Goal: Contribute content: Contribute content

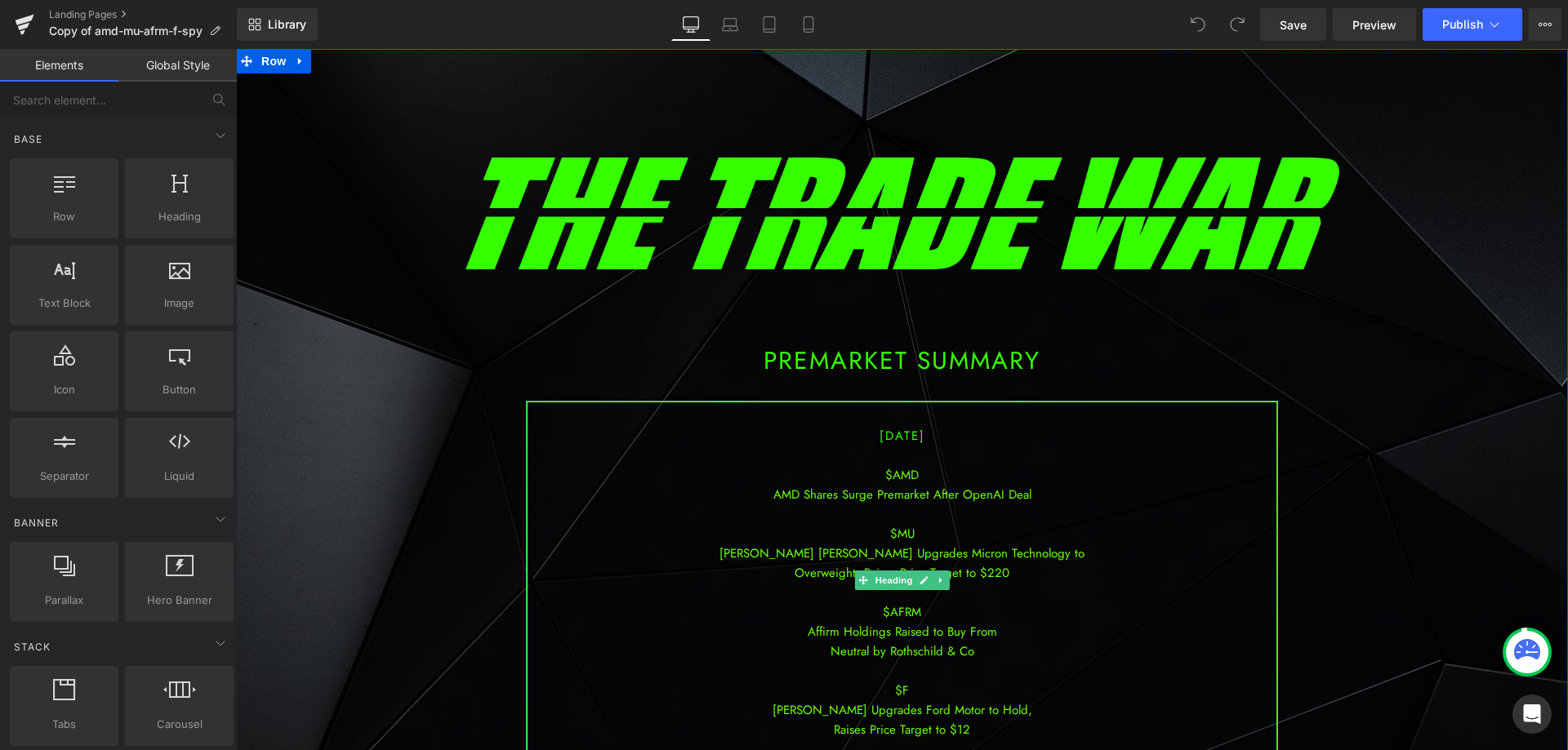
click at [950, 527] on div "$MU" at bounding box center [901, 533] width 749 height 19
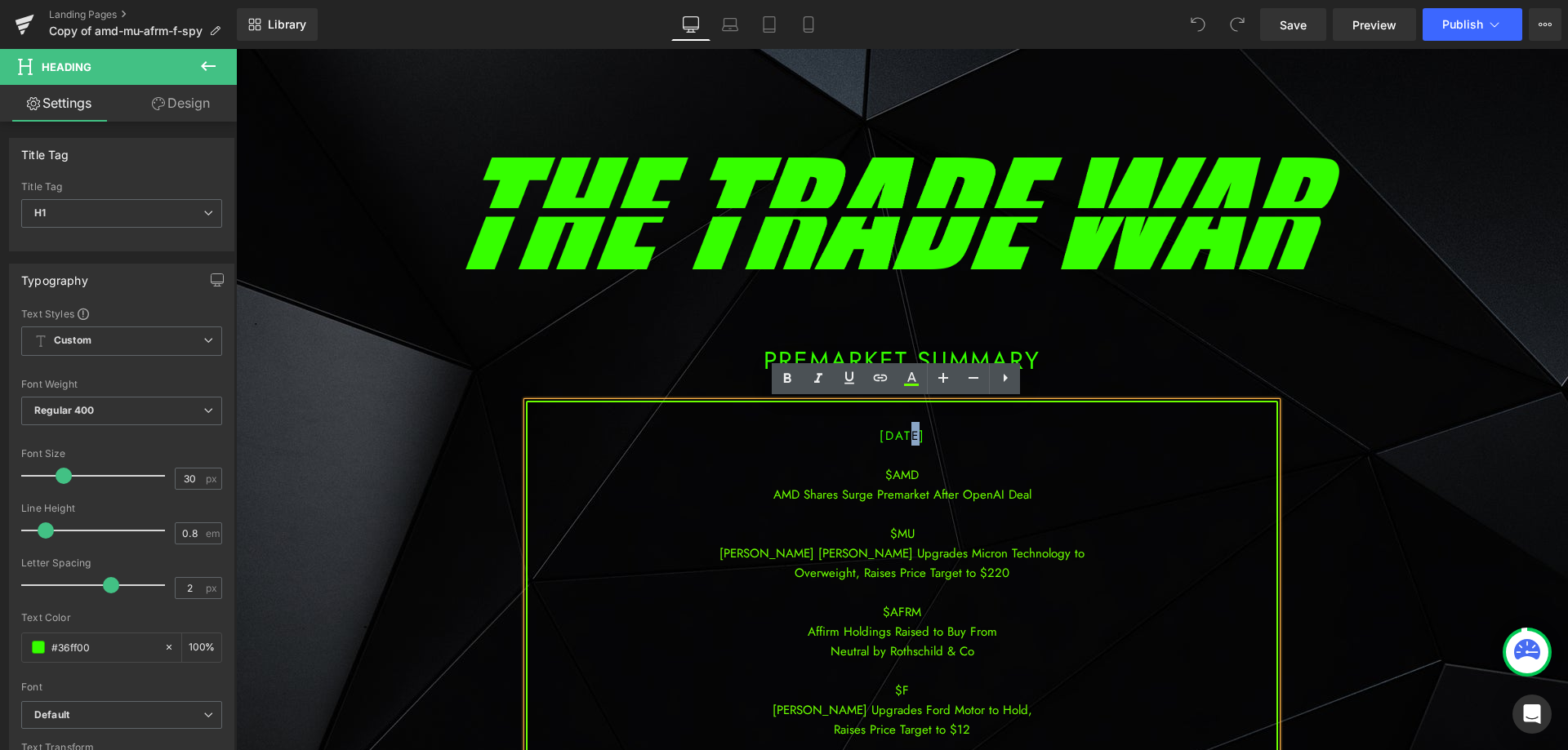
click at [890, 441] on span "[DATE]" at bounding box center [902, 436] width 45 height 18
click at [912, 499] on div "AMD Shares Surge Premarket After OpenAI Deal" at bounding box center [901, 494] width 749 height 19
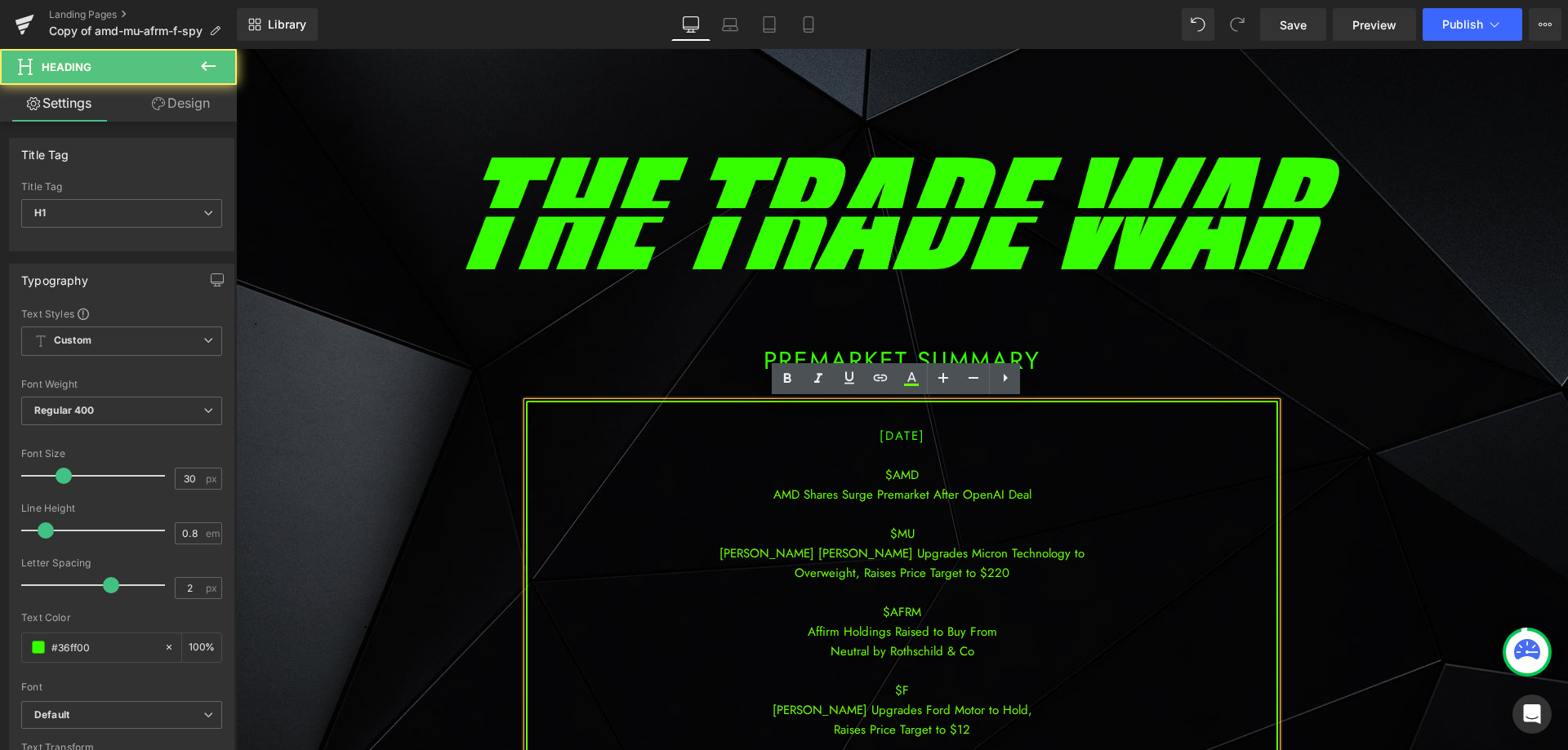
click at [962, 512] on div at bounding box center [901, 514] width 749 height 19
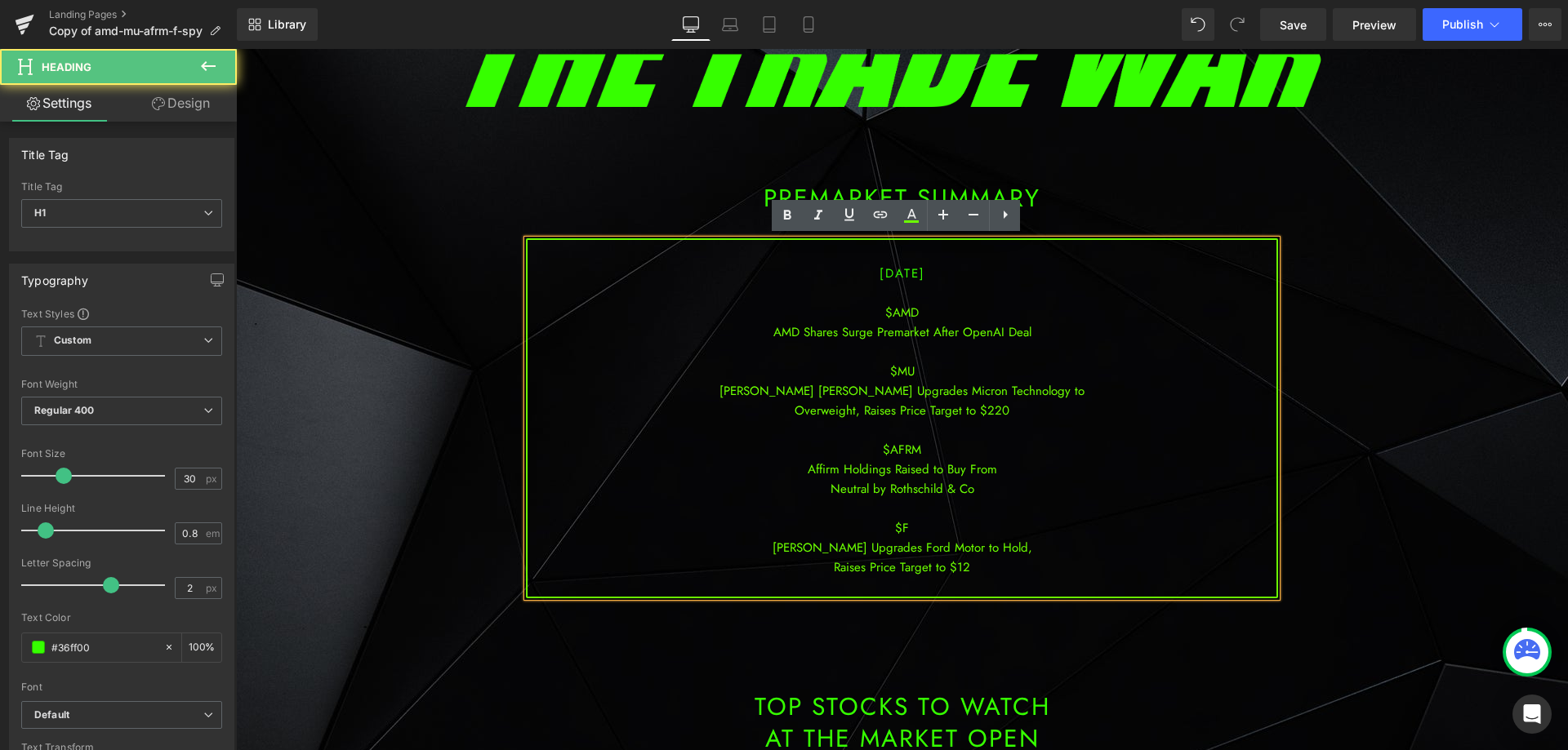
scroll to position [163, 0]
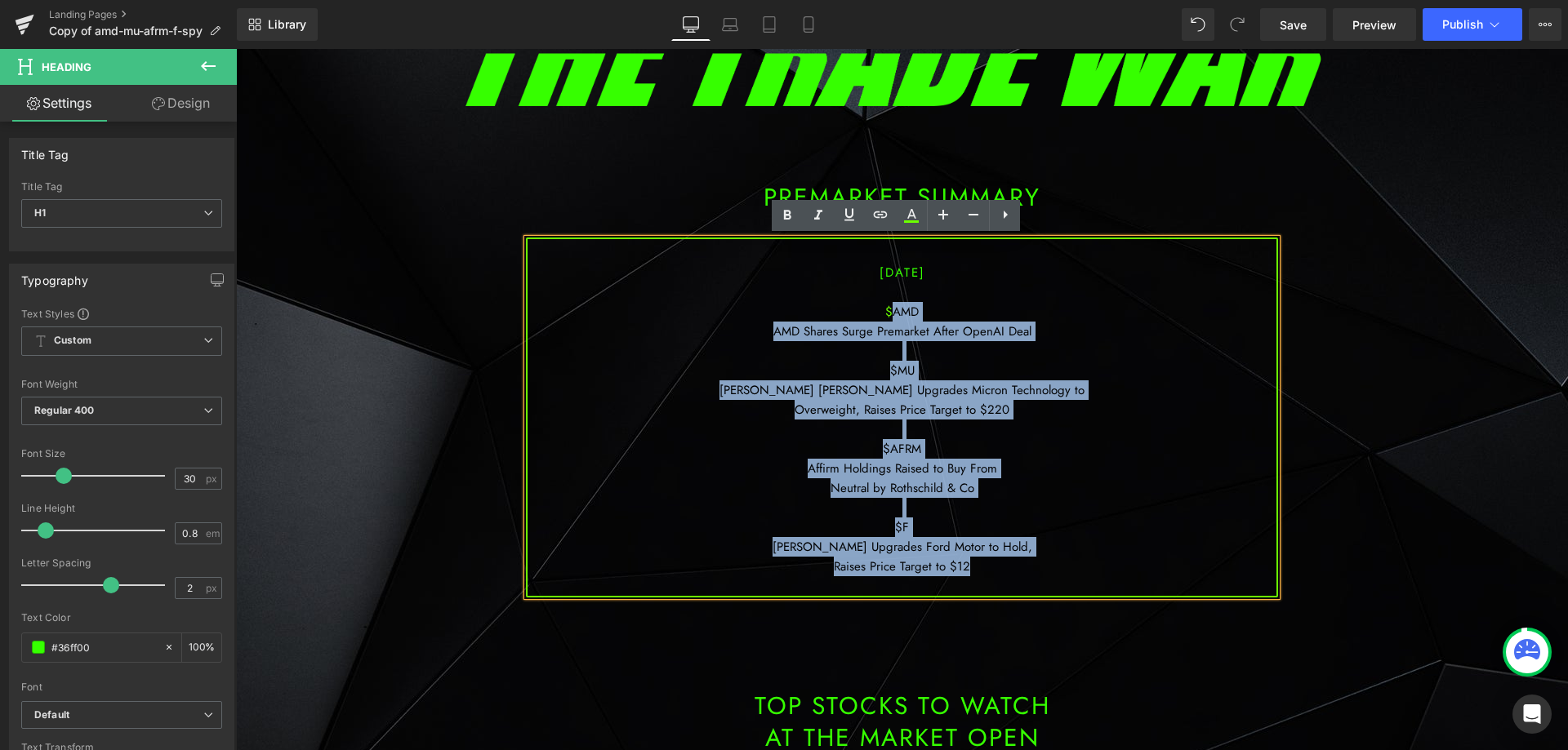
drag, startPoint x: 978, startPoint y: 570, endPoint x: 888, endPoint y: 312, distance: 273.2
click at [888, 312] on div "[DATE] $AMD AMD Shares Surge Premarket After OpenAI Deal $MU [PERSON_NAME] [PER…" at bounding box center [901, 417] width 752 height 360
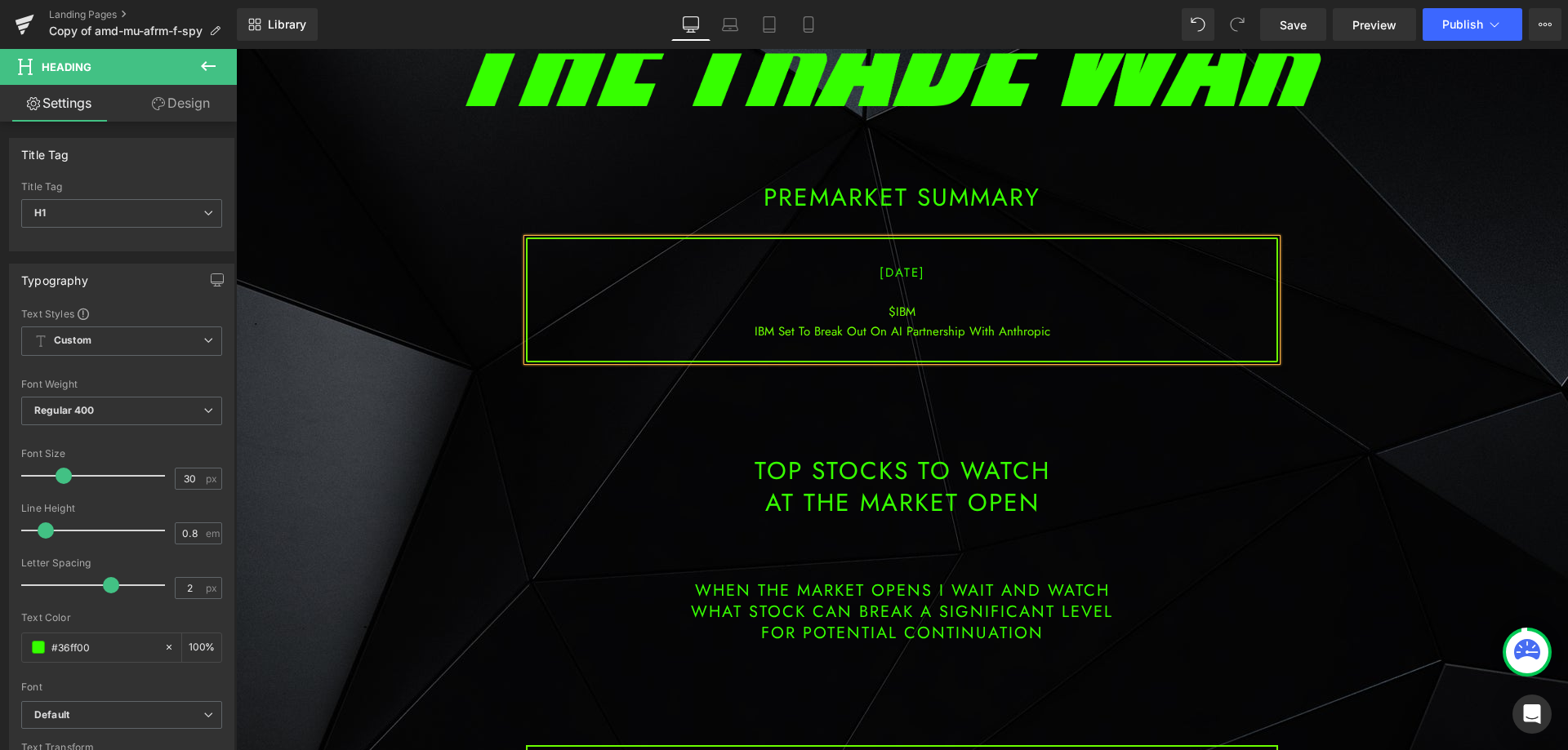
click at [1049, 330] on div "IBM Set To Break Out On AI Partnership With Anthropic" at bounding box center [901, 331] width 749 height 19
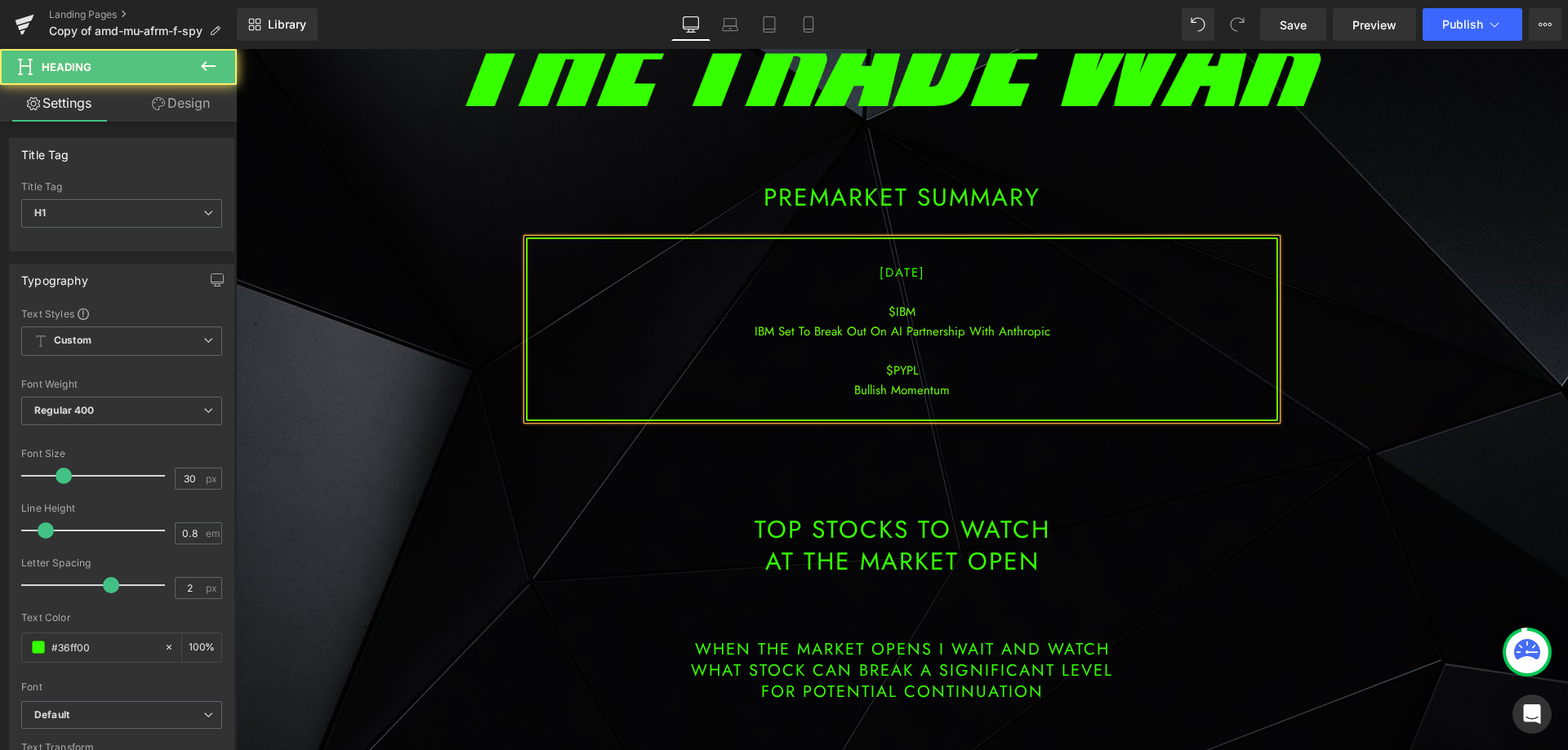
click at [1045, 331] on div "IBM Set To Break Out On AI Partnership With Anthropic" at bounding box center [901, 331] width 749 height 19
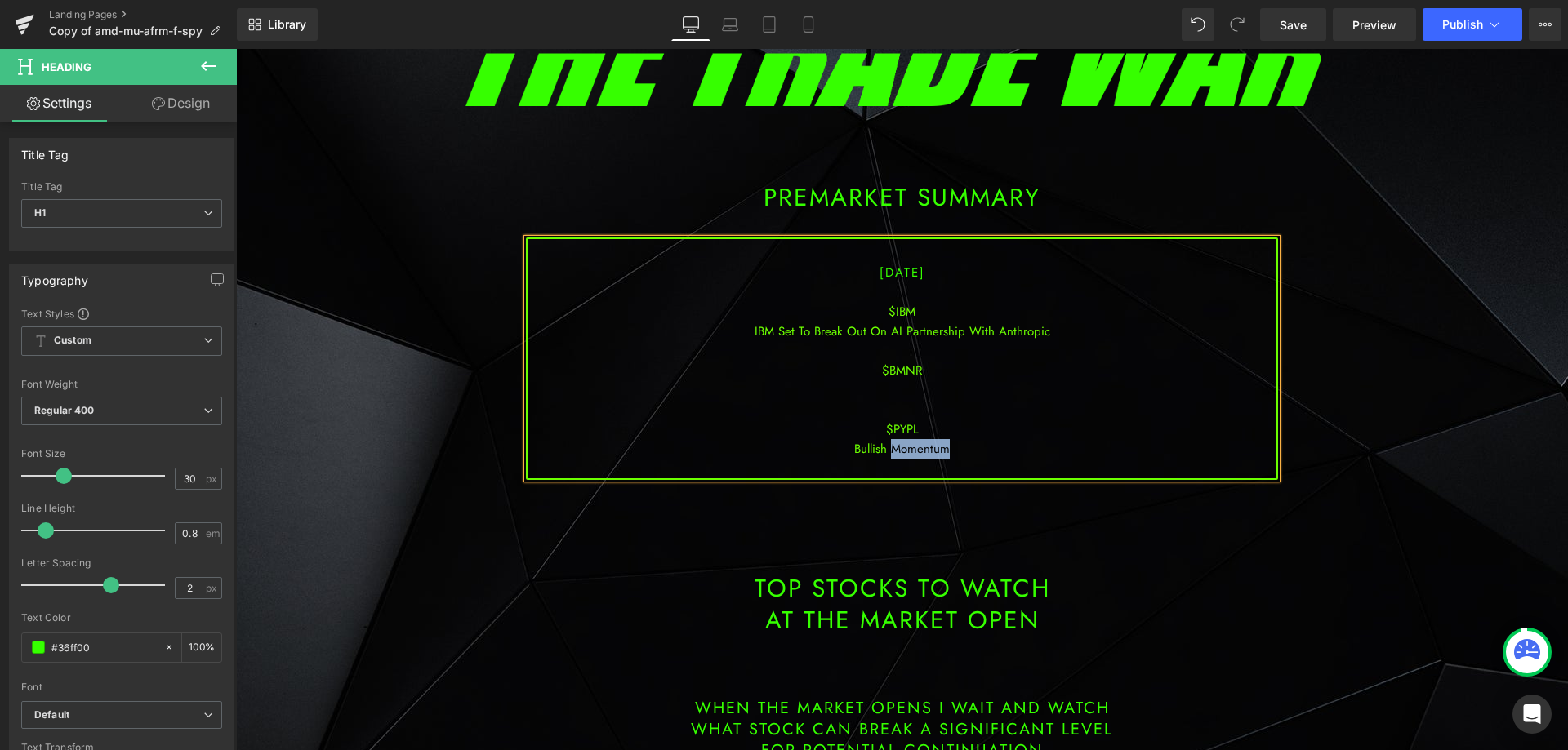
drag, startPoint x: 957, startPoint y: 448, endPoint x: 888, endPoint y: 448, distance: 69.0
click at [888, 448] on div "Bullish Momentum" at bounding box center [901, 449] width 749 height 19
click at [915, 388] on div at bounding box center [901, 390] width 749 height 19
click at [1307, 20] on span "Save" at bounding box center [1293, 25] width 27 height 17
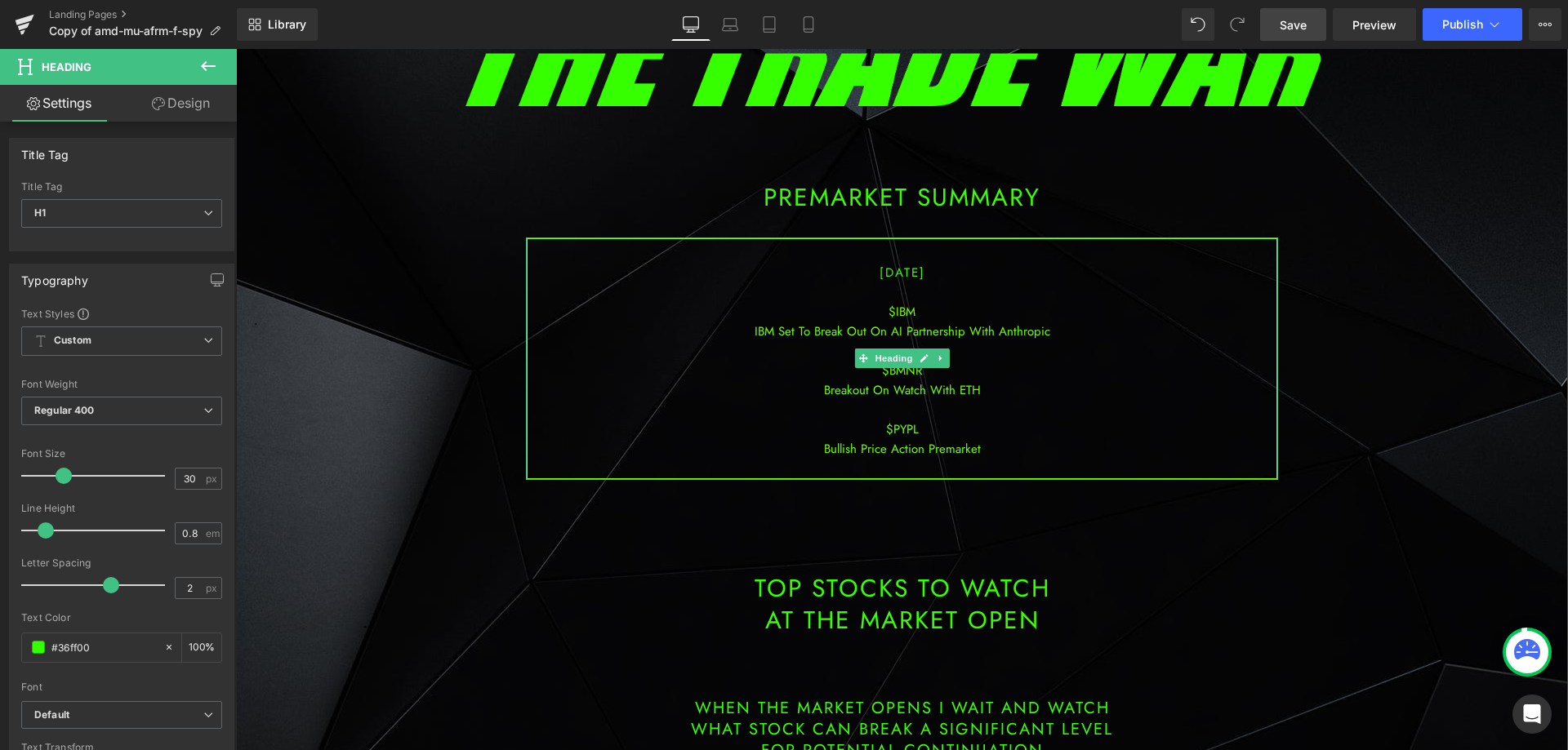
click at [1060, 330] on div "IBM Set To Break Out On AI Partnership With Anthropic" at bounding box center [901, 331] width 749 height 19
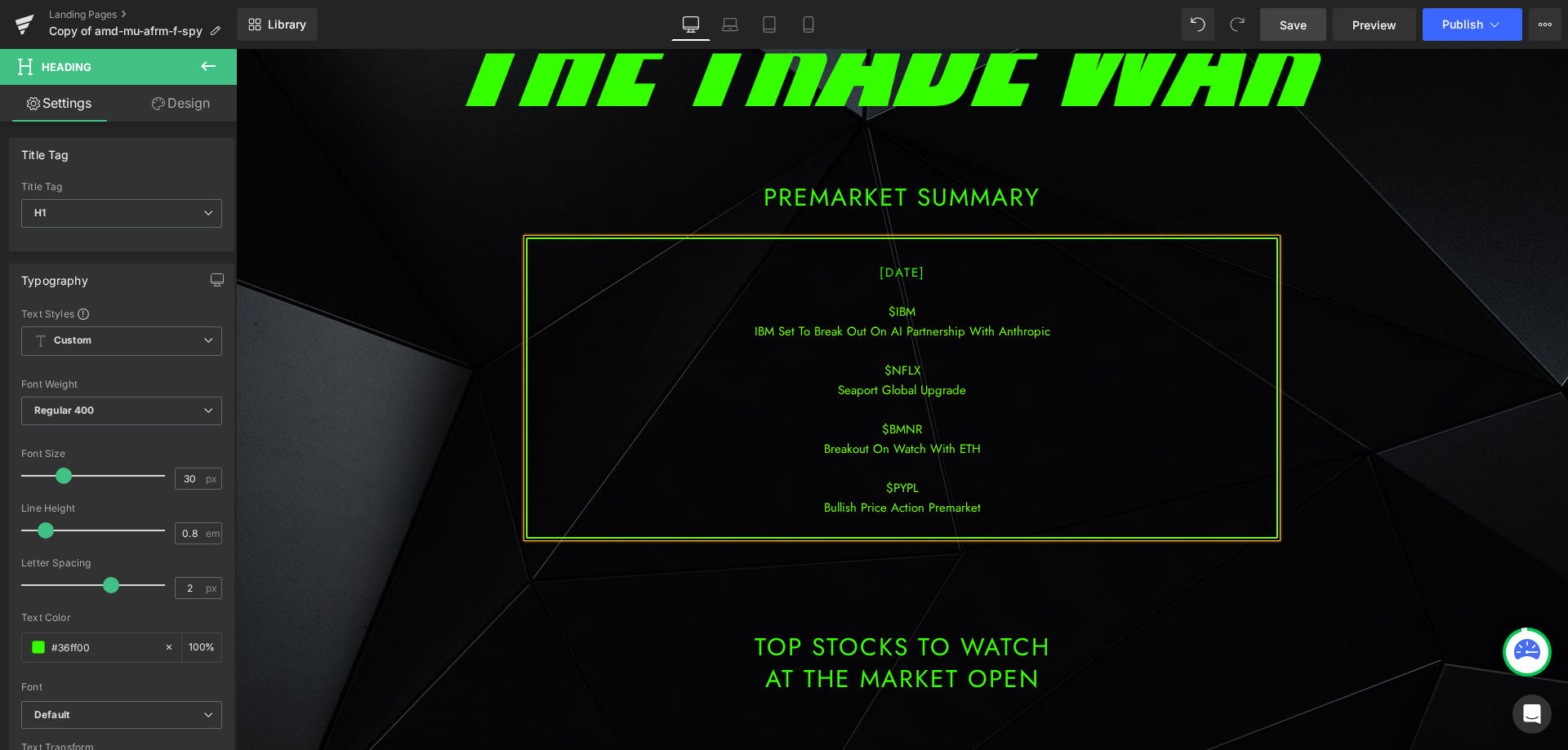
click at [1057, 329] on div "IBM Set To Break Out On AI Partnership With Anthropic" at bounding box center [901, 331] width 749 height 19
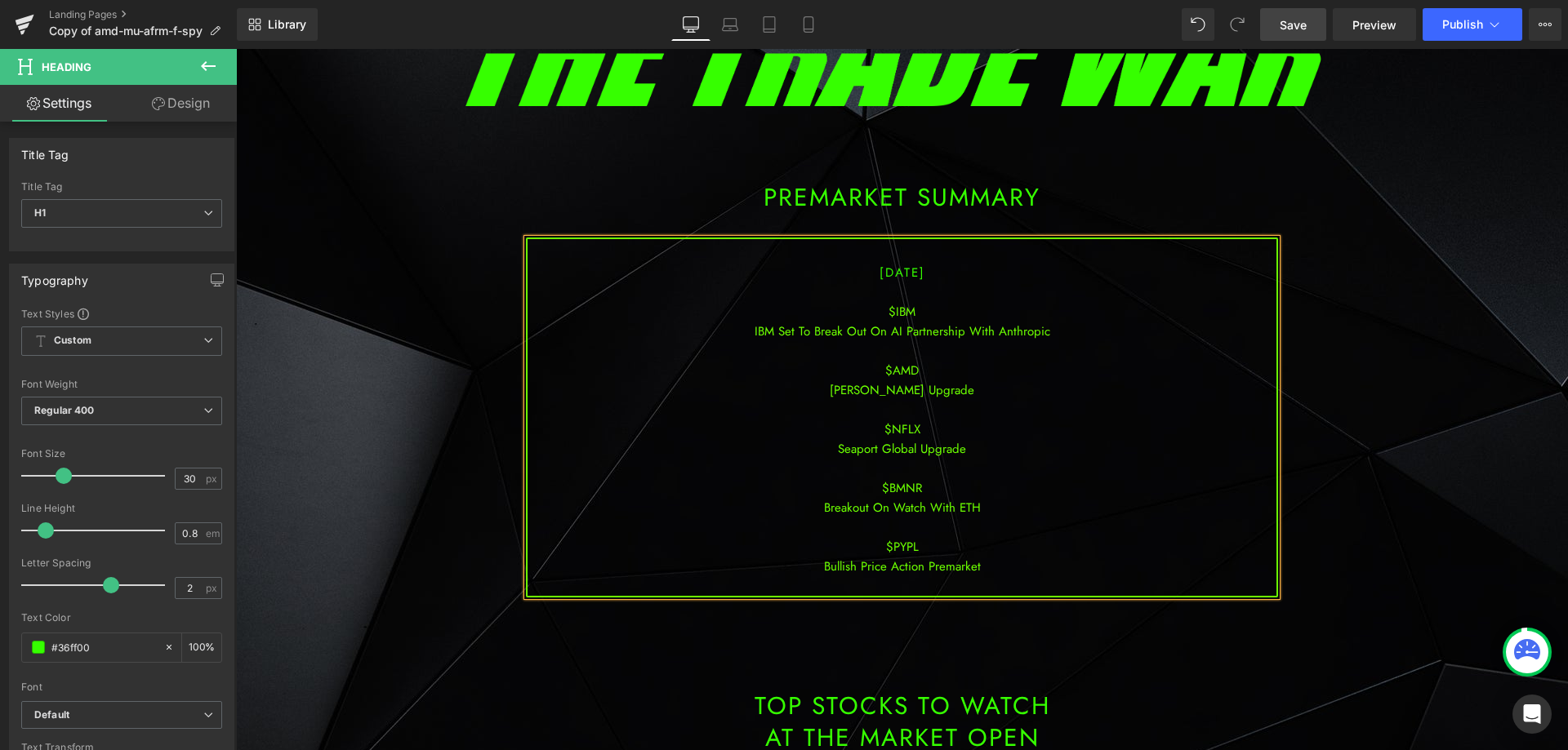
click at [901, 334] on div "IBM Set To Break Out On AI Partnership With Anthropic" at bounding box center [901, 331] width 749 height 19
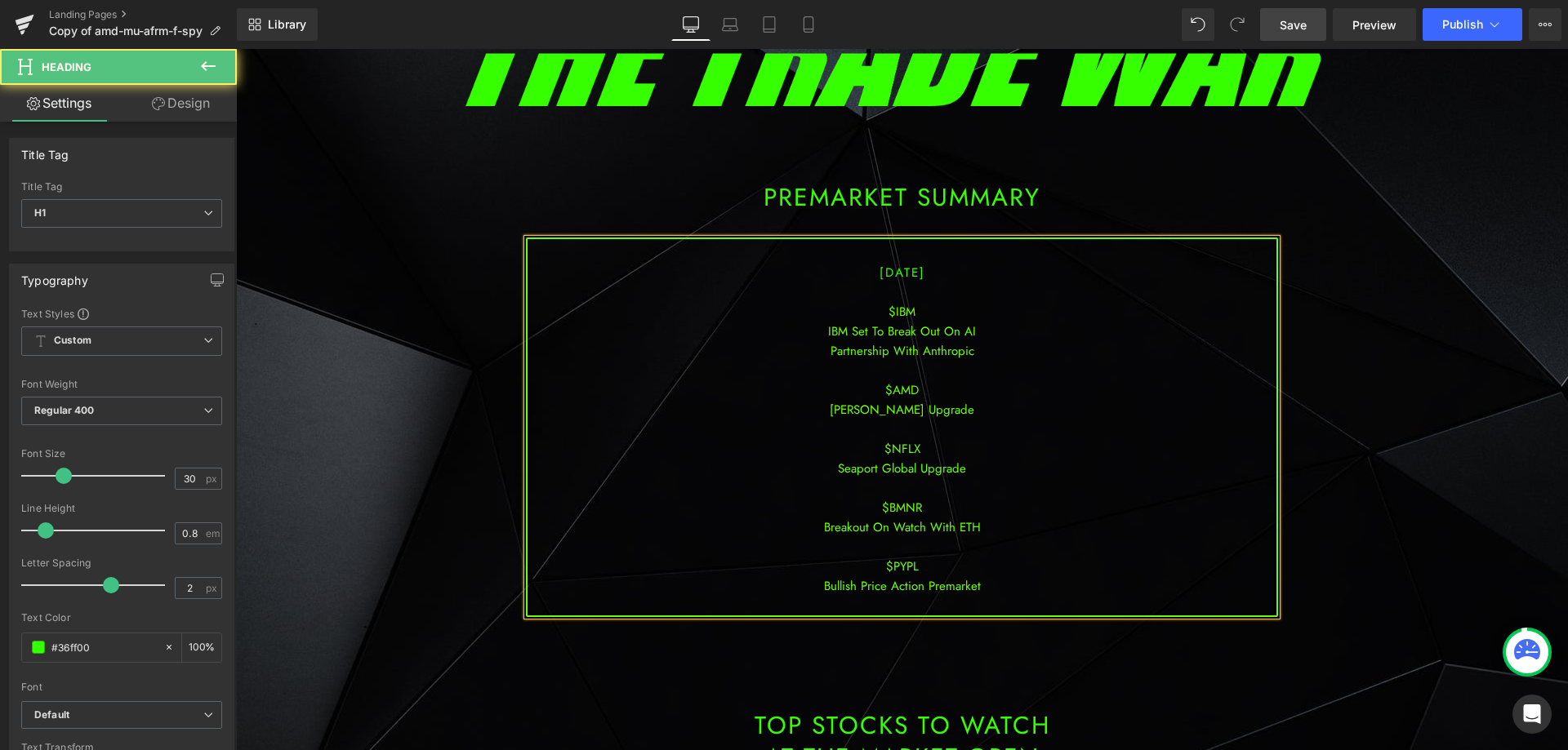
click at [1007, 379] on div at bounding box center [901, 370] width 749 height 19
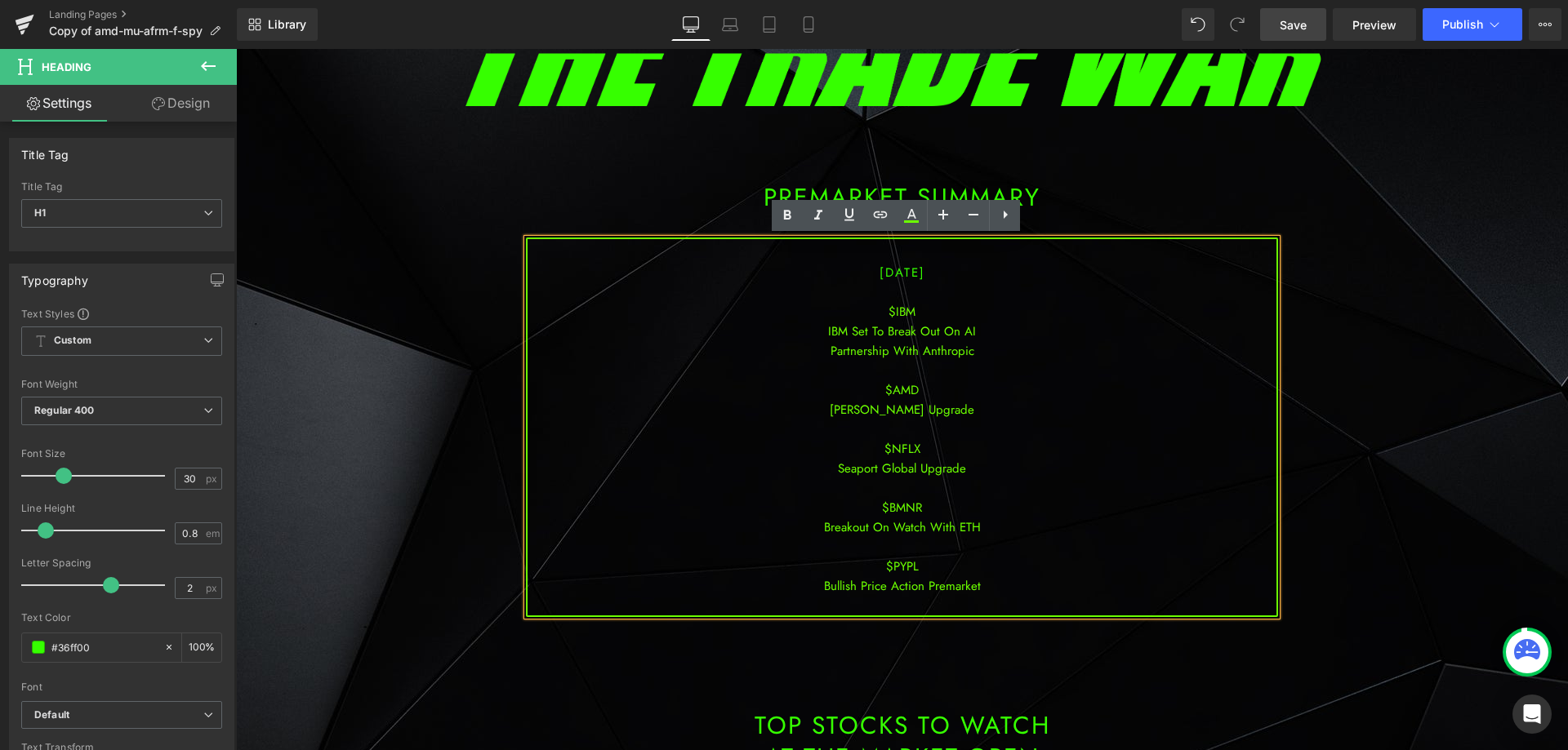
click at [1288, 26] on span "Save" at bounding box center [1293, 25] width 27 height 17
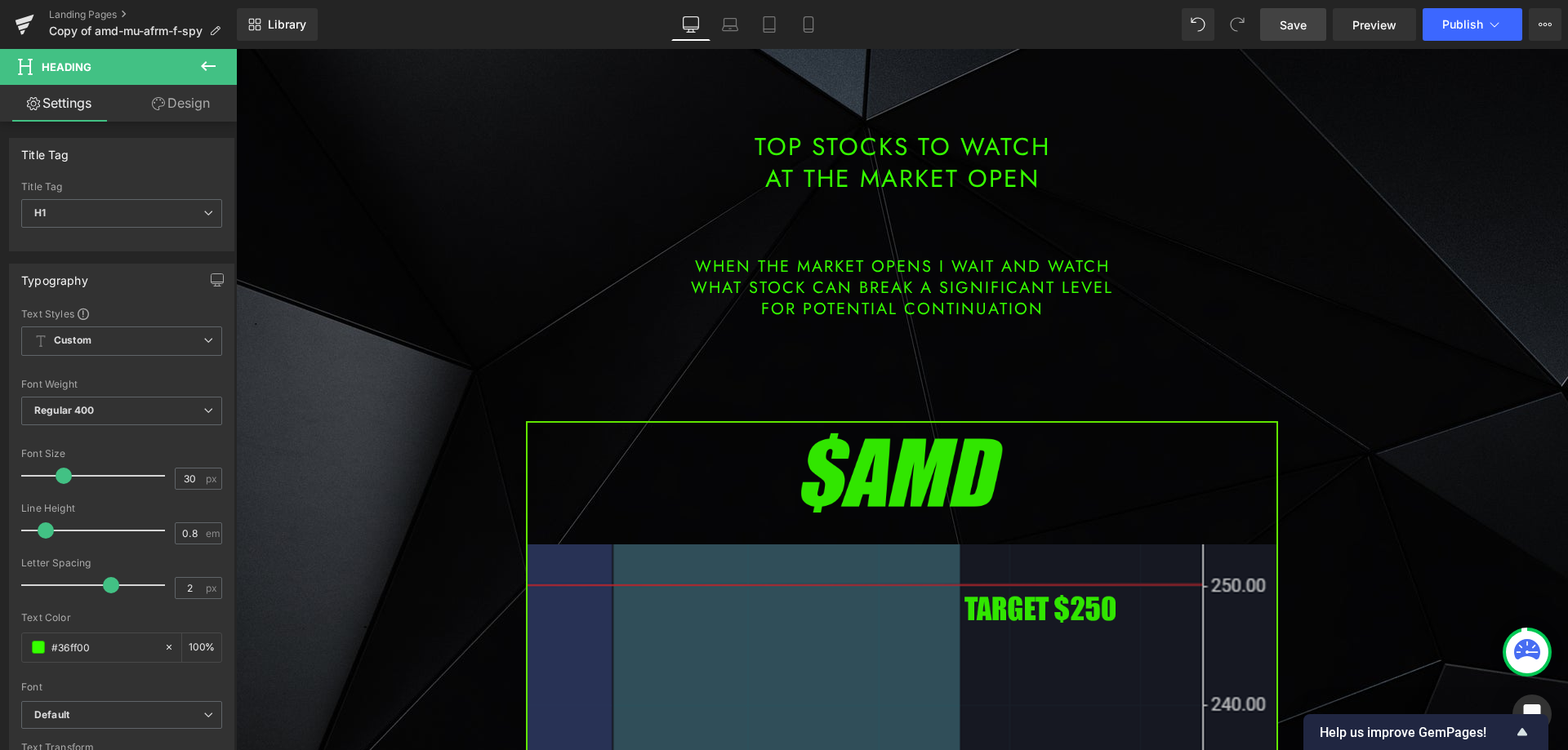
scroll to position [980, 0]
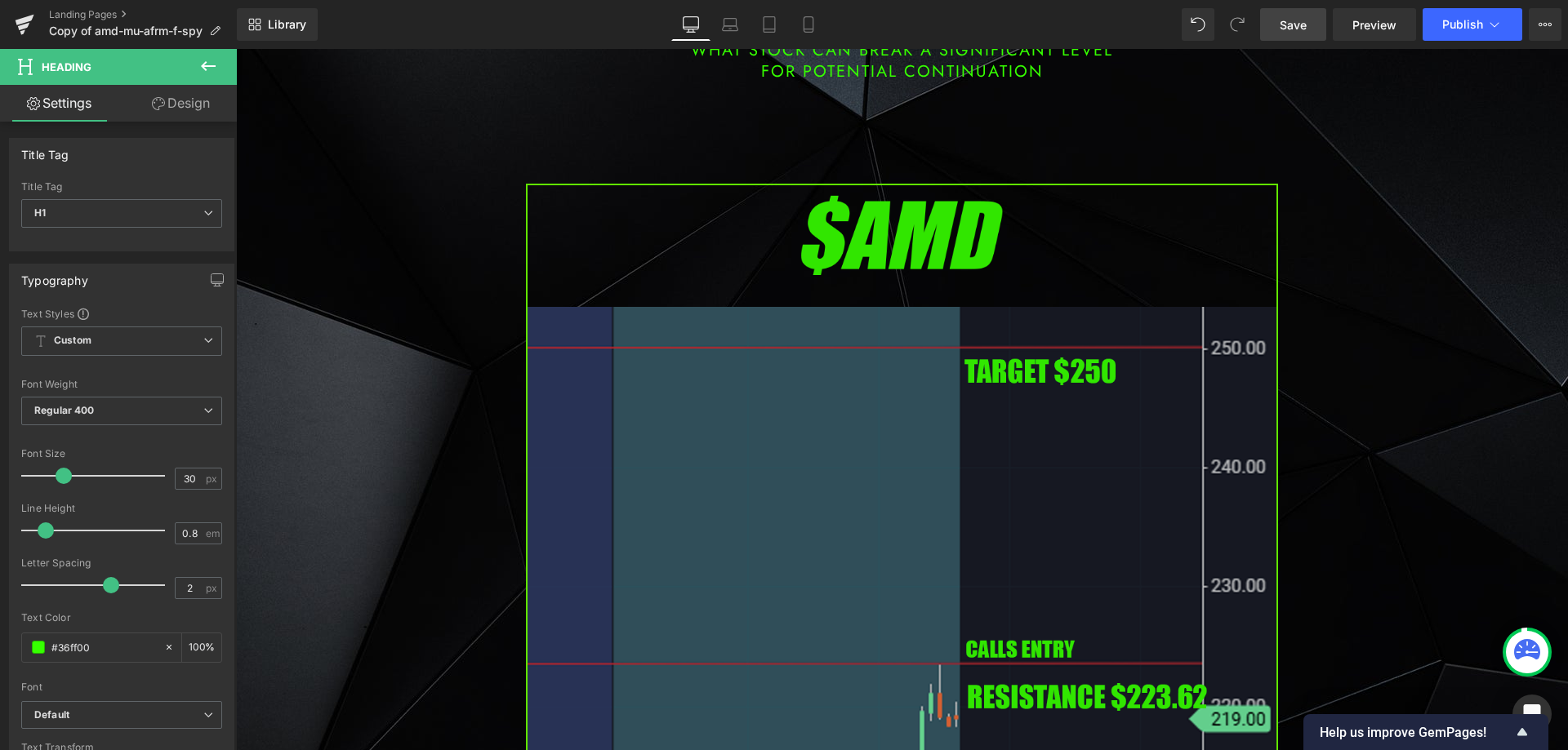
click at [789, 513] on img at bounding box center [901, 612] width 752 height 857
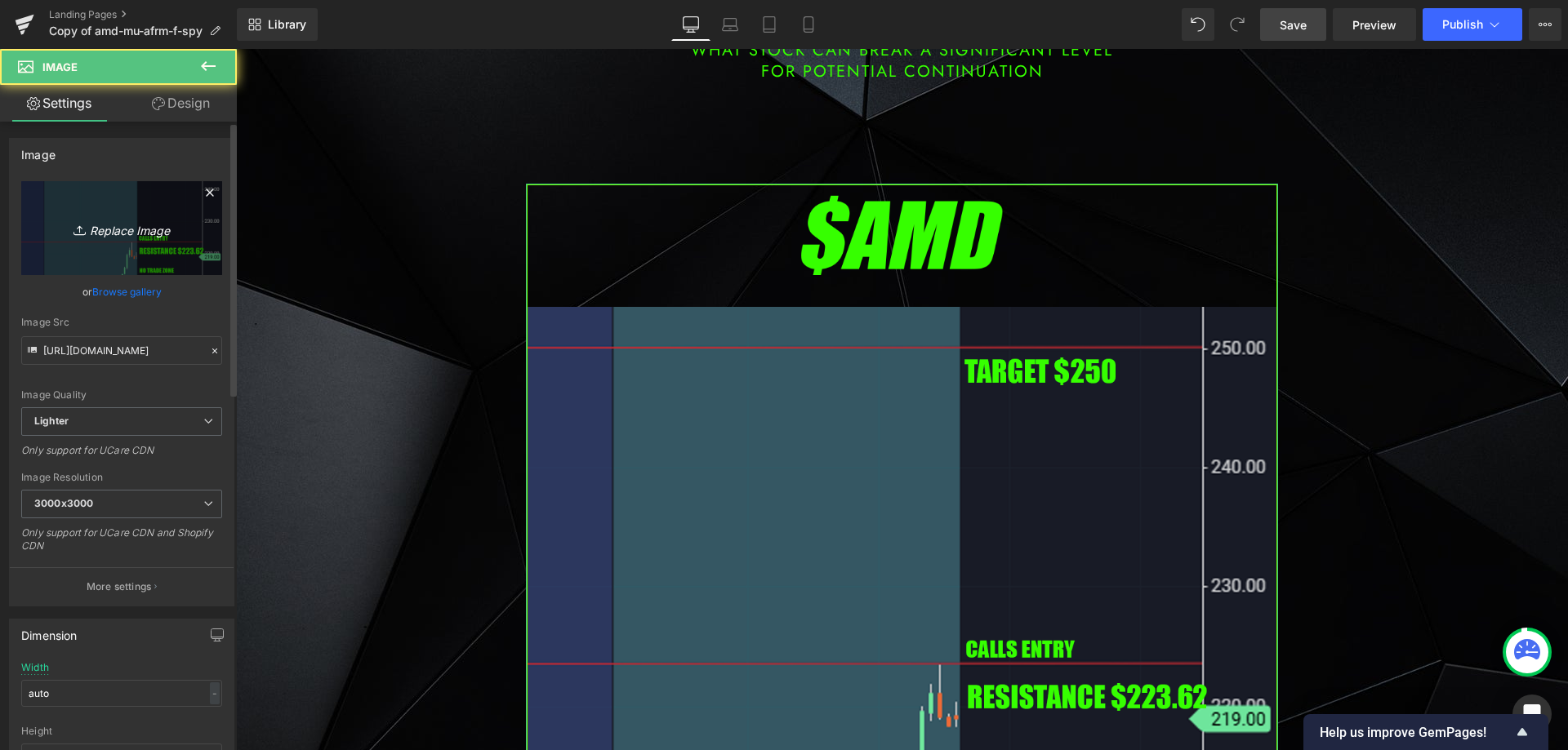
click at [144, 260] on link "Replace Image" at bounding box center [121, 229] width 201 height 94
type input "C:\fakepath\pypl.png"
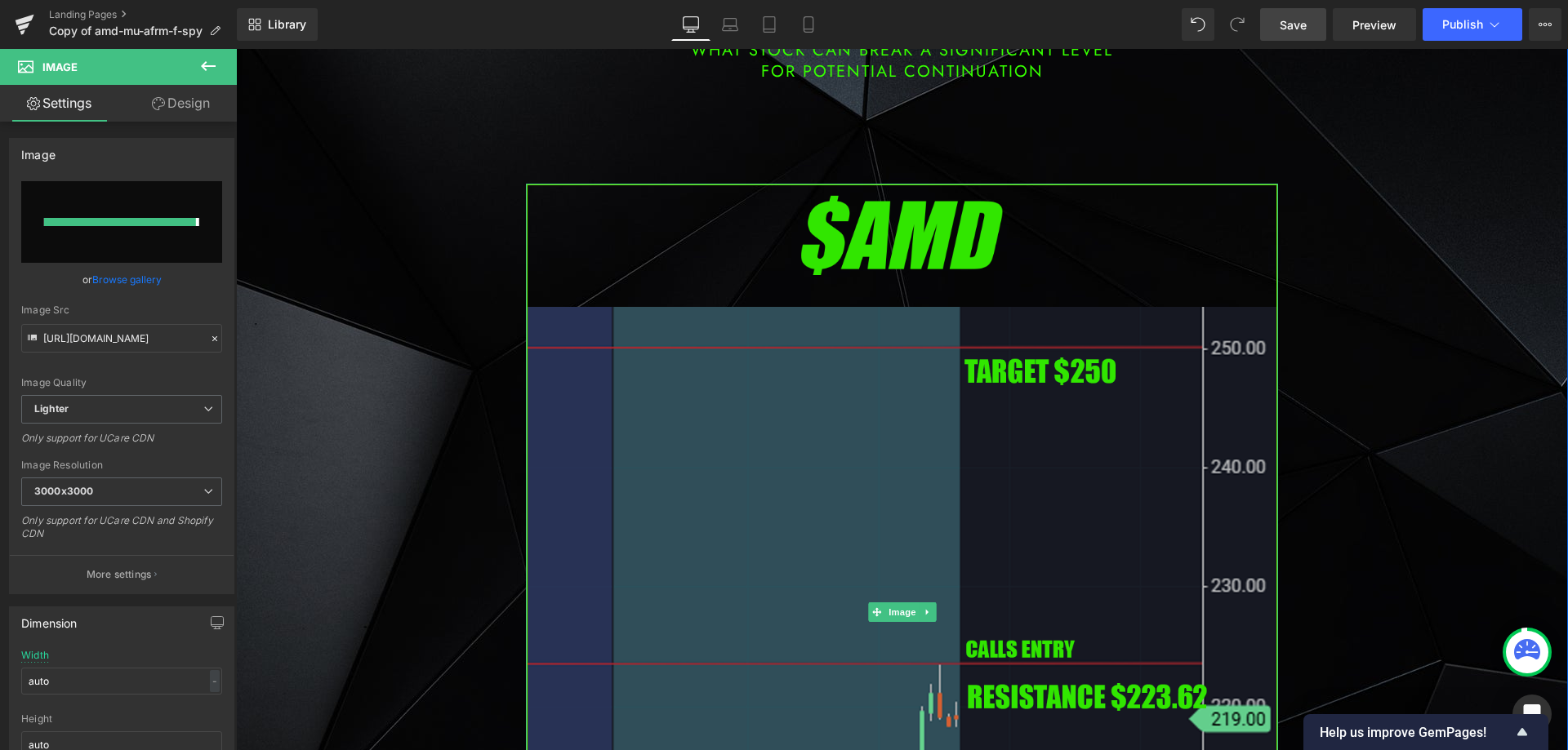
type input "[URL][DOMAIN_NAME]"
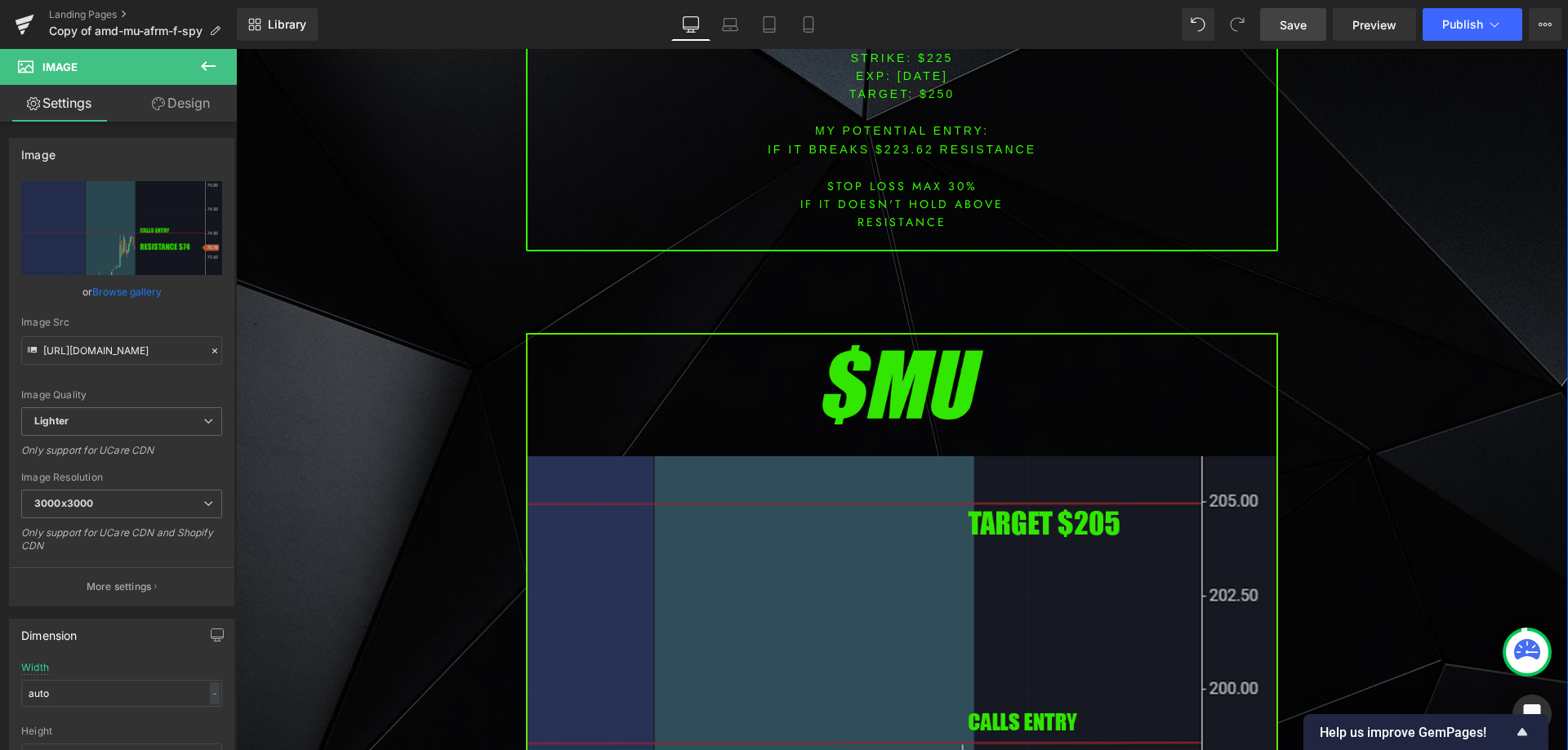
scroll to position [2040, 0]
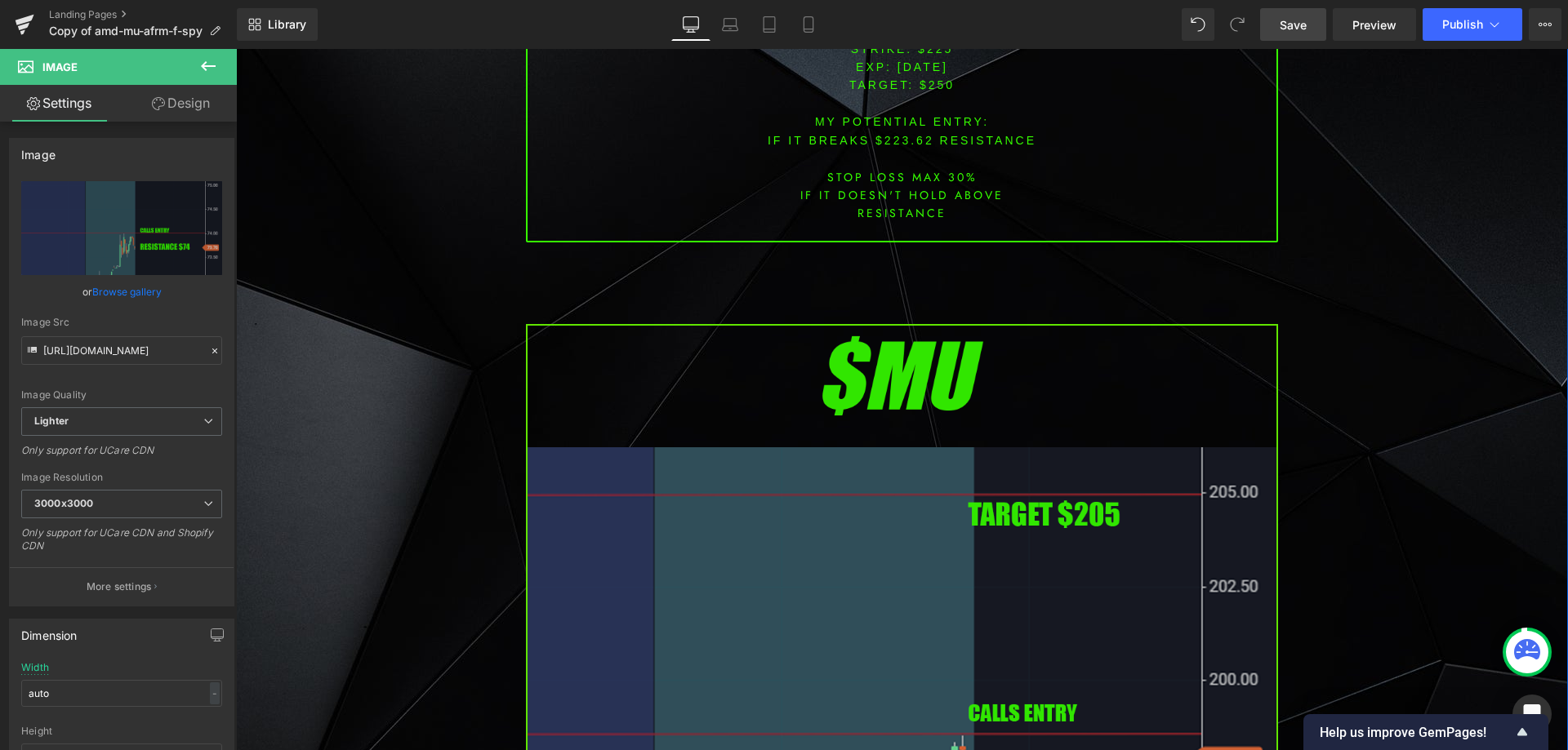
drag, startPoint x: 772, startPoint y: 435, endPoint x: 756, endPoint y: 436, distance: 16.0
click at [771, 436] on img at bounding box center [901, 753] width 752 height 857
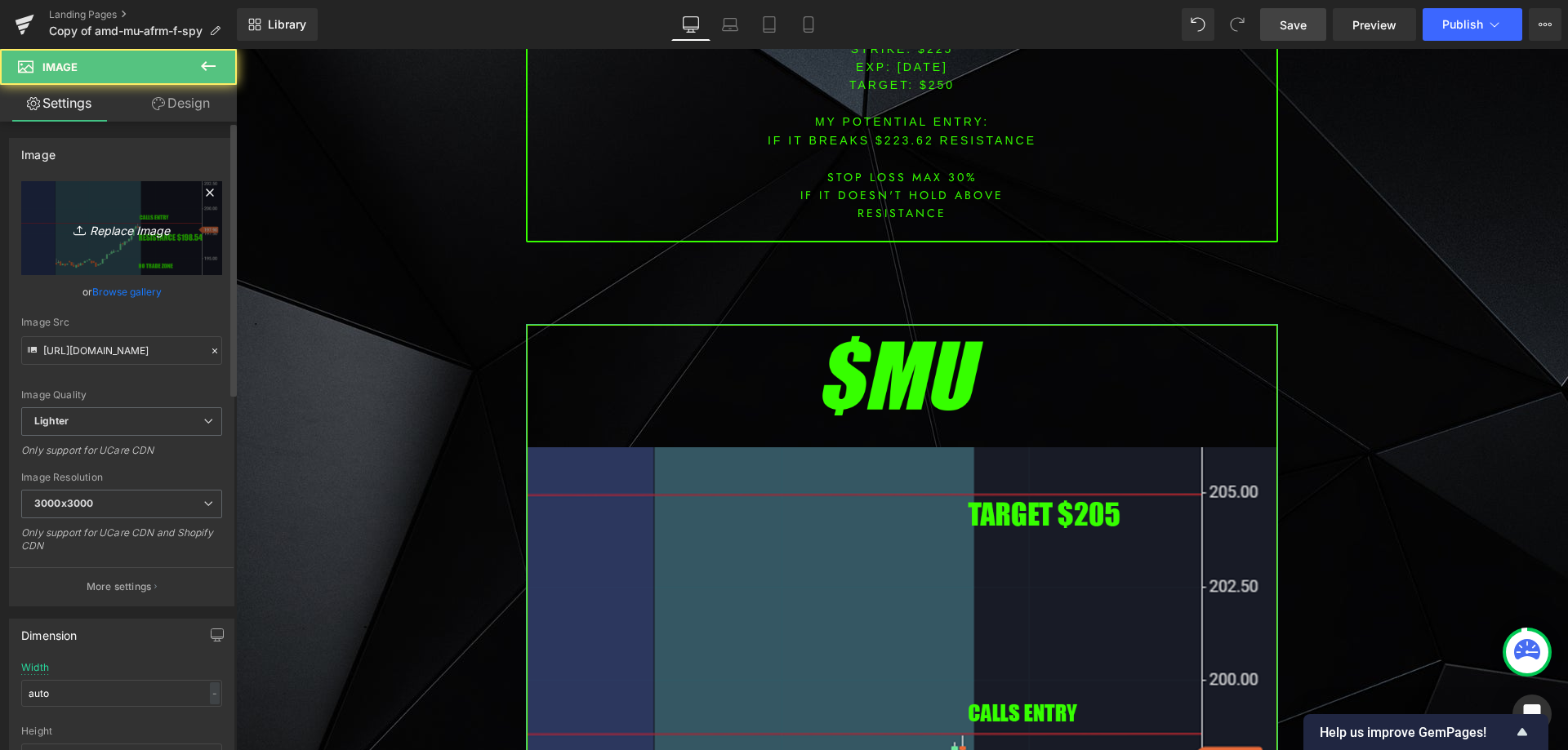
click at [166, 254] on link "Replace Image" at bounding box center [121, 229] width 201 height 94
type input "C:\fakepath\bmnr.png"
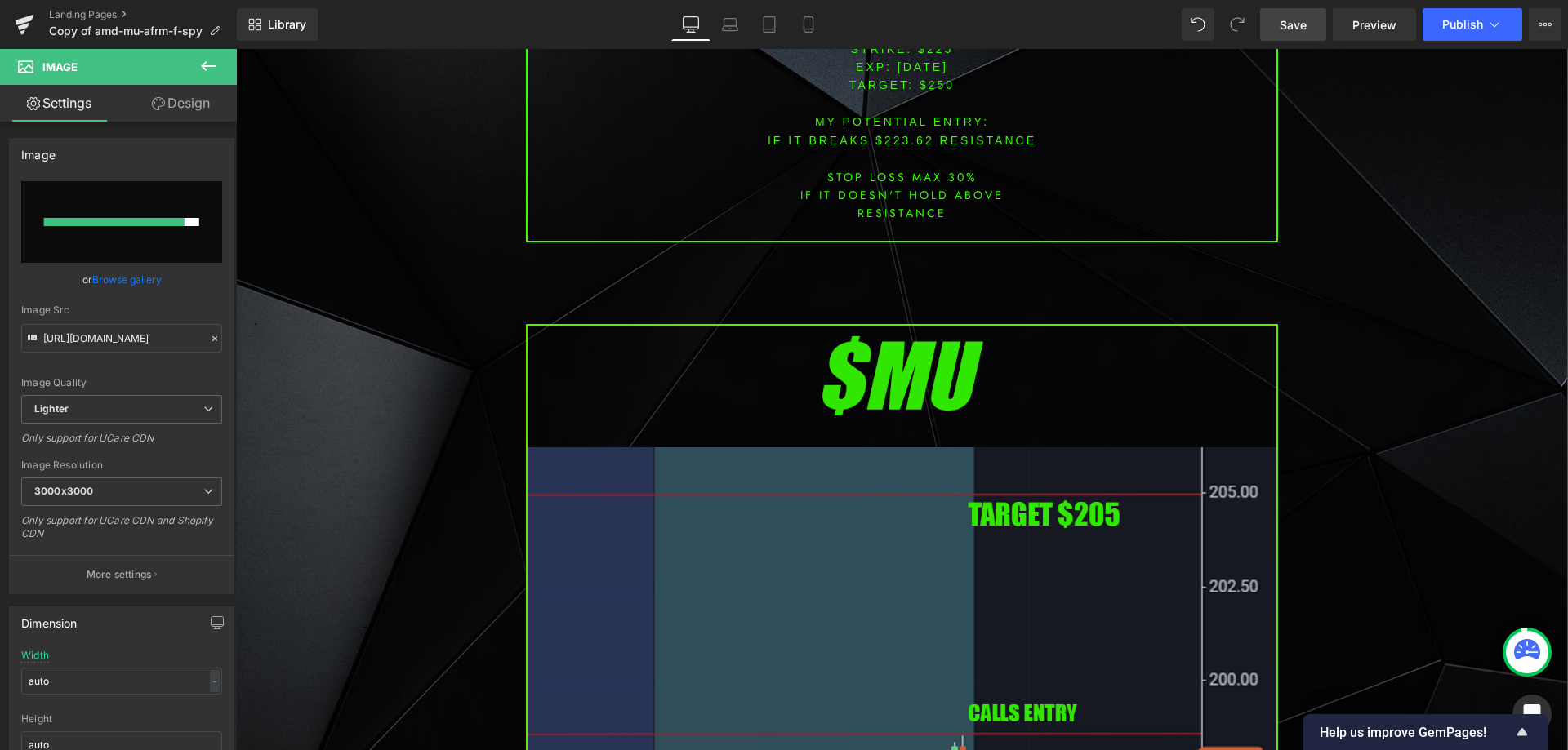
type input "[URL][DOMAIN_NAME]"
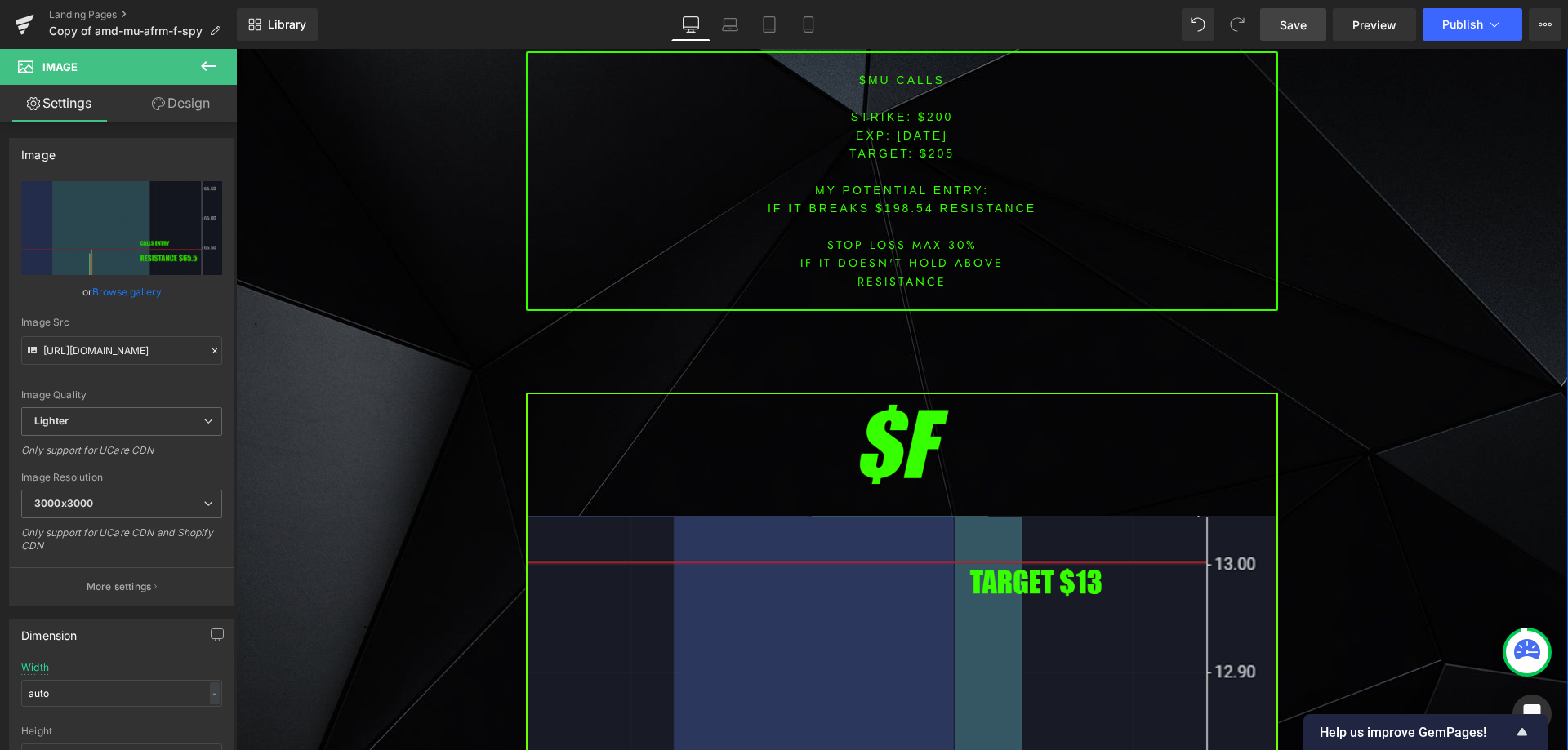
scroll to position [3183, 0]
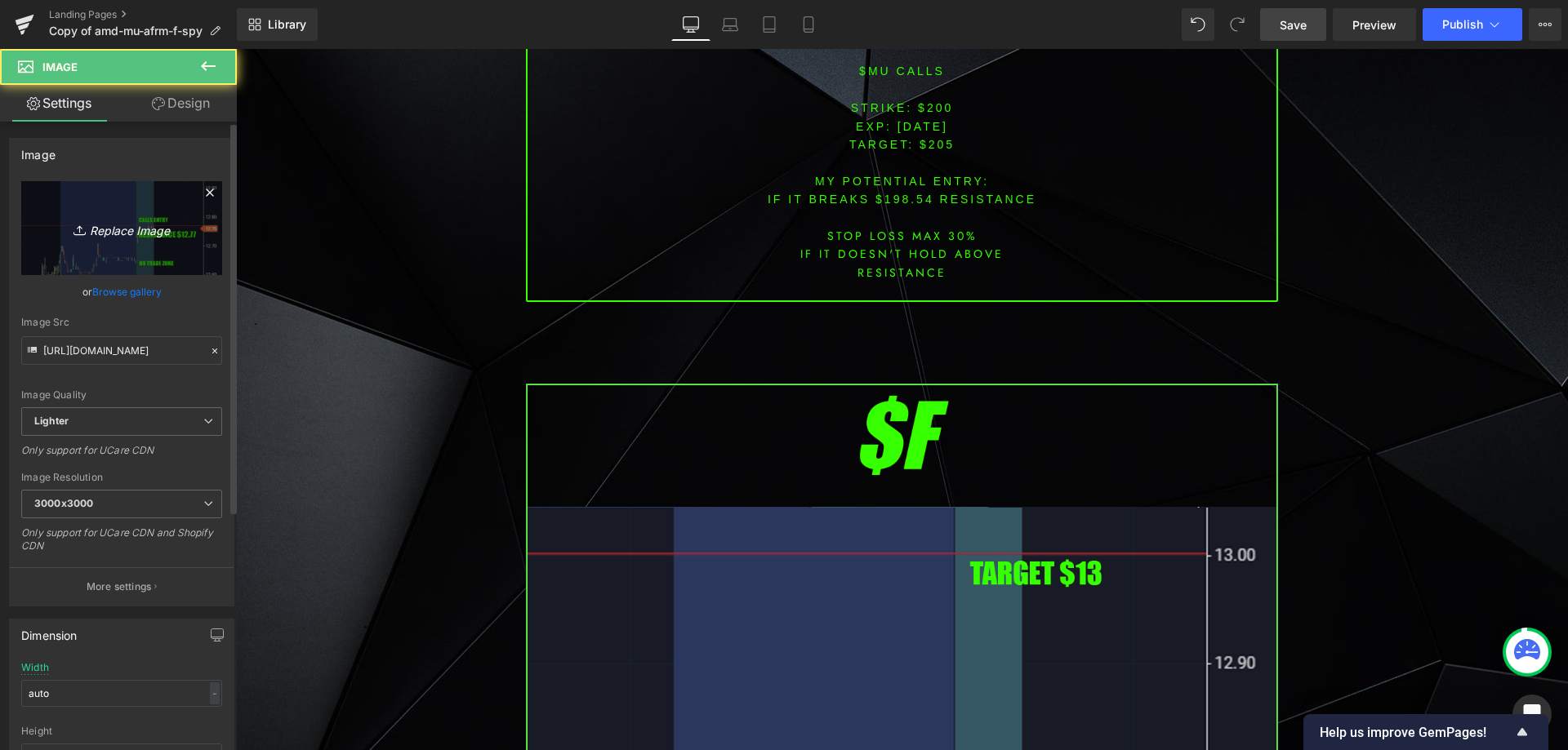
click at [117, 212] on link "Replace Image" at bounding box center [121, 229] width 201 height 94
type input "C:\fakepath\nflx.png"
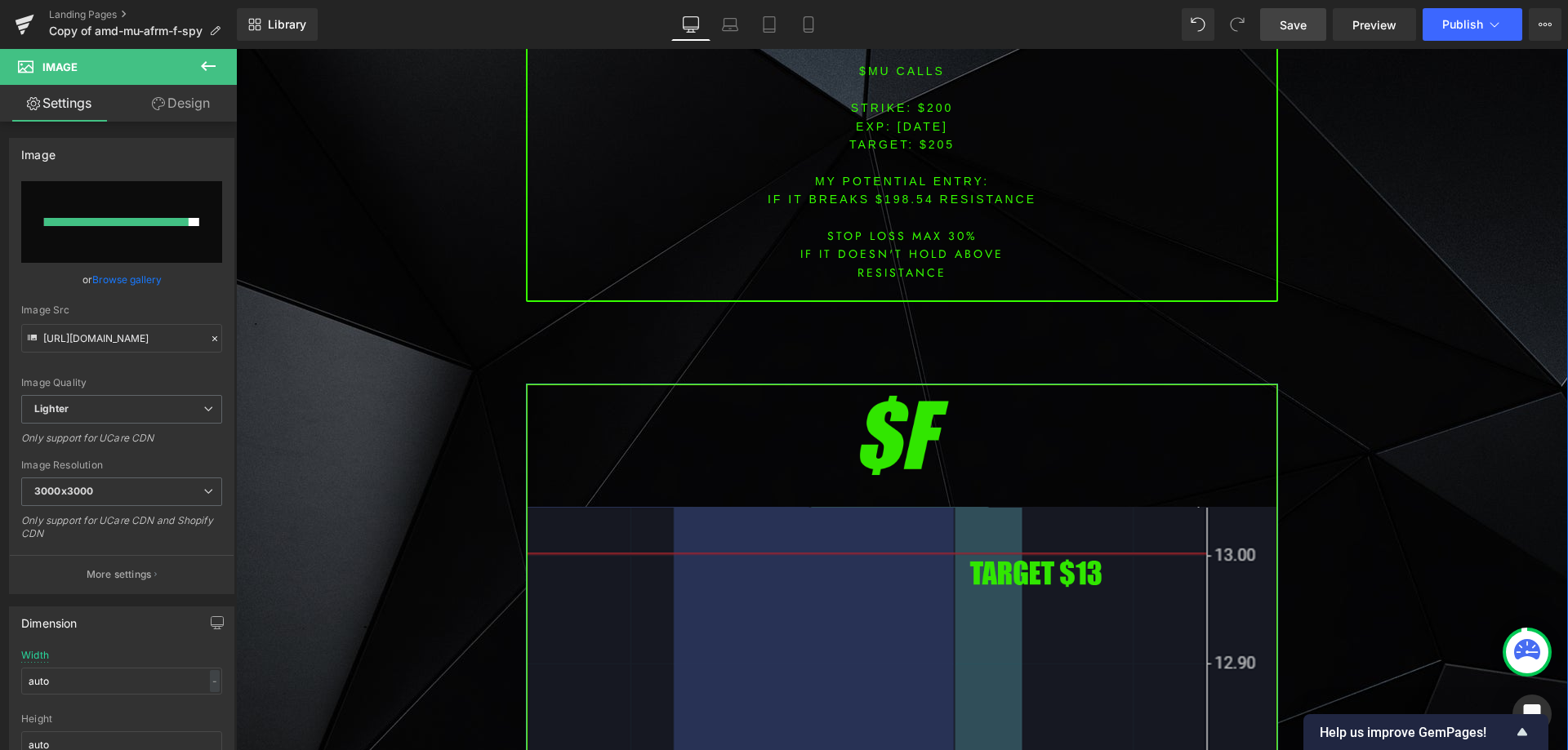
type input "[URL][DOMAIN_NAME]"
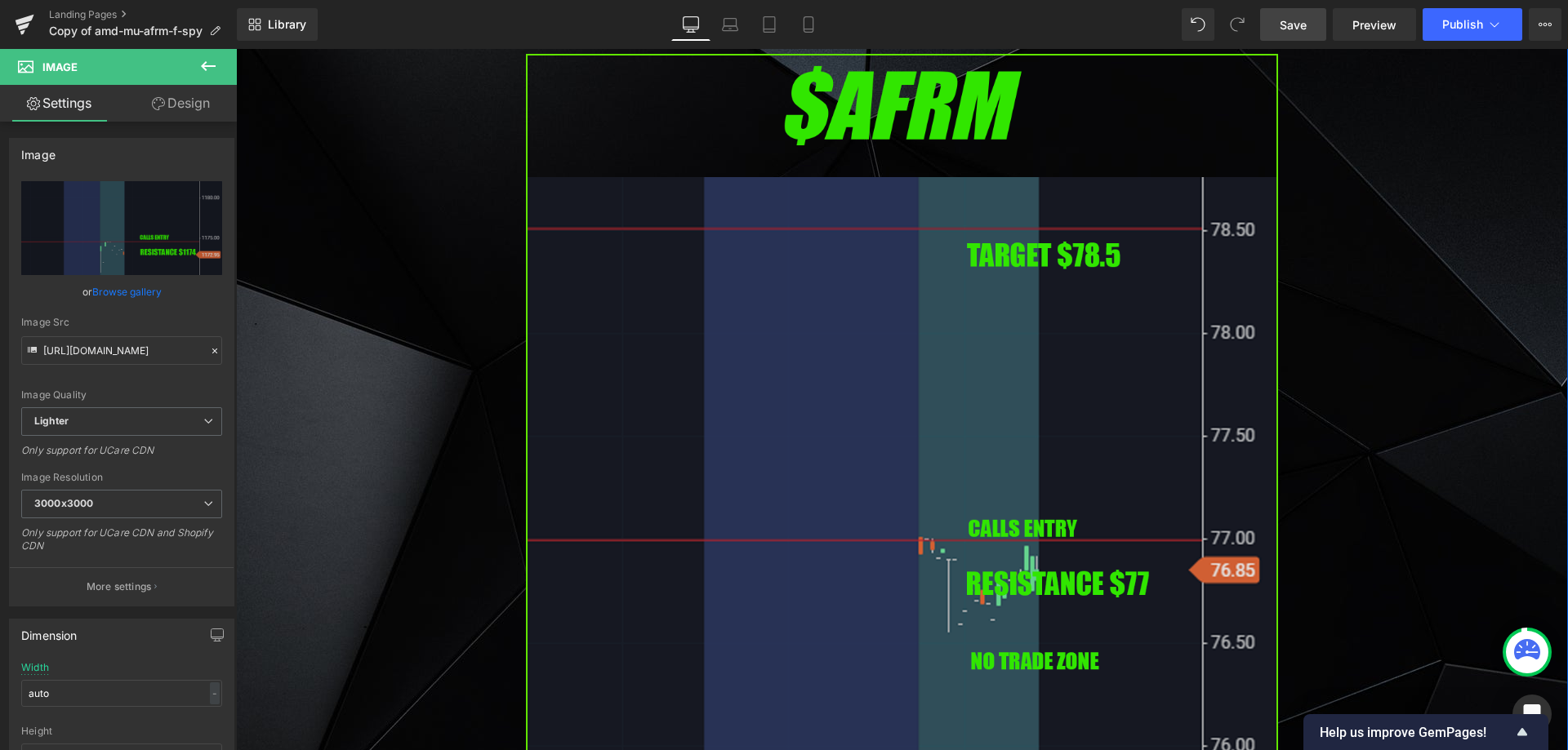
scroll to position [4735, 0]
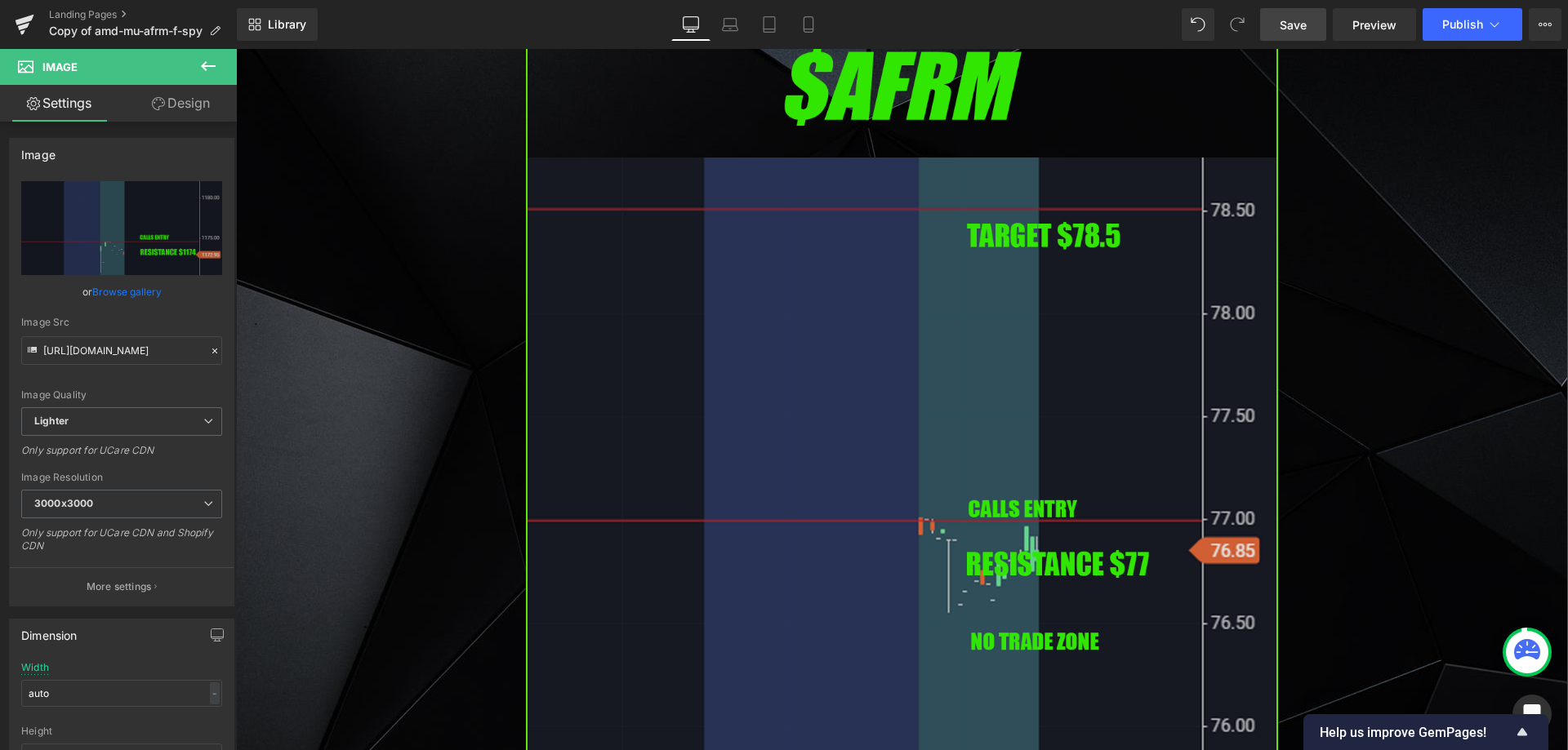
click at [671, 441] on img at bounding box center [901, 463] width 752 height 857
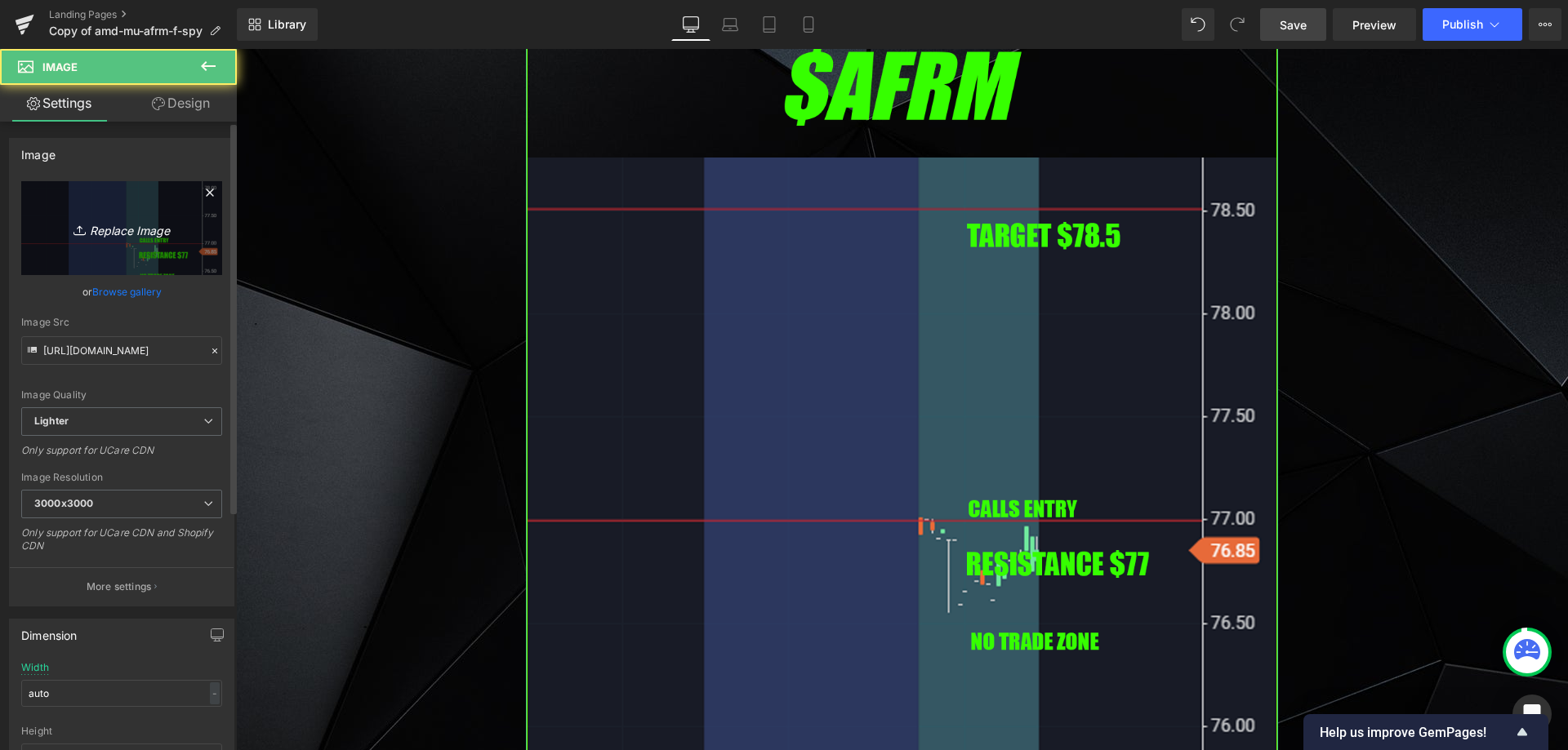
click at [198, 231] on link "Replace Image" at bounding box center [121, 229] width 201 height 94
type input "C:\fakepath\ibm.png"
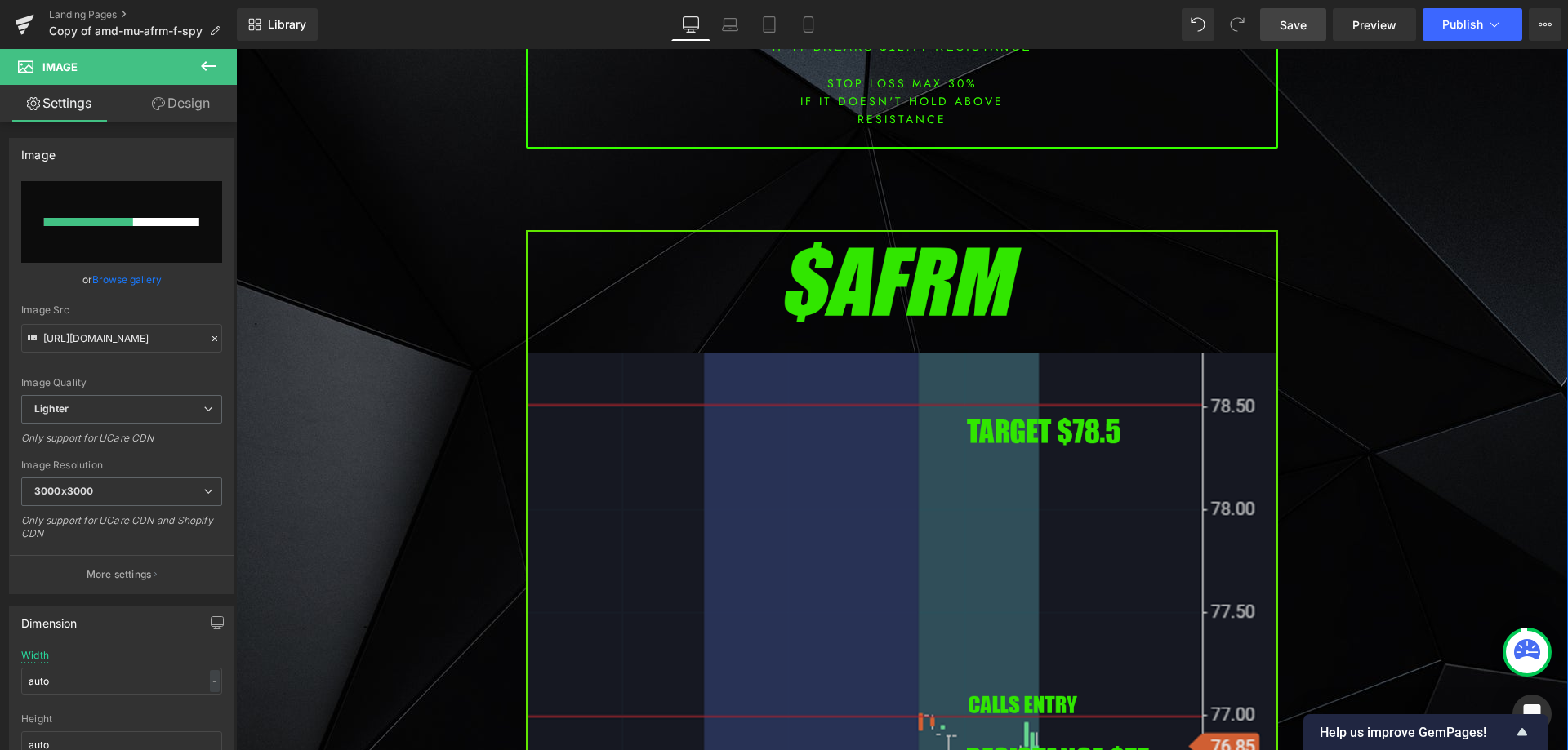
scroll to position [4653, 0]
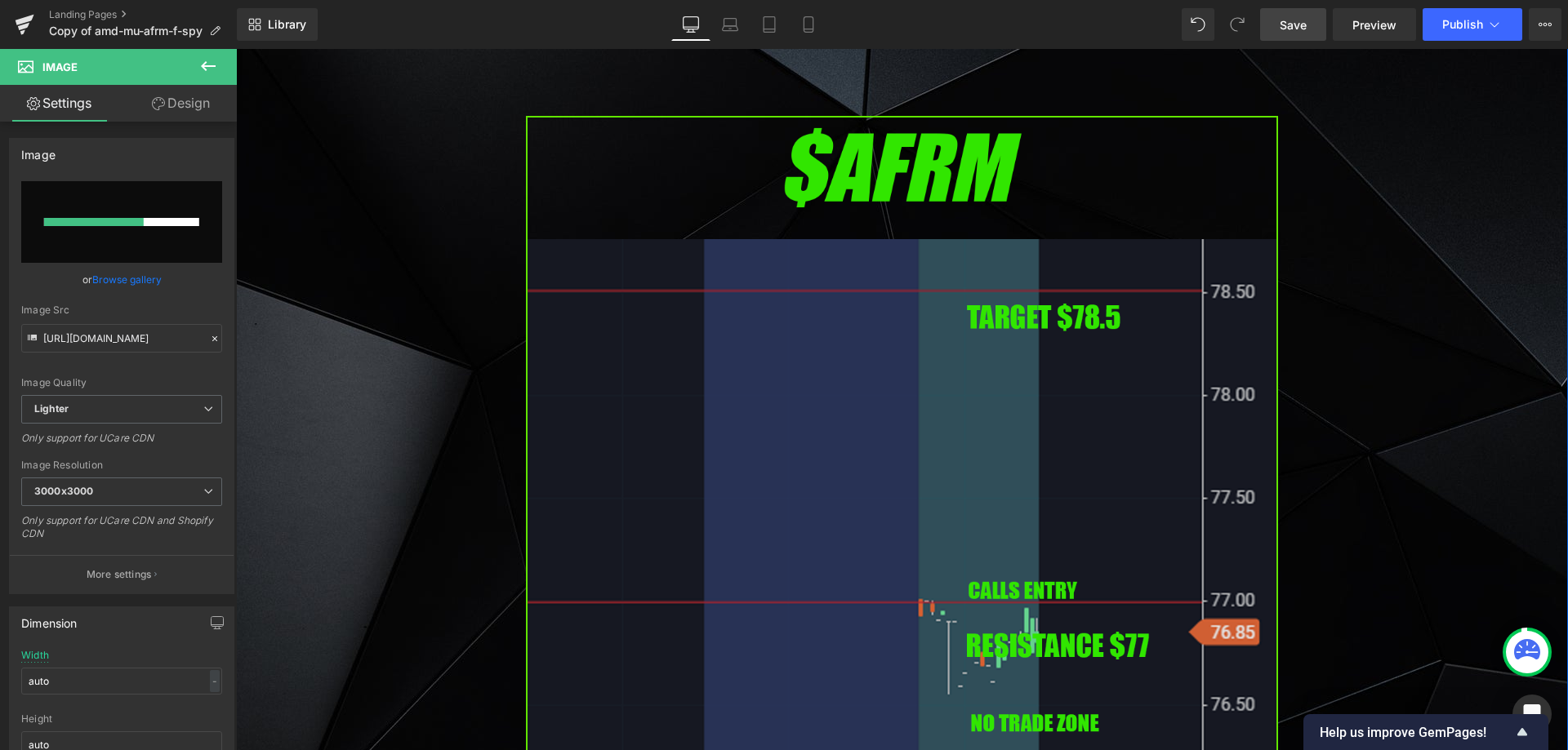
click at [442, 392] on div "Image PREMARKET SUMMARY Heading Row [DATE] $IBM IBM Set To Break Out On AI Part…" at bounding box center [901, 119] width 1332 height 9360
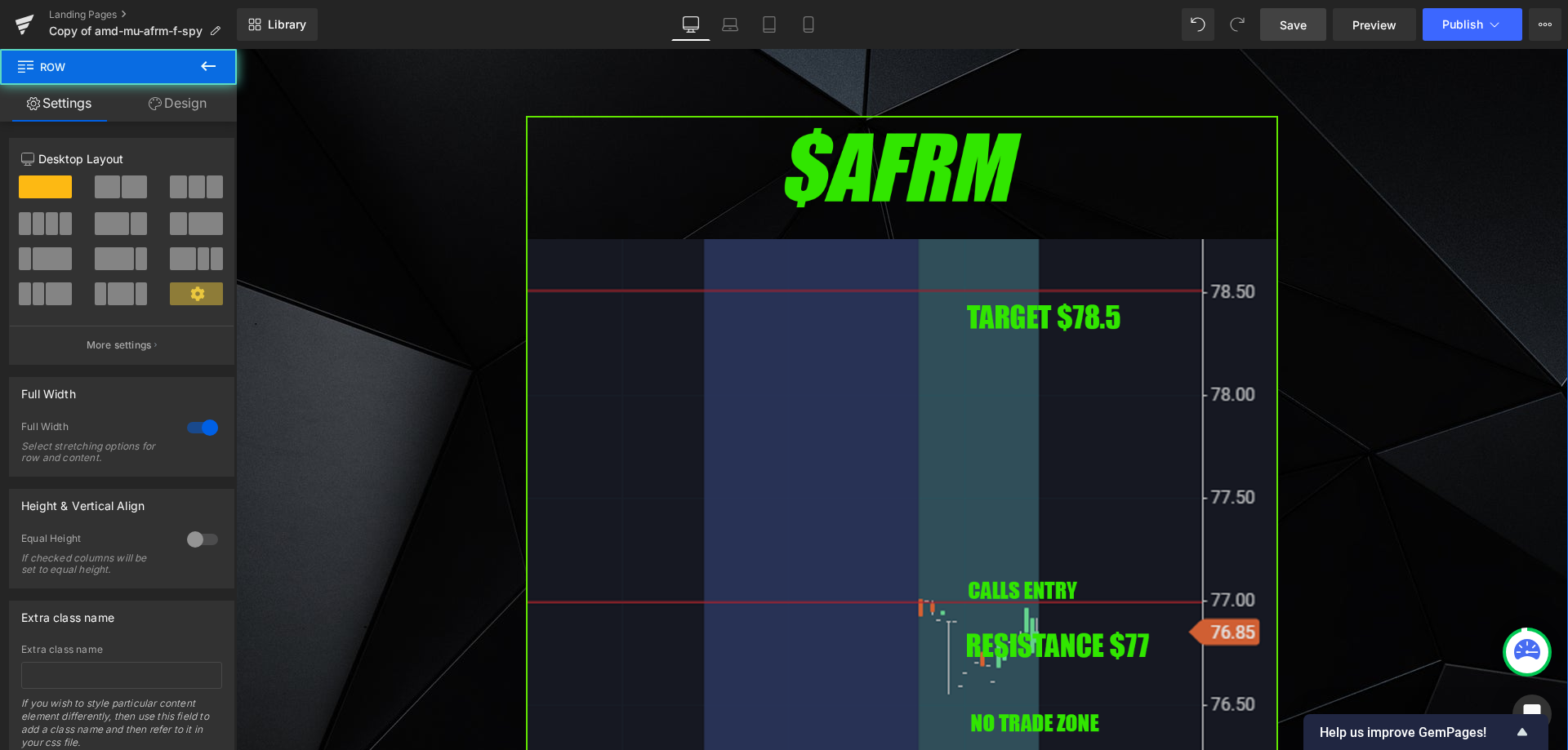
click at [596, 396] on img at bounding box center [901, 545] width 752 height 857
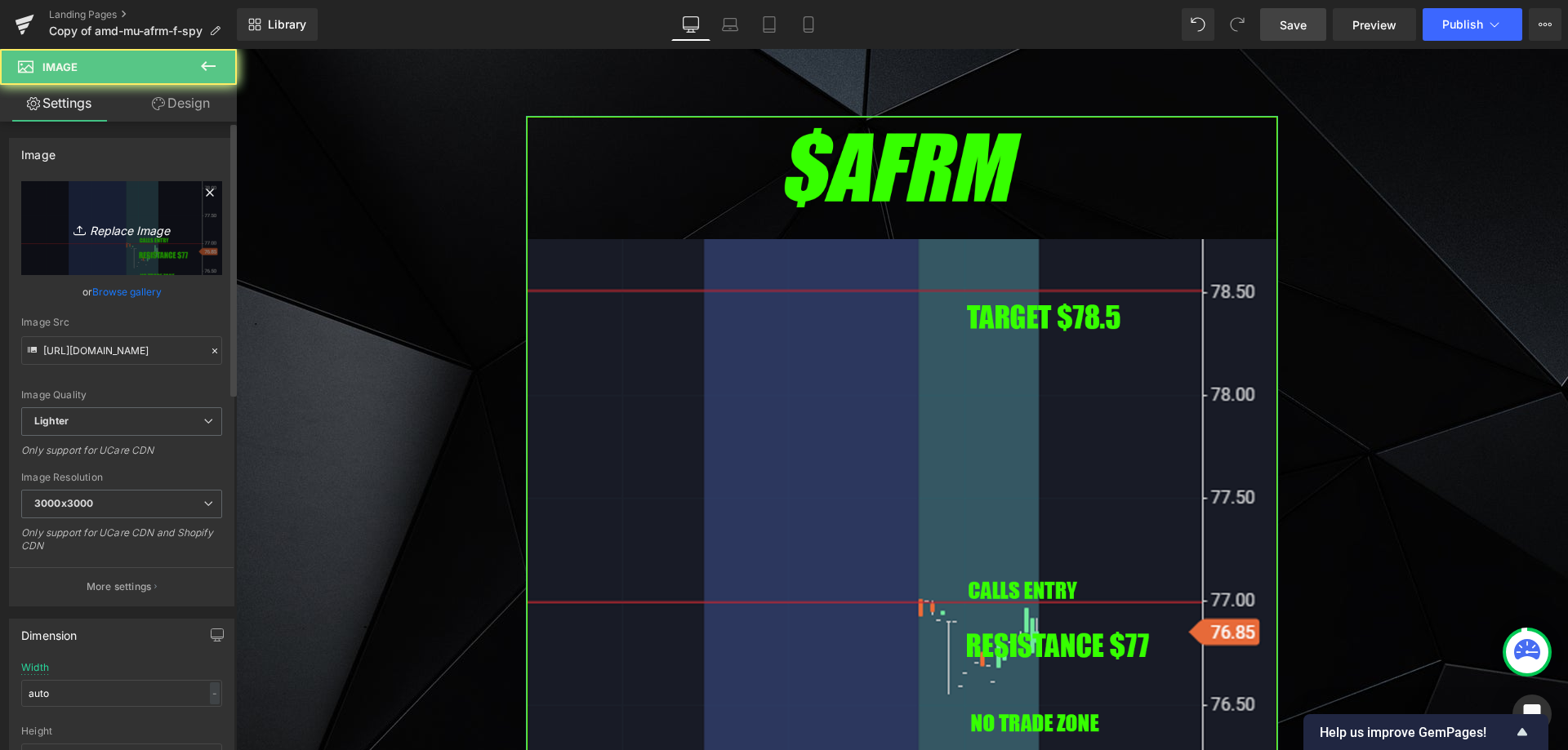
click at [84, 238] on link "Replace Image" at bounding box center [121, 229] width 201 height 94
type input "C:\fakepath\ibm.png"
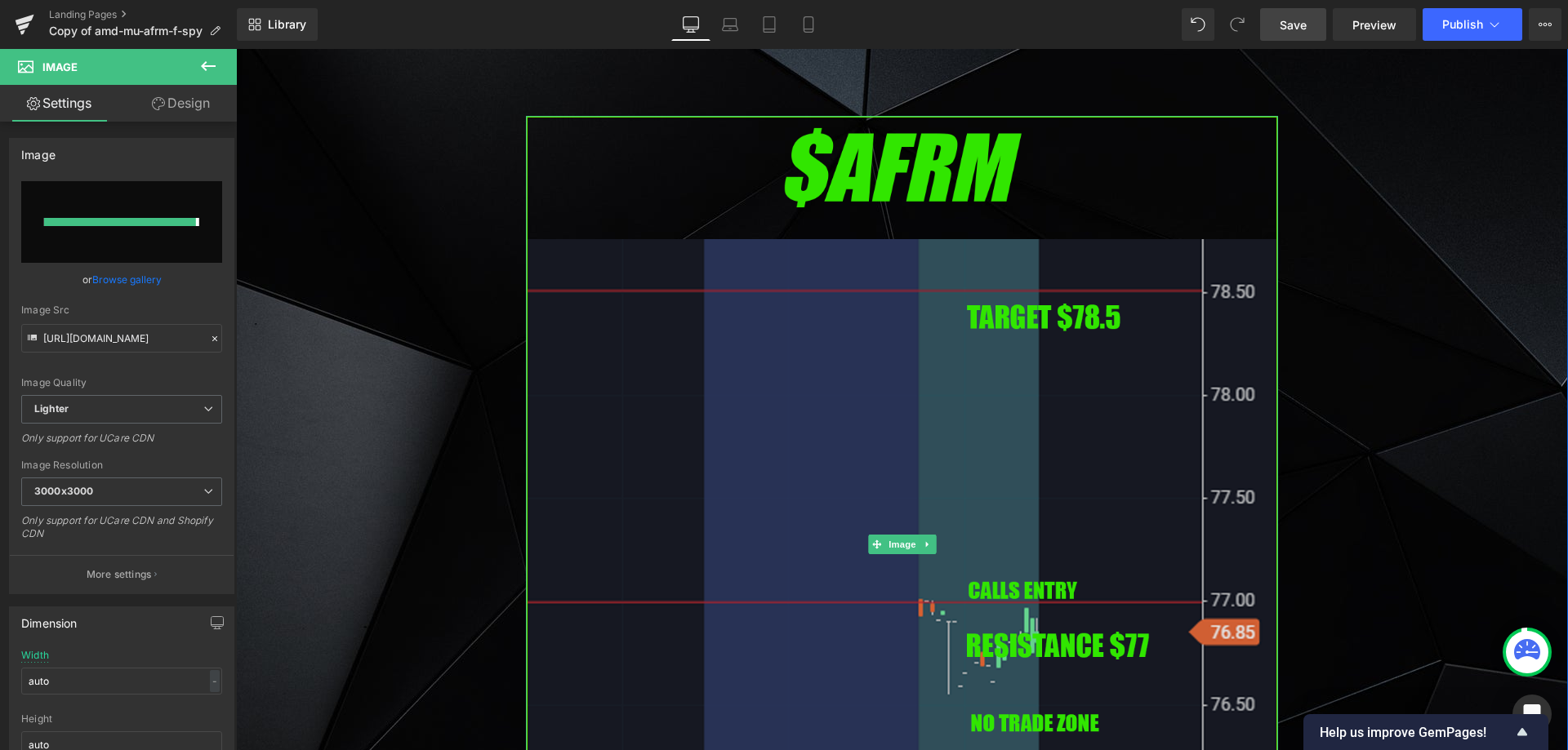
type input "[URL][DOMAIN_NAME]"
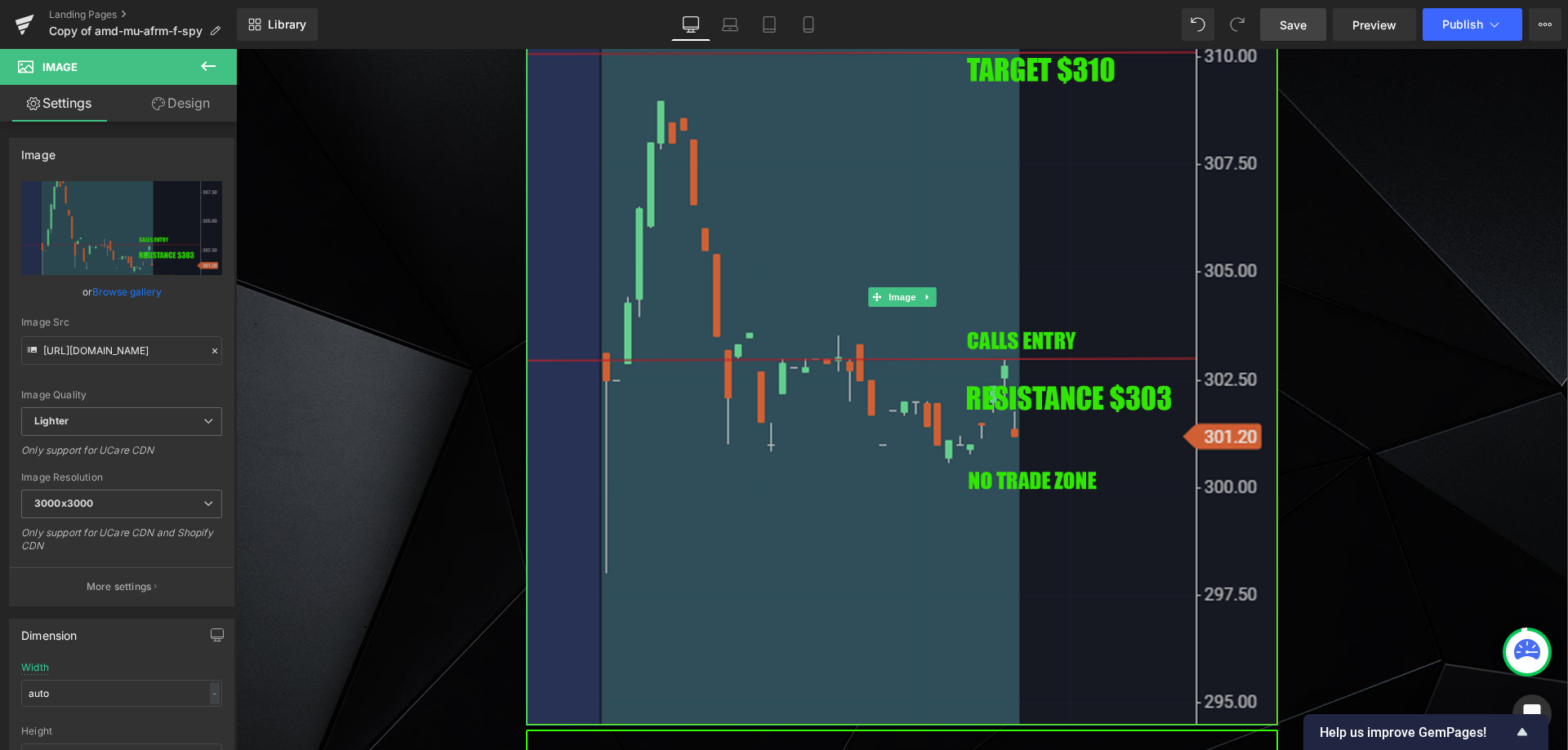
scroll to position [4979, 0]
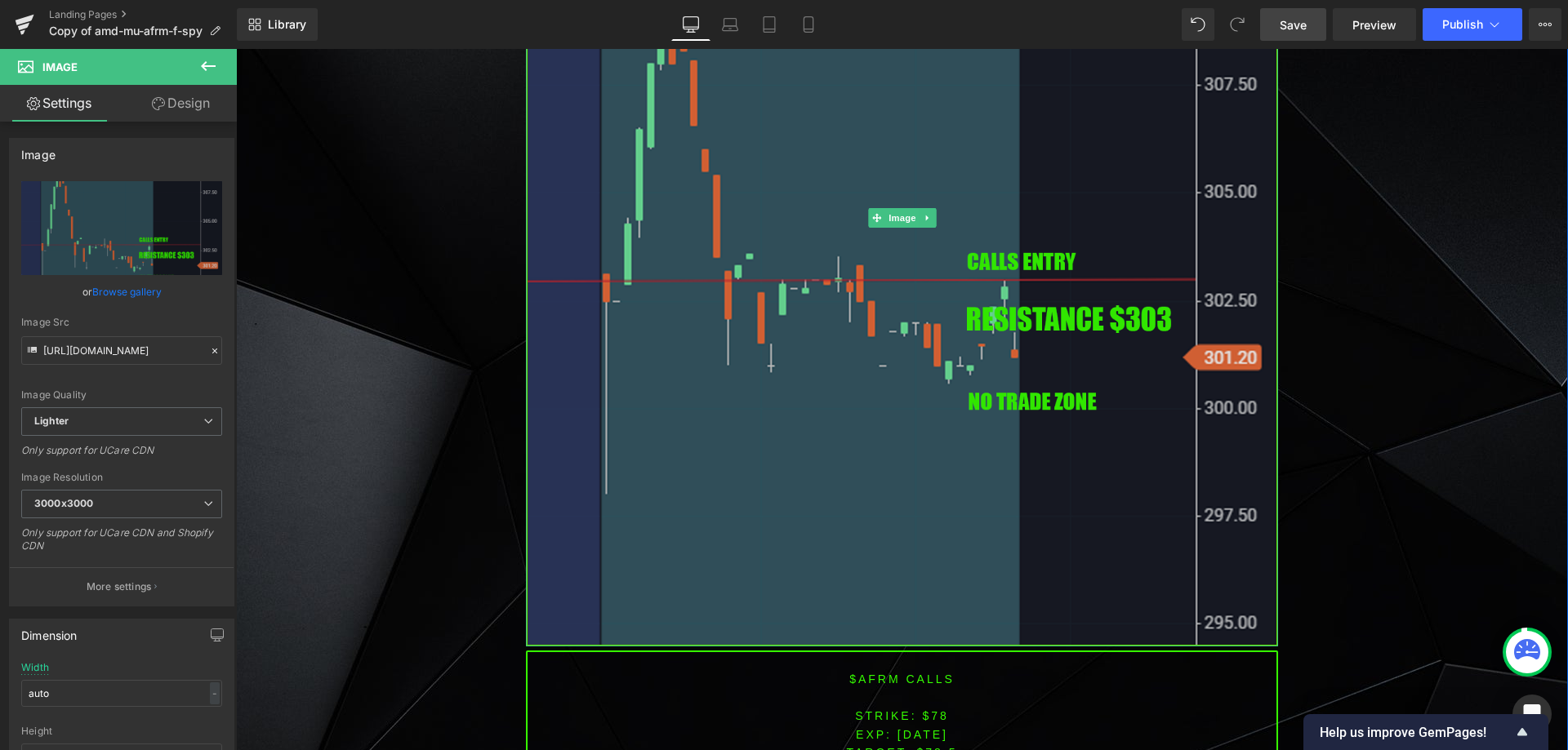
click at [921, 275] on img at bounding box center [901, 218] width 752 height 857
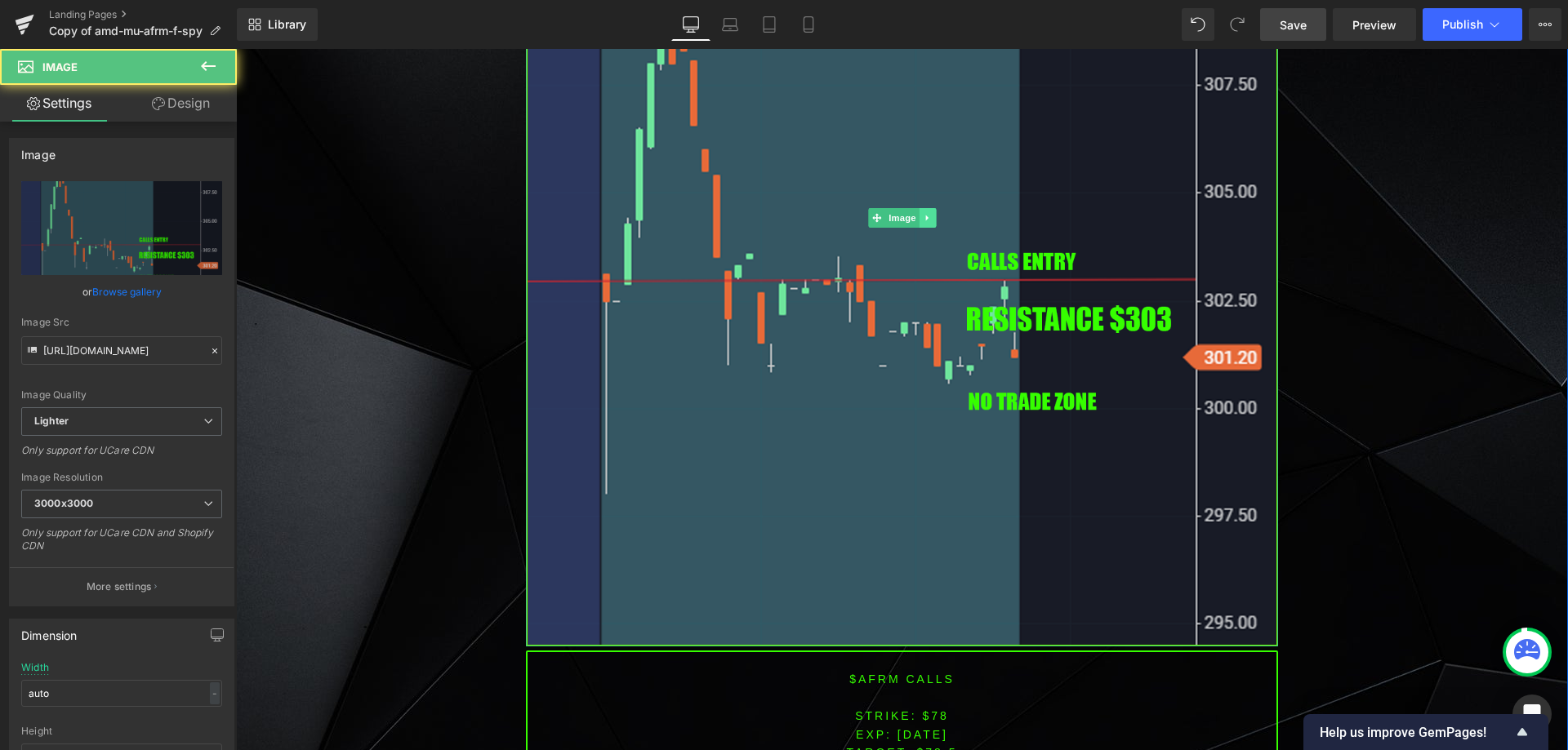
click at [923, 219] on icon at bounding box center [928, 217] width 9 height 10
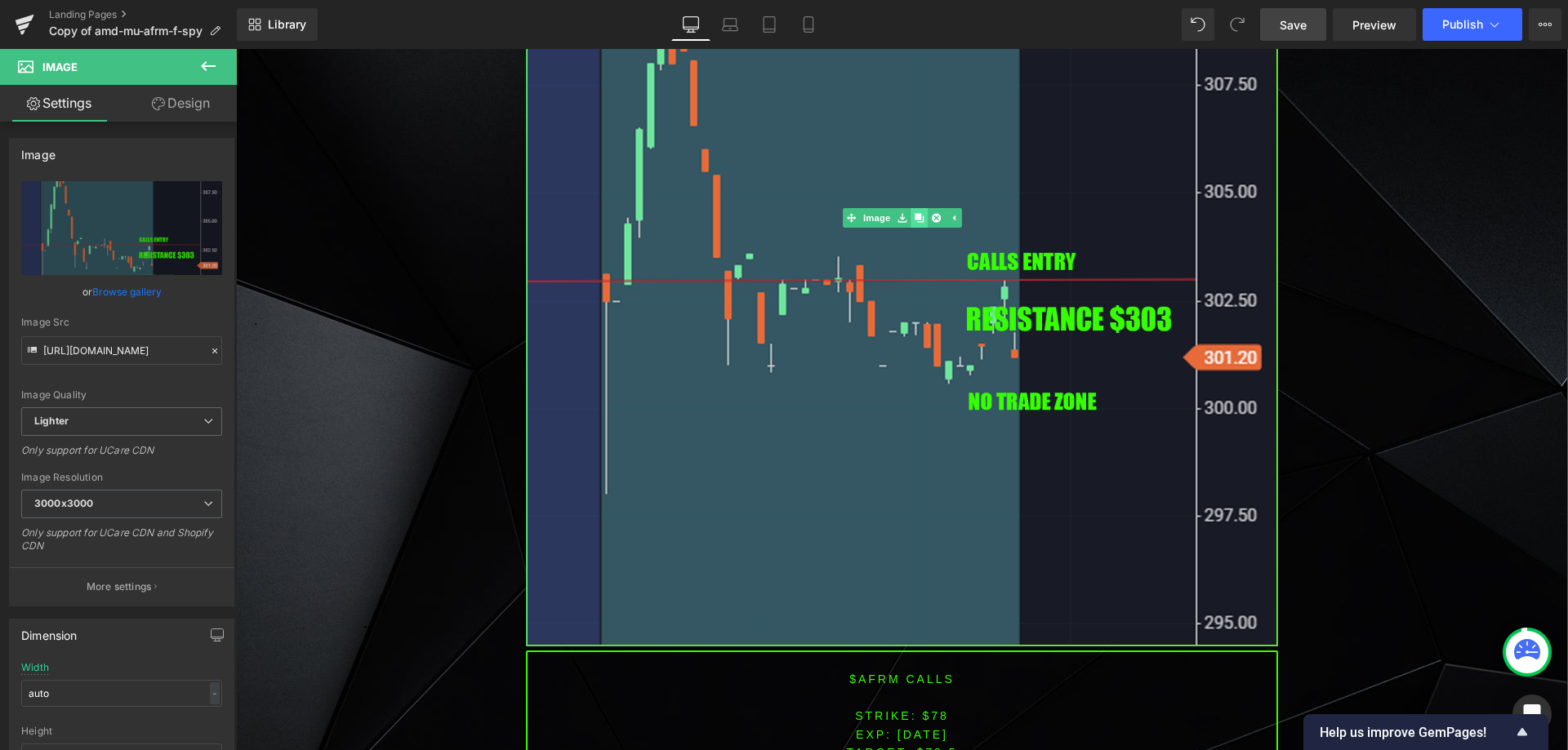
click at [910, 218] on link at bounding box center [919, 217] width 17 height 19
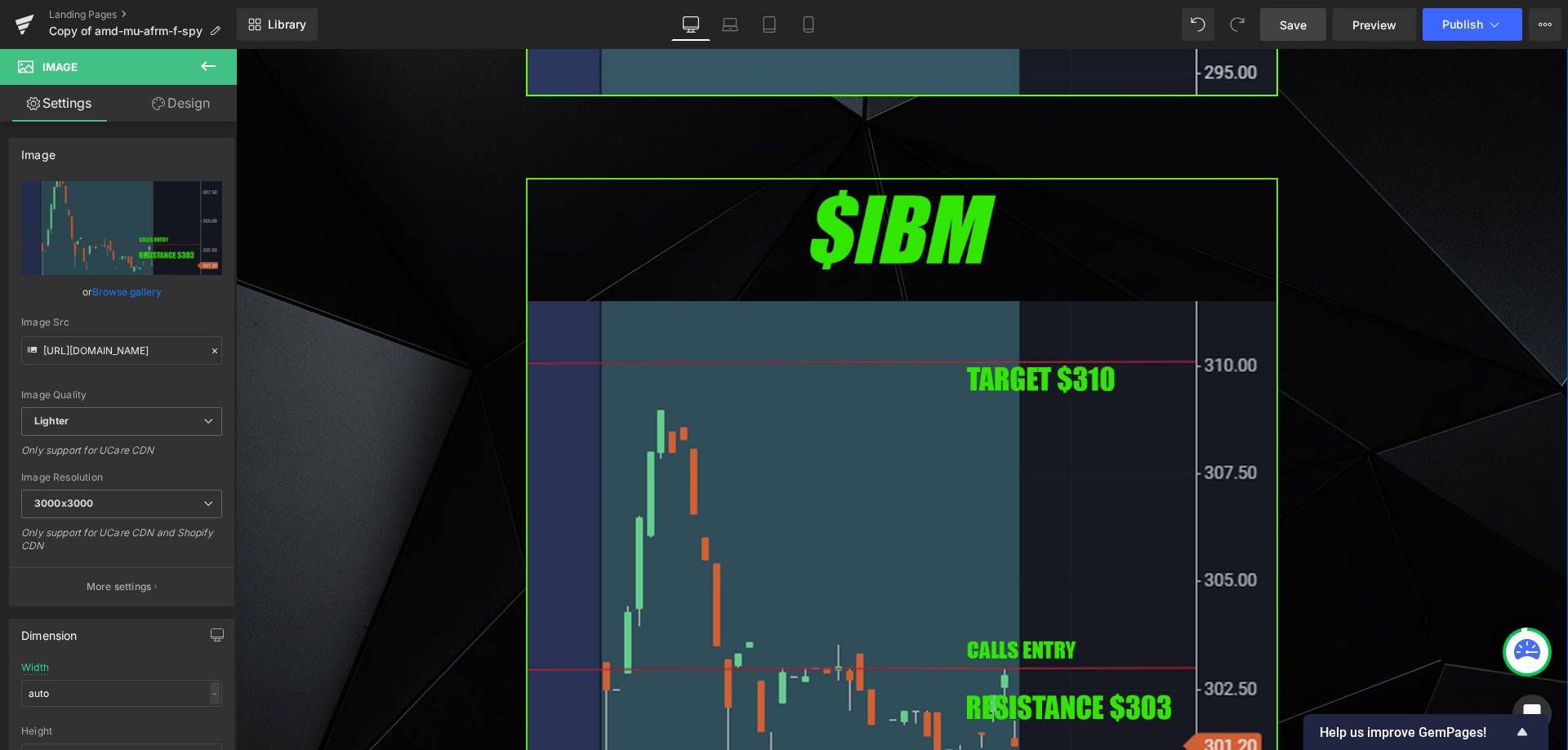
scroll to position [5593, 0]
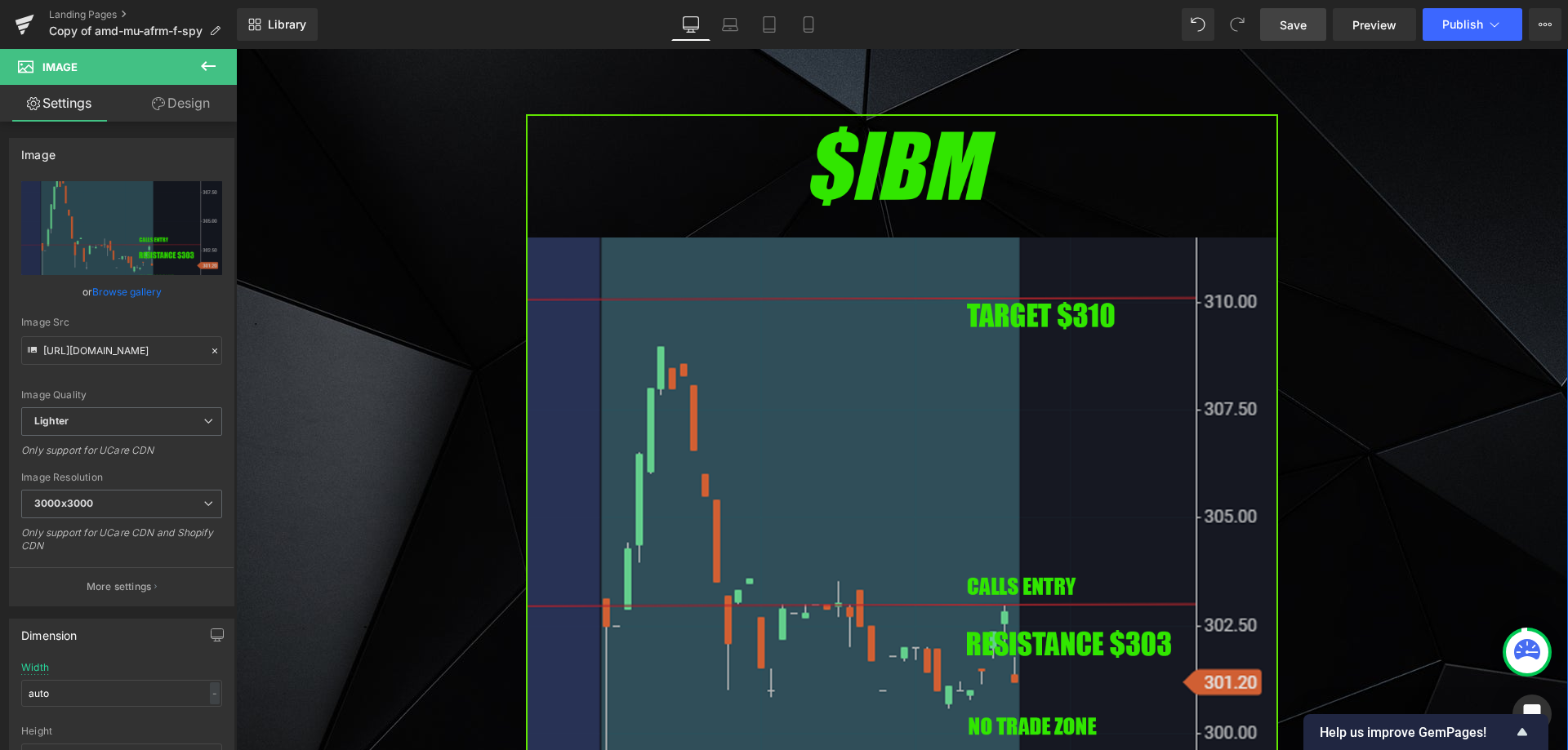
click at [724, 382] on img at bounding box center [901, 543] width 752 height 857
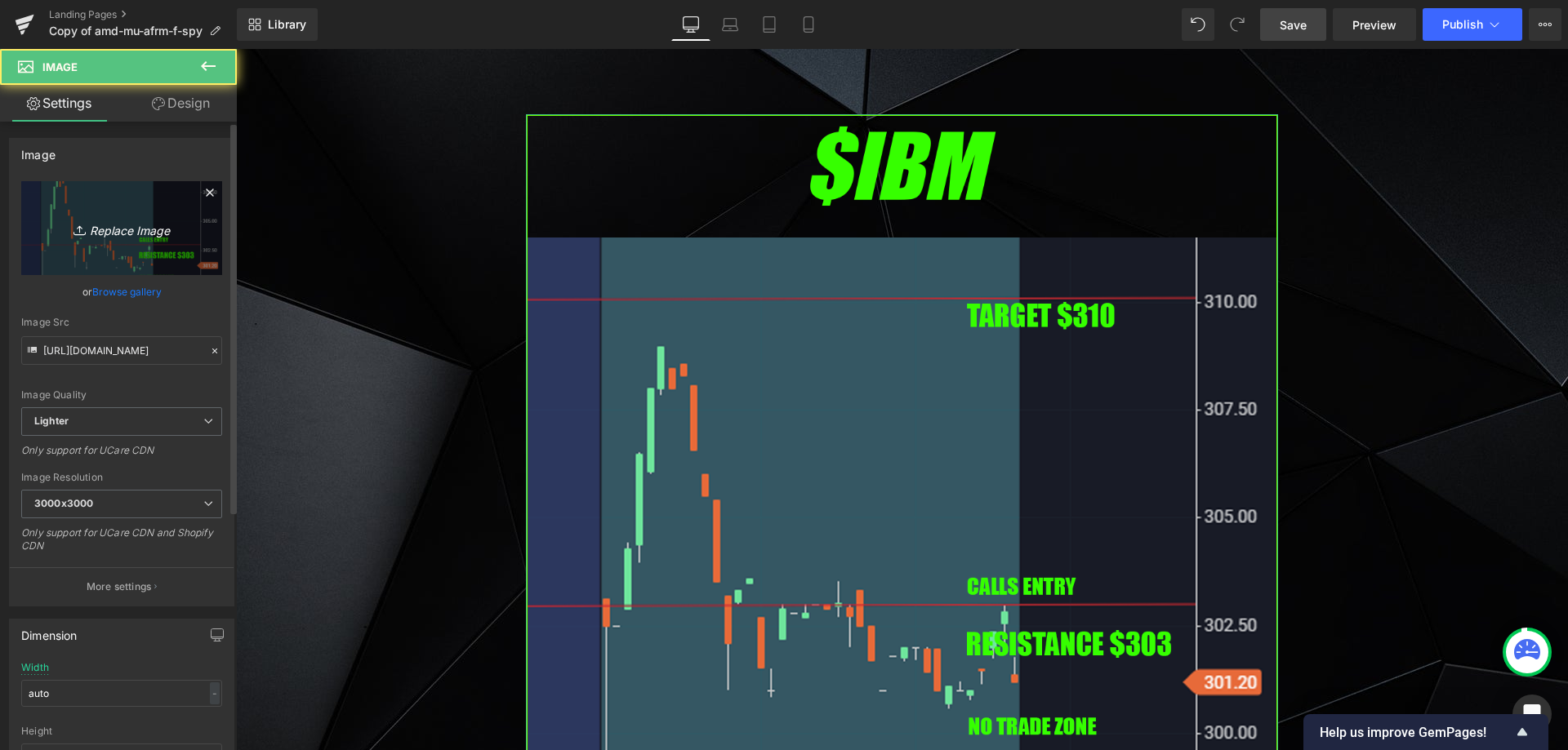
click at [171, 244] on link "Replace Image" at bounding box center [121, 229] width 201 height 94
type input "C:\fakepath\amd.png"
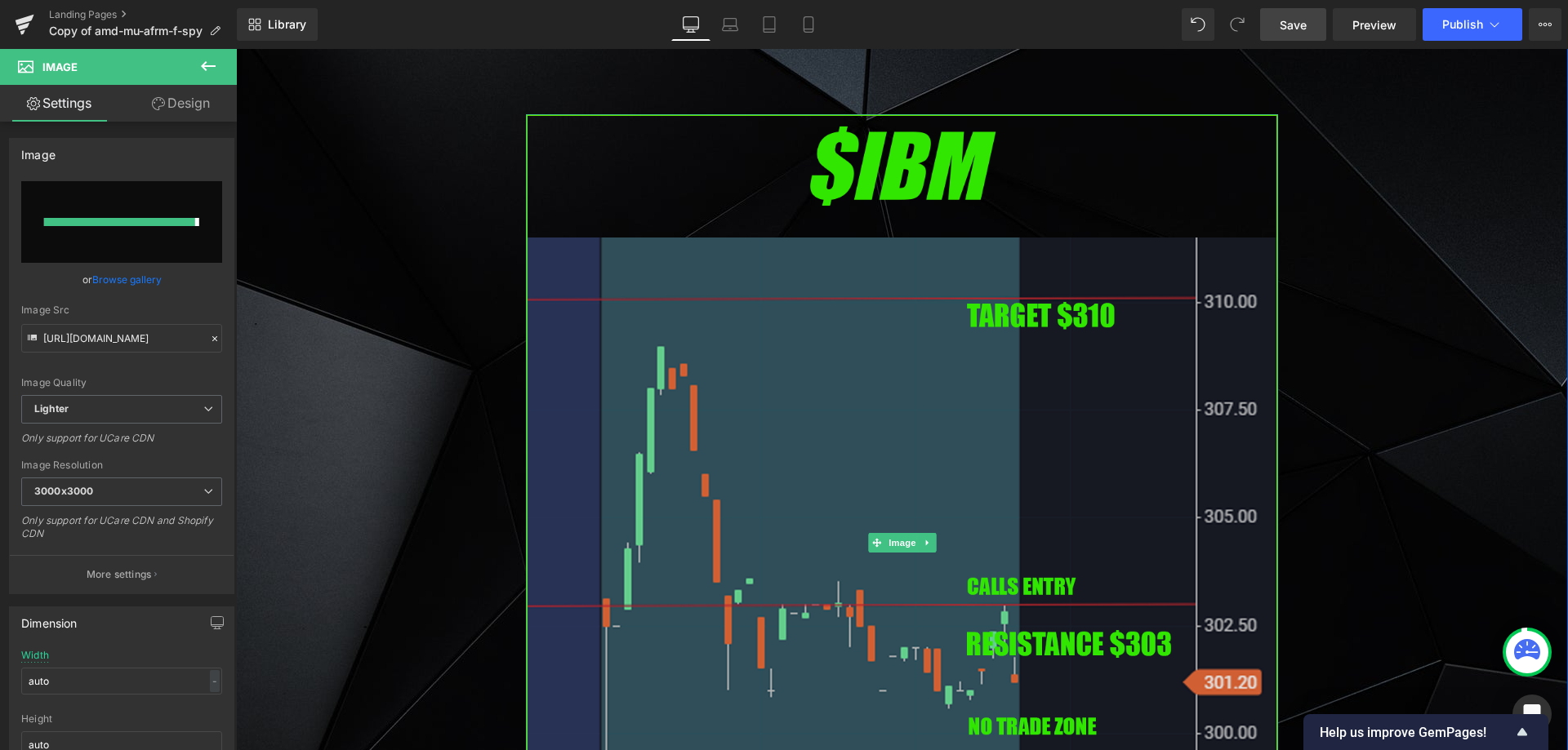
type input "[URL][DOMAIN_NAME]"
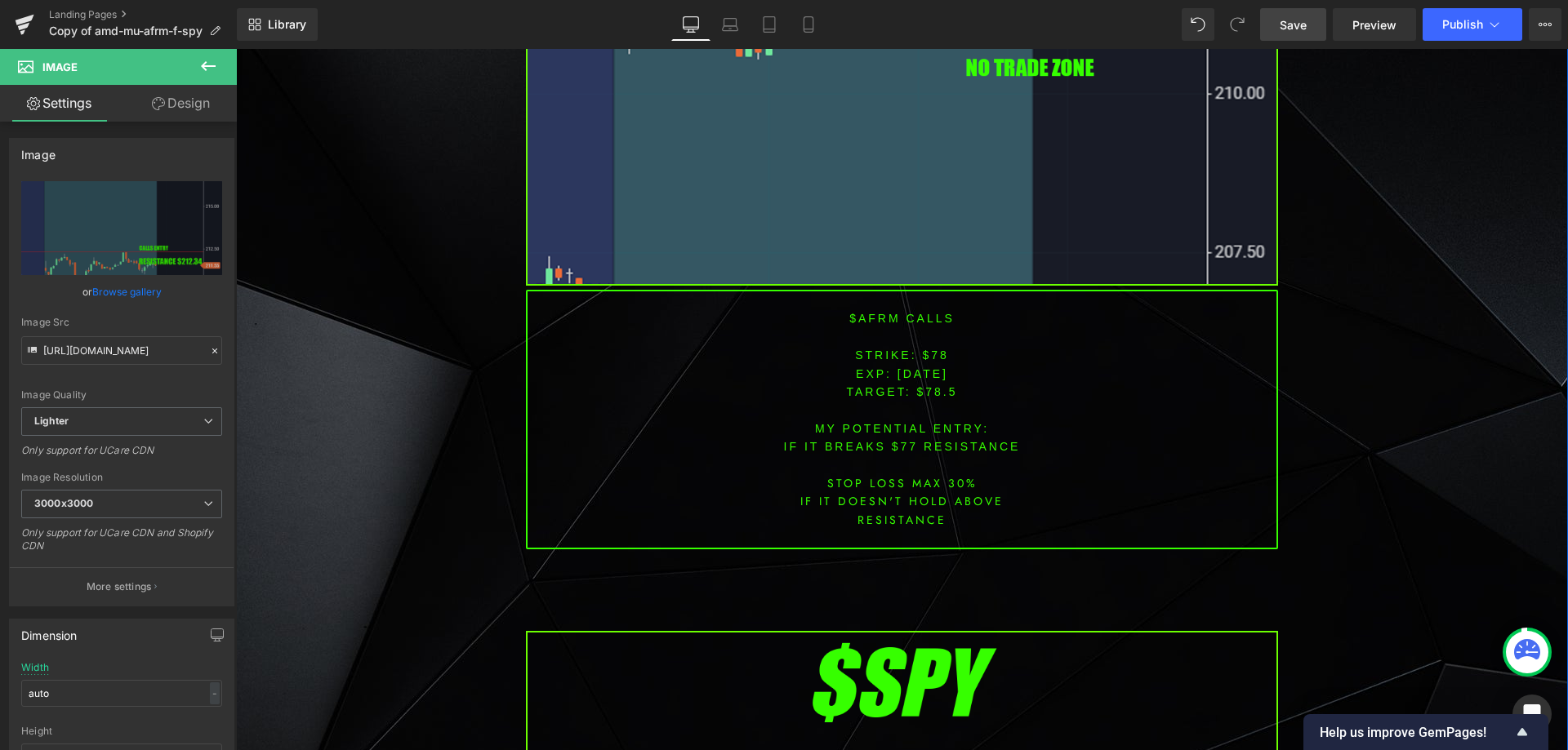
scroll to position [6328, 0]
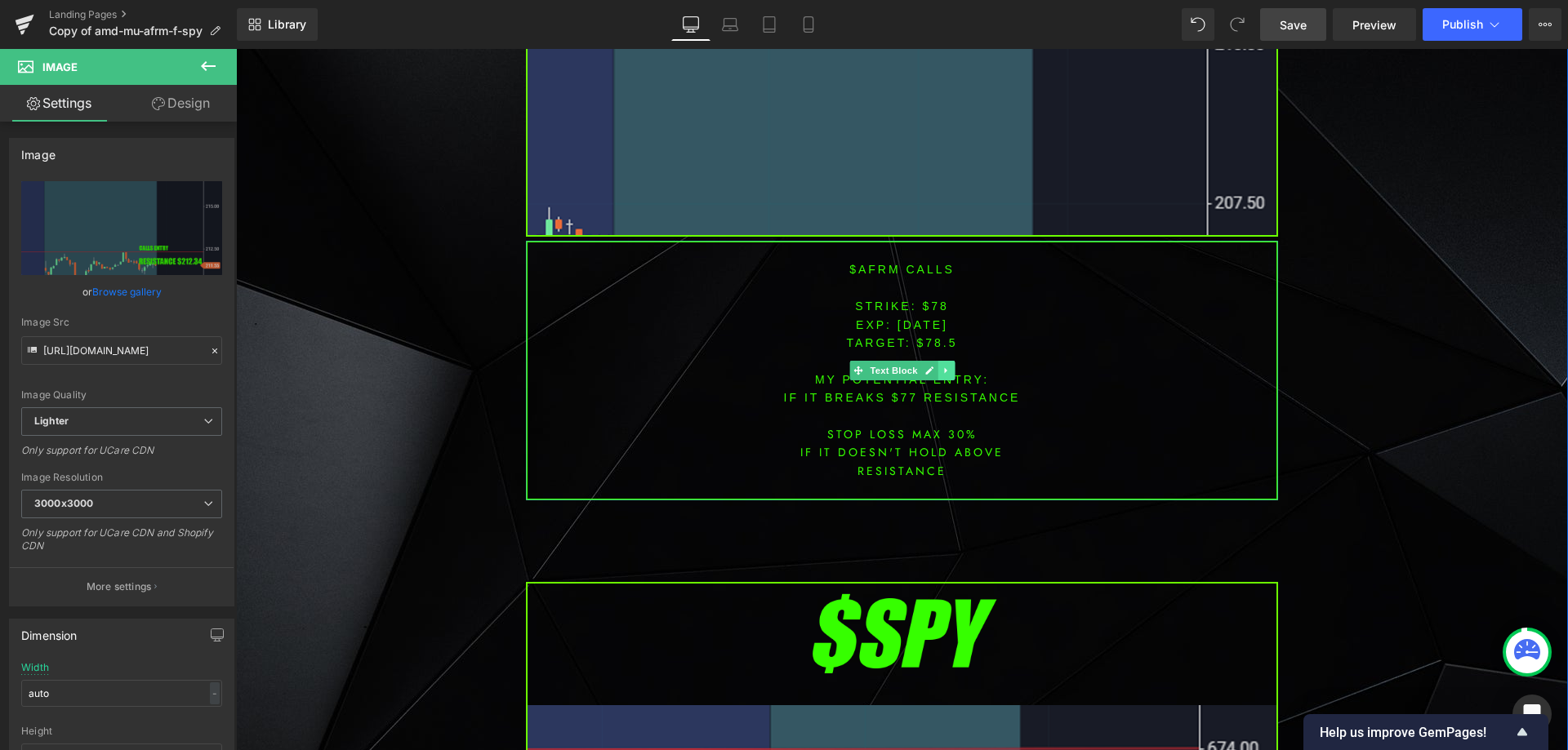
click at [937, 375] on link at bounding box center [946, 370] width 17 height 19
click at [933, 374] on icon at bounding box center [937, 370] width 9 height 10
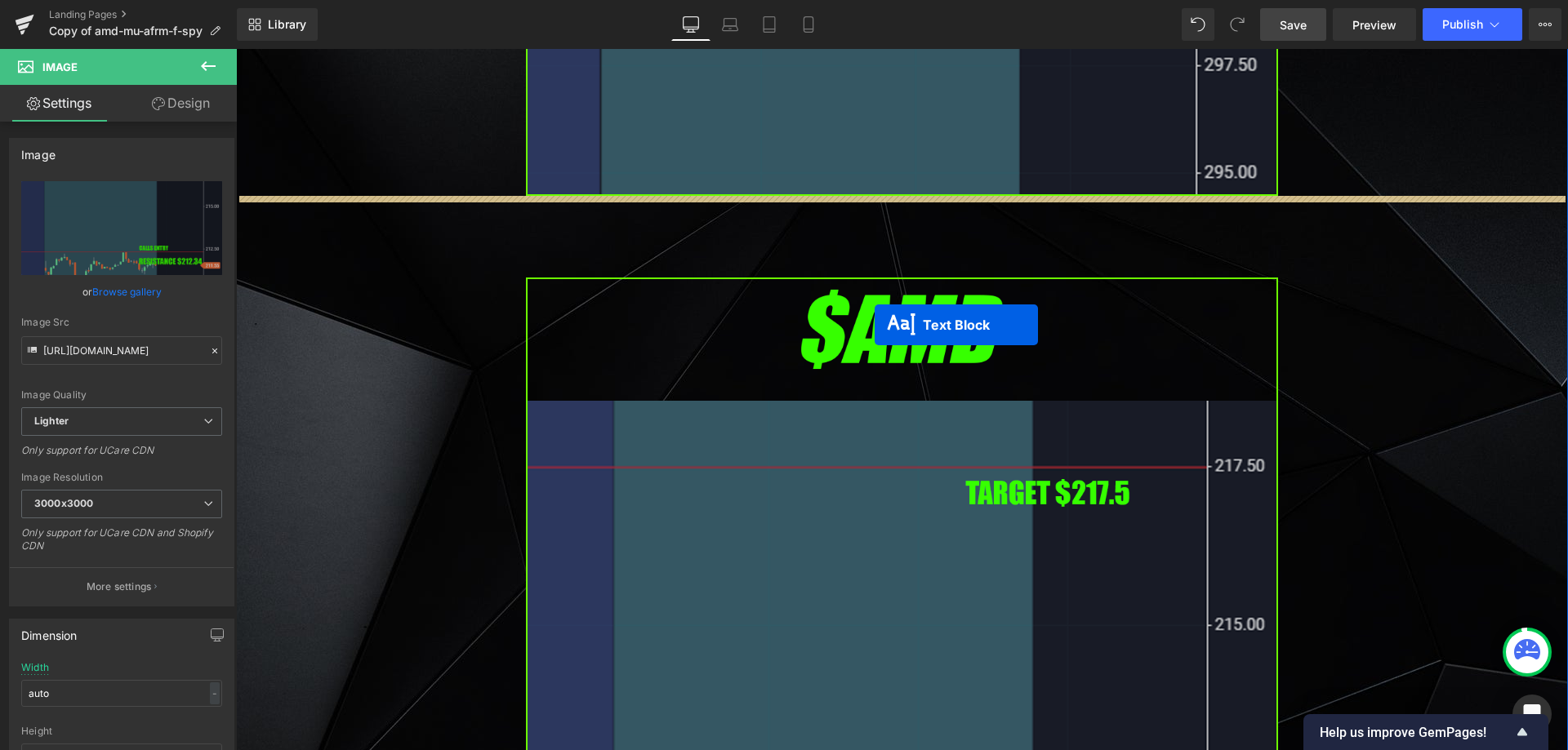
drag, startPoint x: 855, startPoint y: 583, endPoint x: 881, endPoint y: 224, distance: 359.9
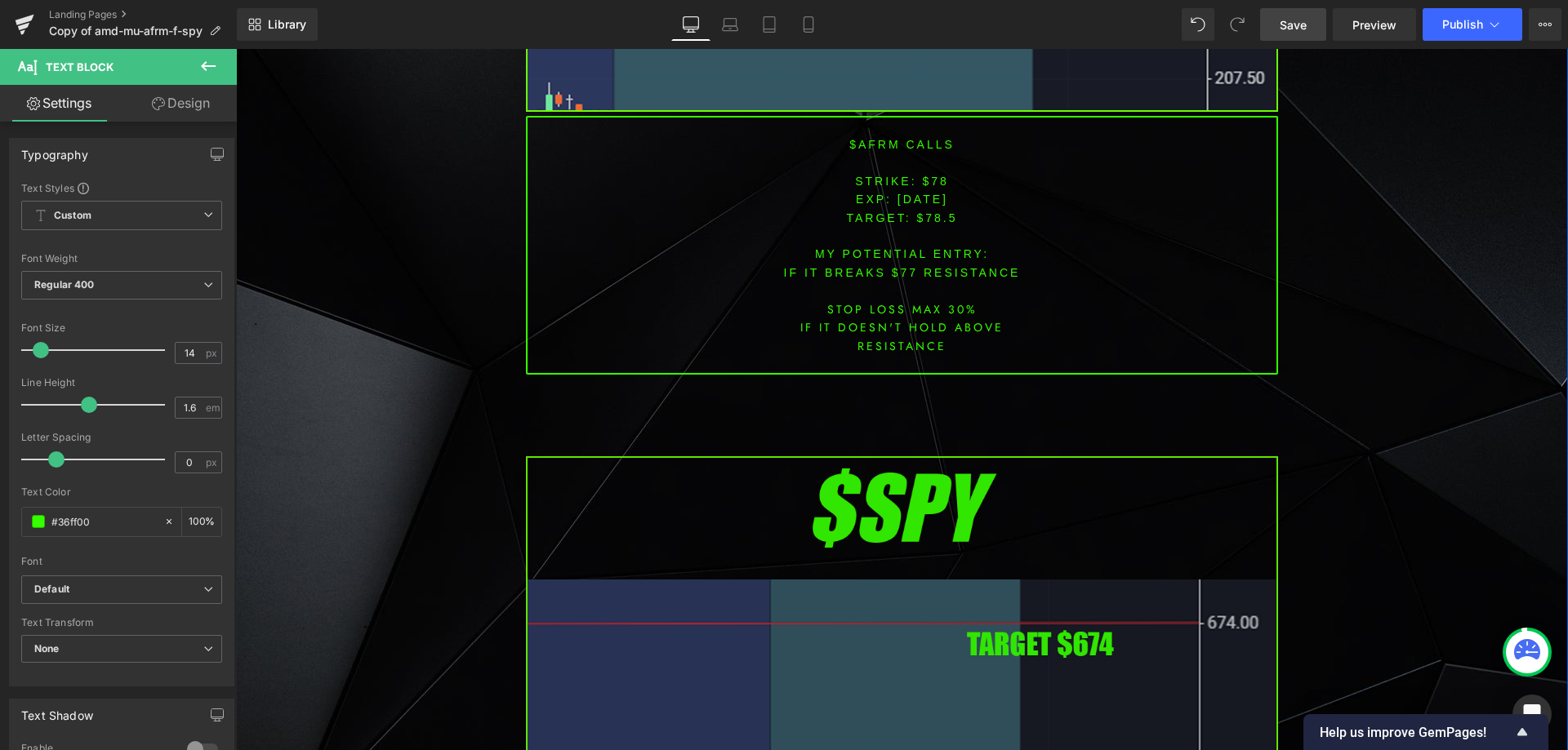
scroll to position [6981, 0]
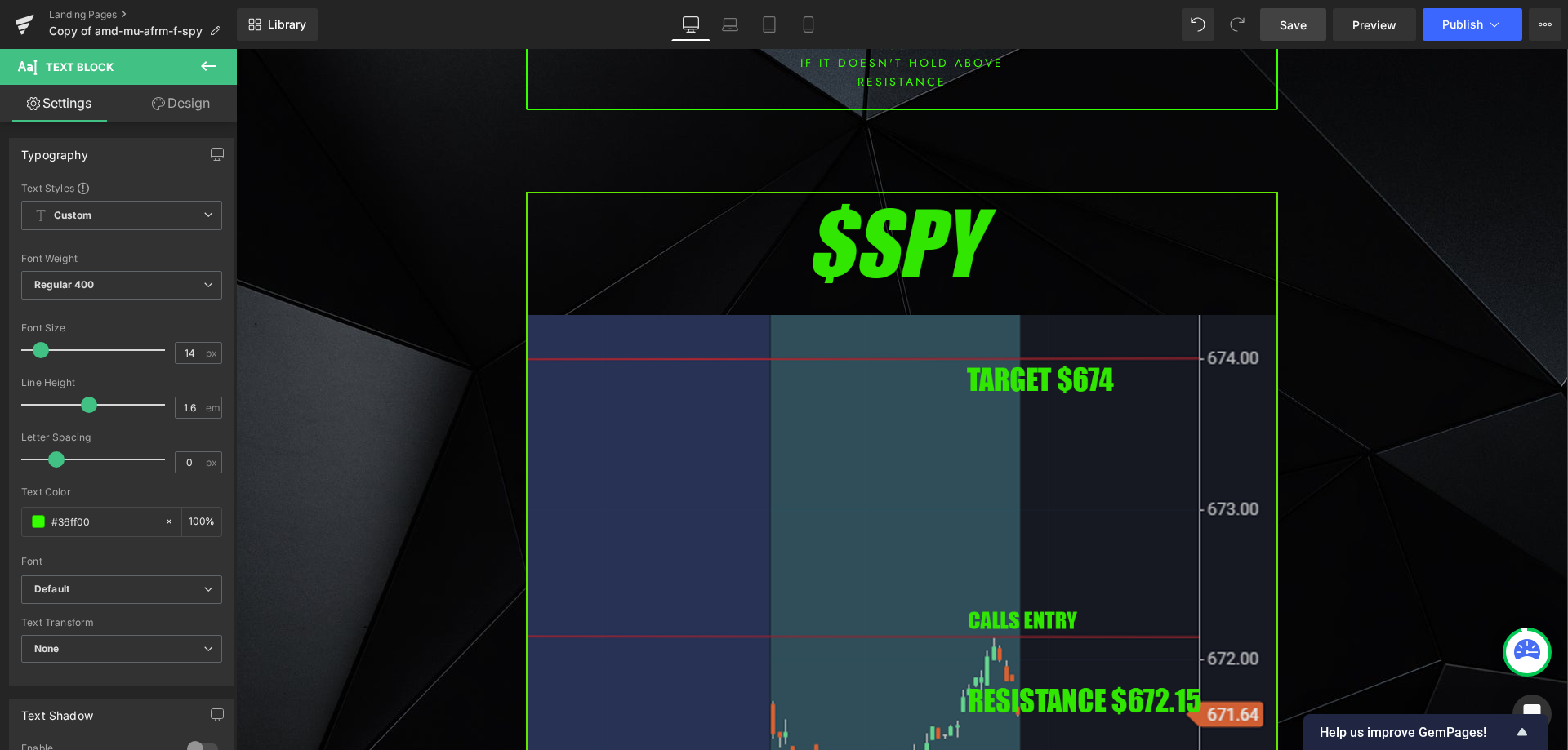
click at [812, 504] on img at bounding box center [901, 621] width 752 height 857
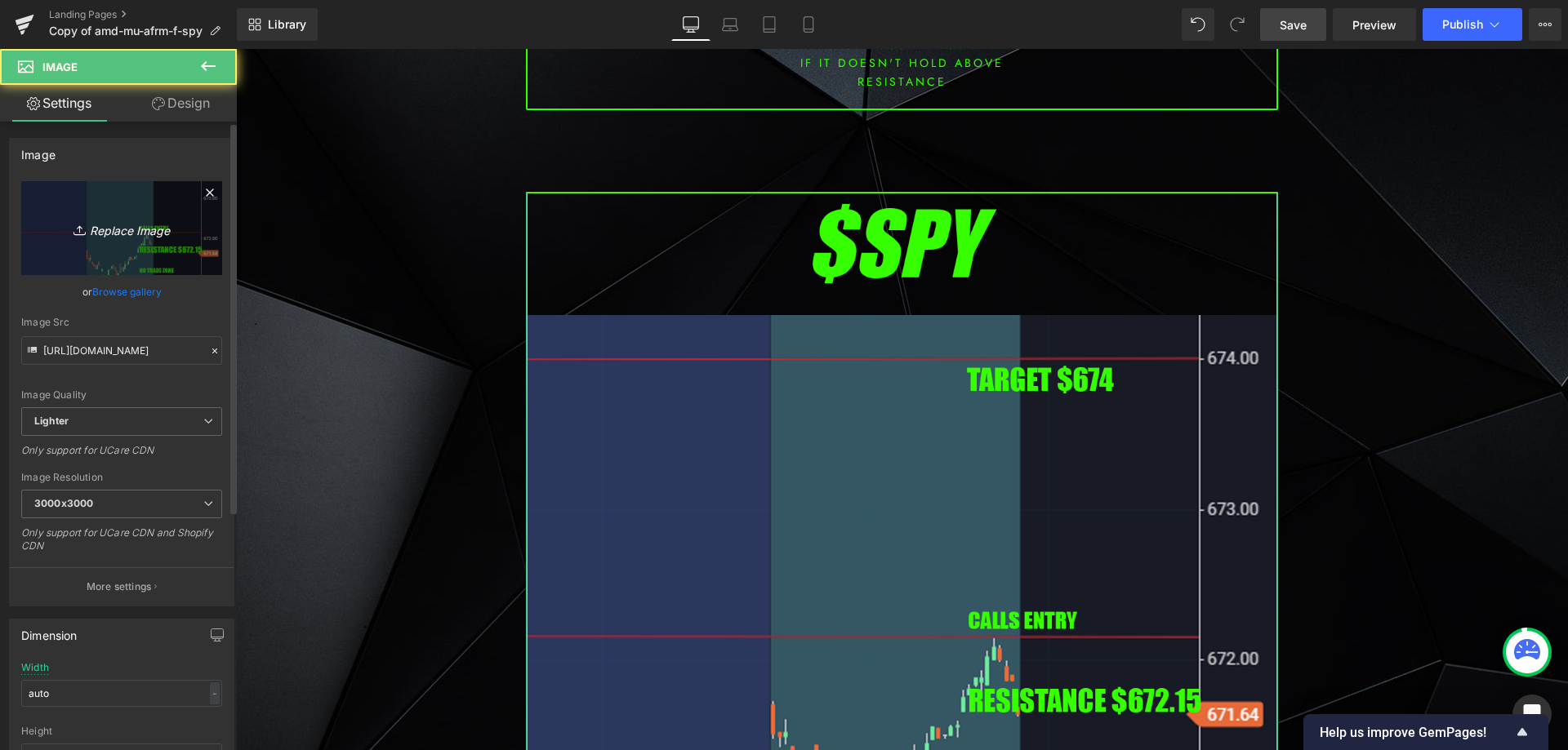
click at [134, 249] on link "Replace Image" at bounding box center [121, 229] width 201 height 94
type input "C:\fakepath\spy.png"
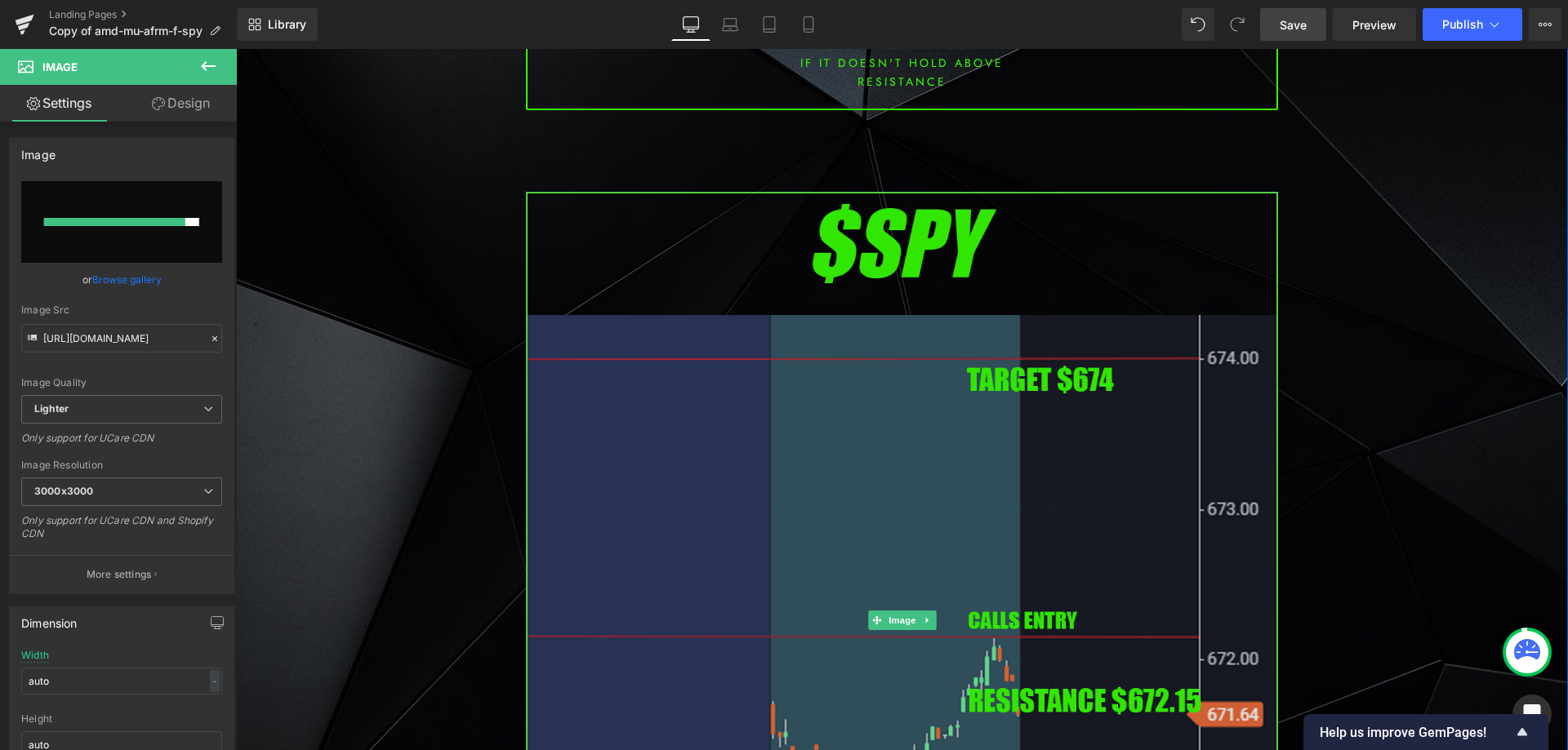
type input "[URL][DOMAIN_NAME]"
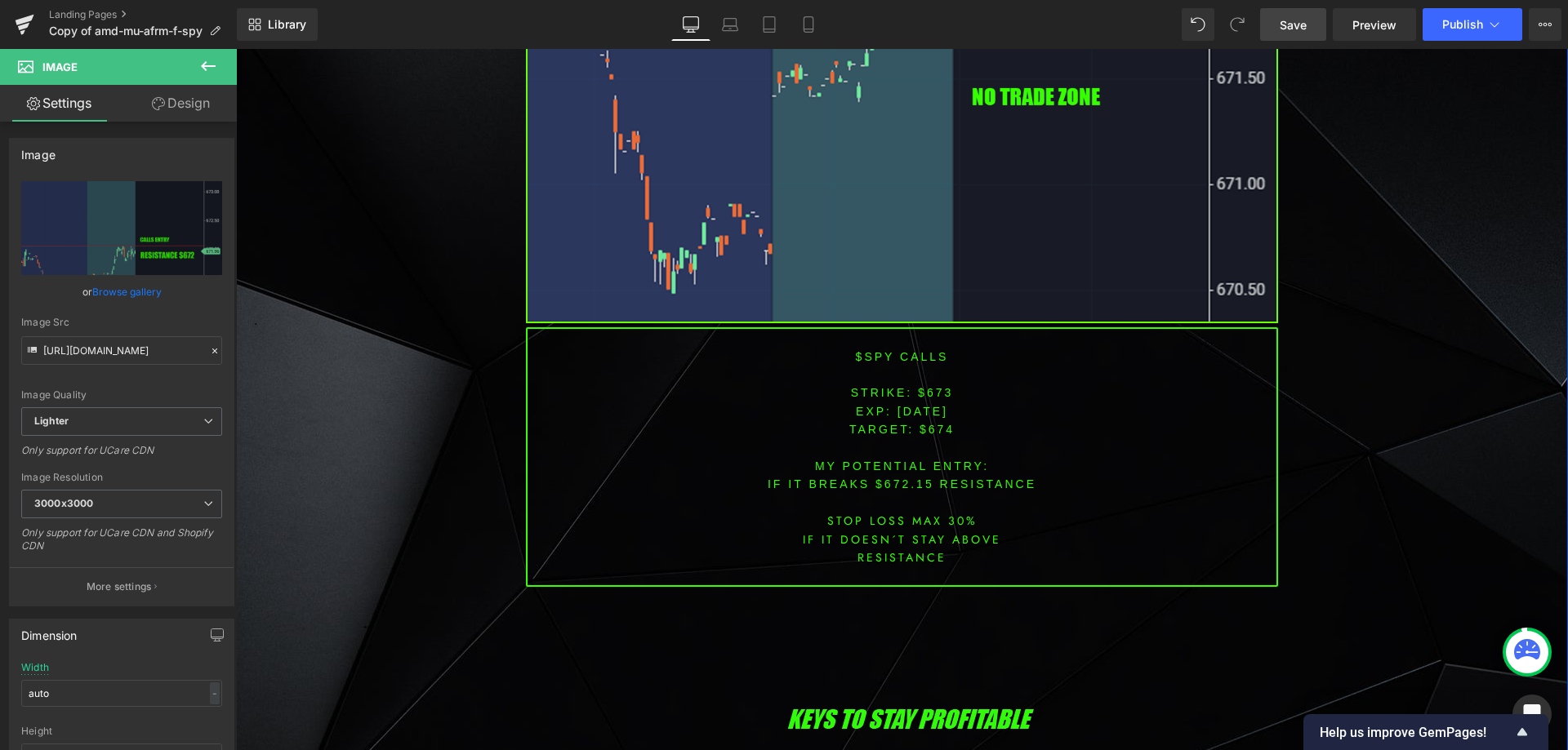
scroll to position [7716, 0]
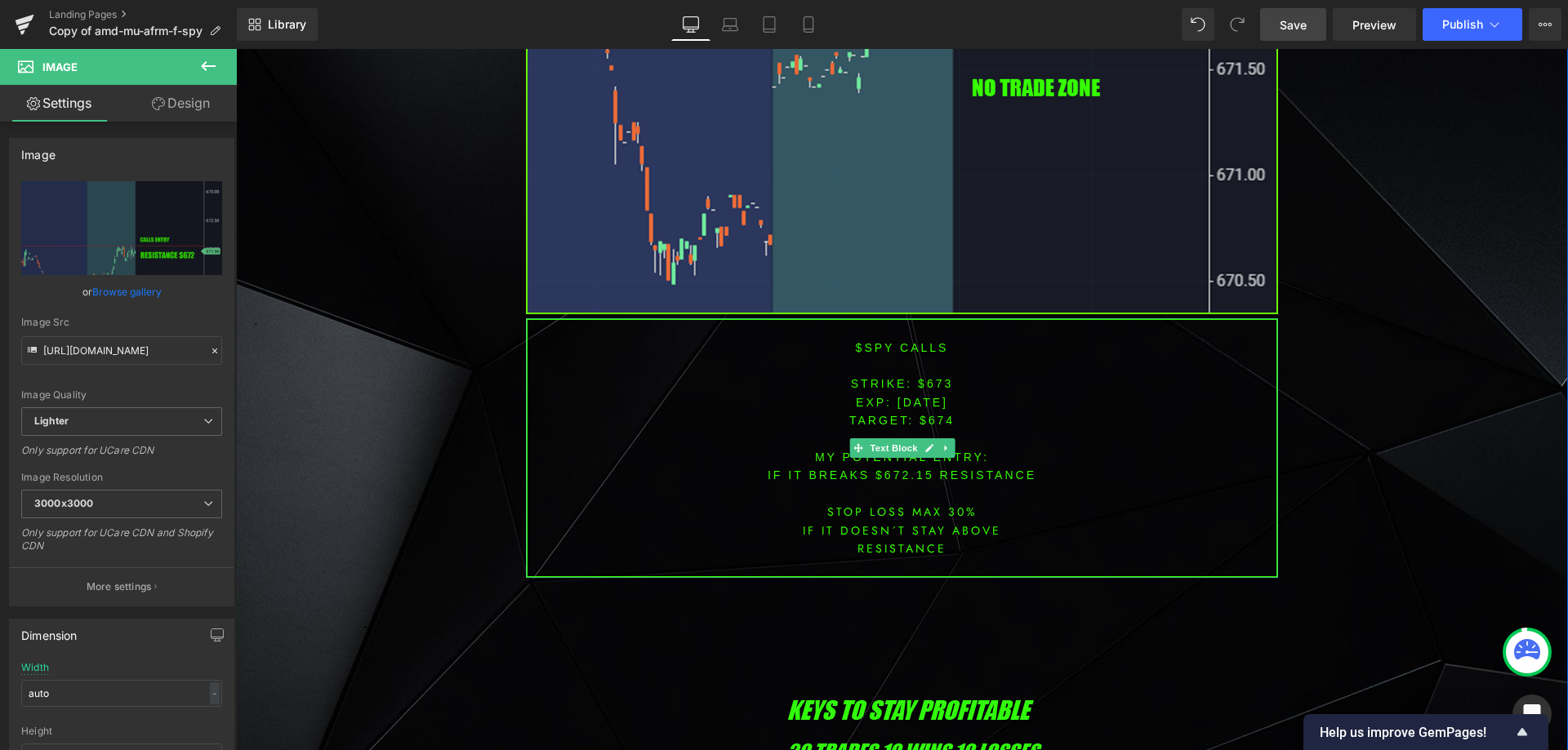
click at [895, 409] on p "EXP: [DATE]" at bounding box center [901, 403] width 749 height 18
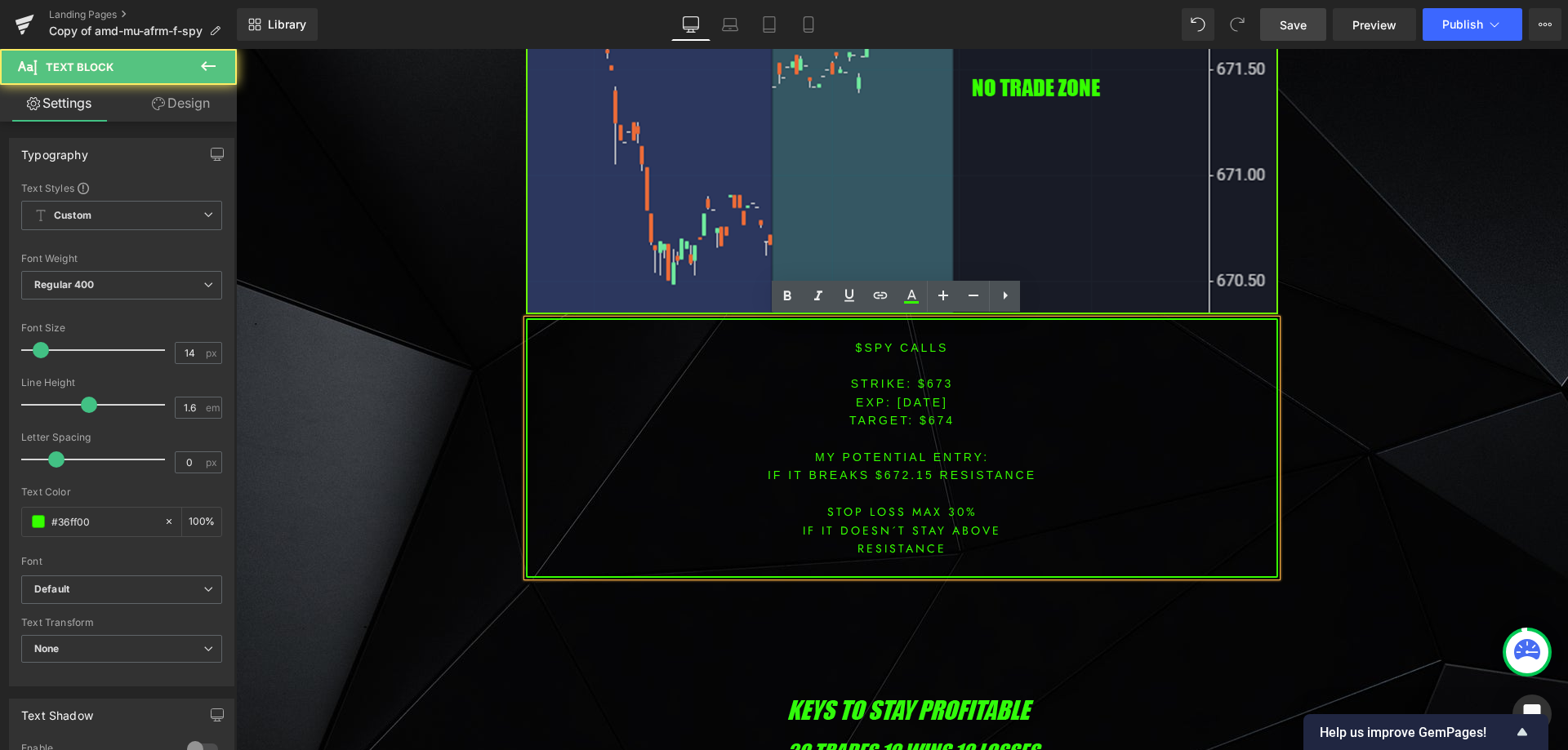
click at [920, 405] on span "[DATE]" at bounding box center [923, 402] width 51 height 13
click at [920, 406] on span "[DATE]" at bounding box center [923, 402] width 51 height 13
click at [922, 381] on font "STRIKE: $673" at bounding box center [902, 383] width 103 height 13
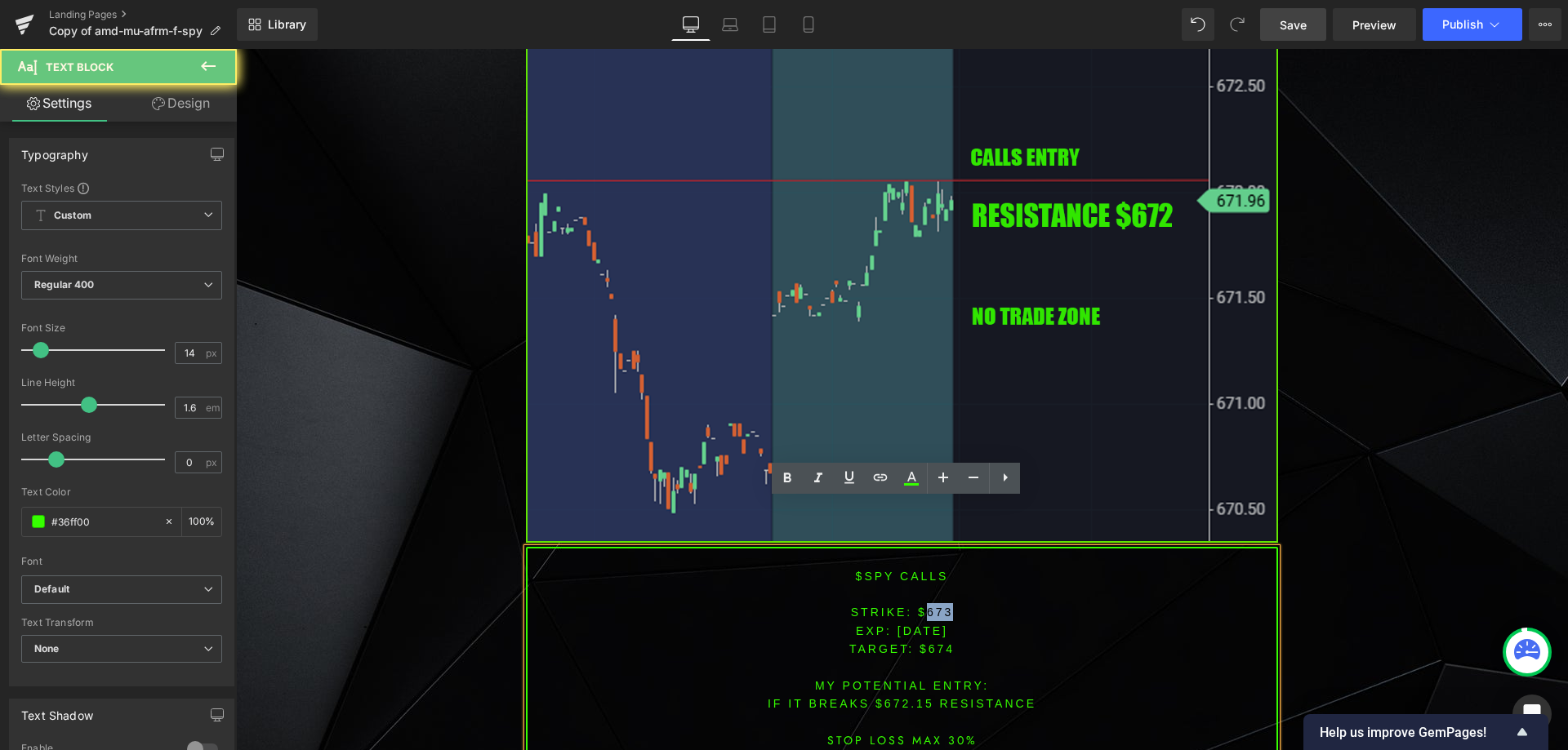
scroll to position [7471, 0]
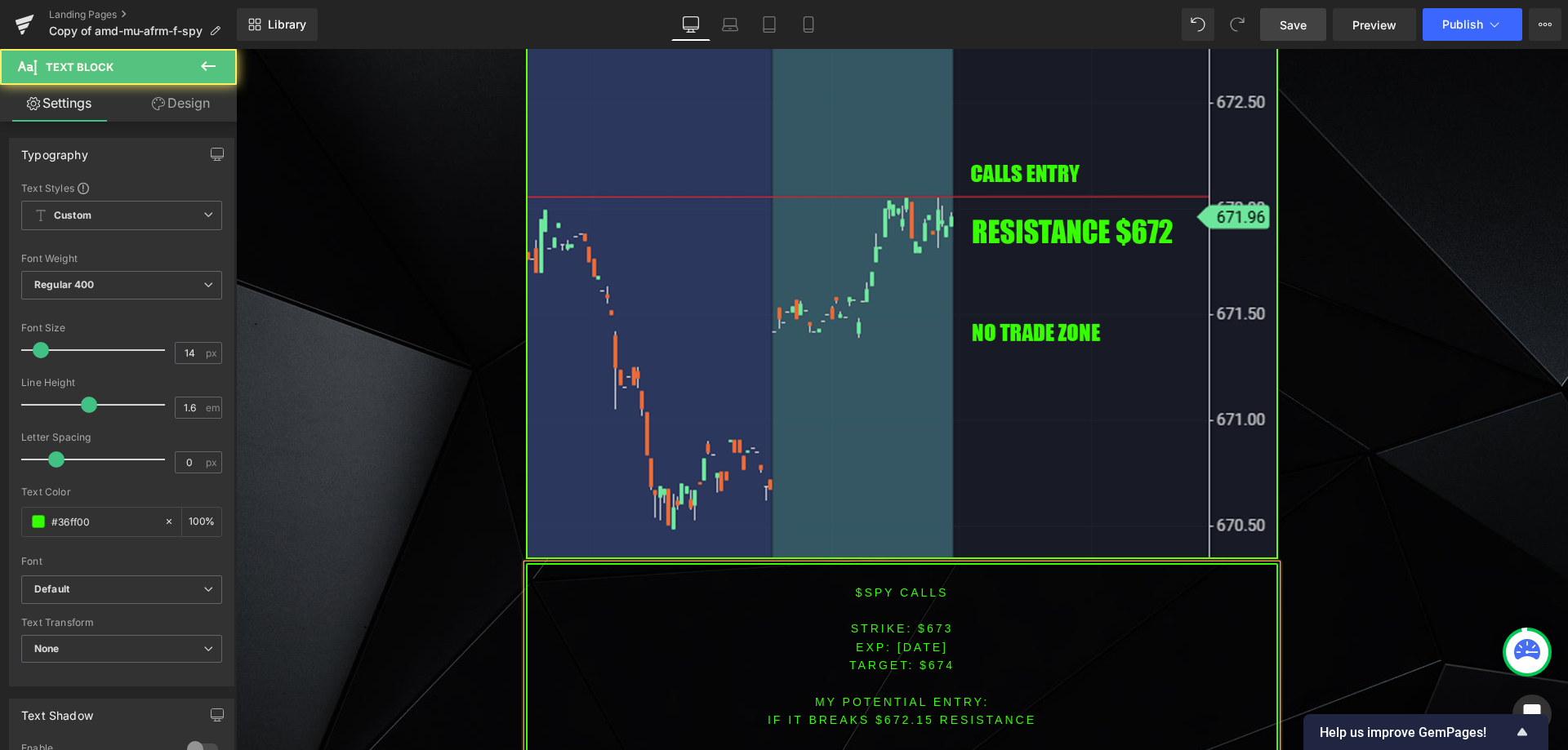
click at [931, 670] on span "TARGET: $674" at bounding box center [901, 665] width 106 height 13
click at [931, 671] on span "TARGET: $674" at bounding box center [901, 665] width 106 height 13
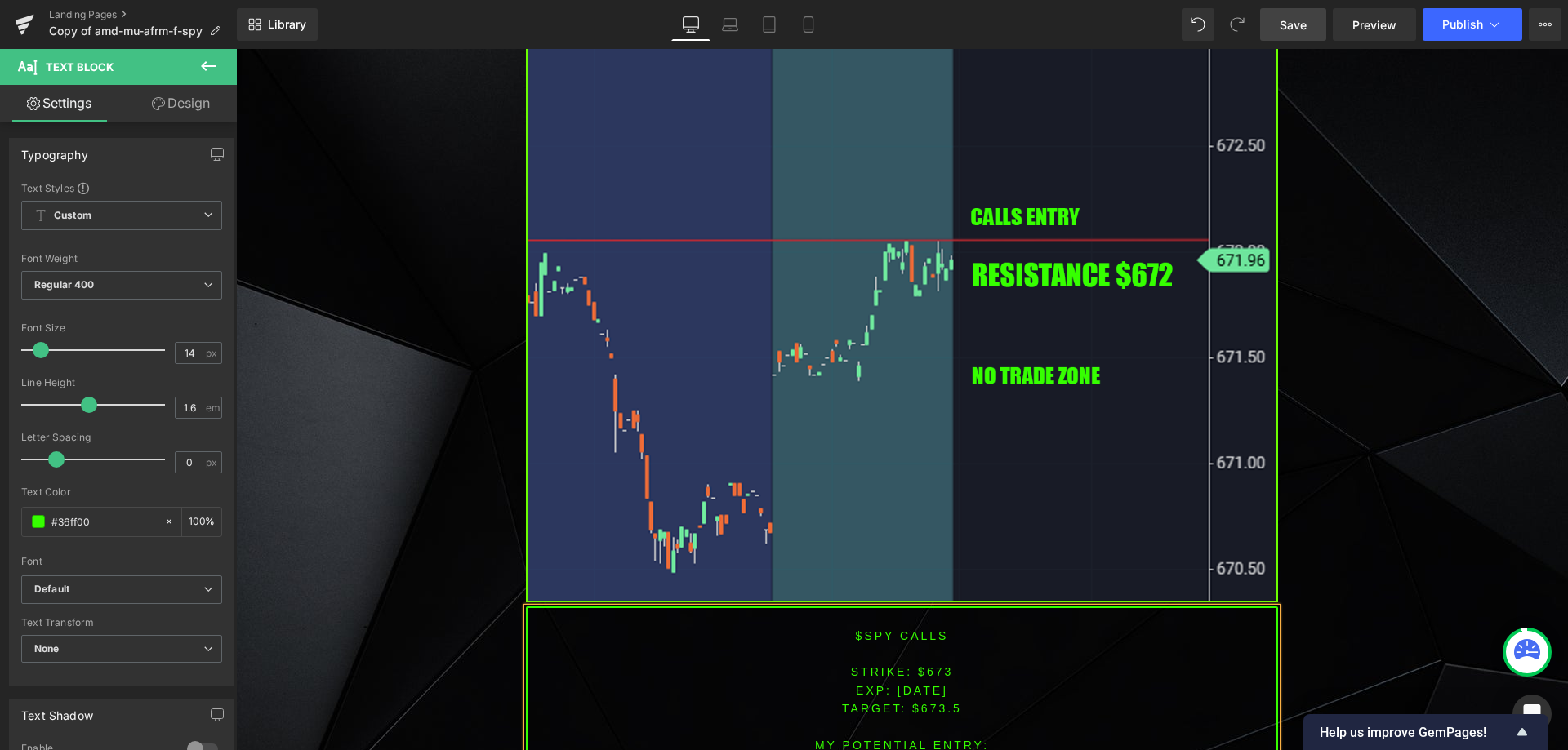
scroll to position [7476, 0]
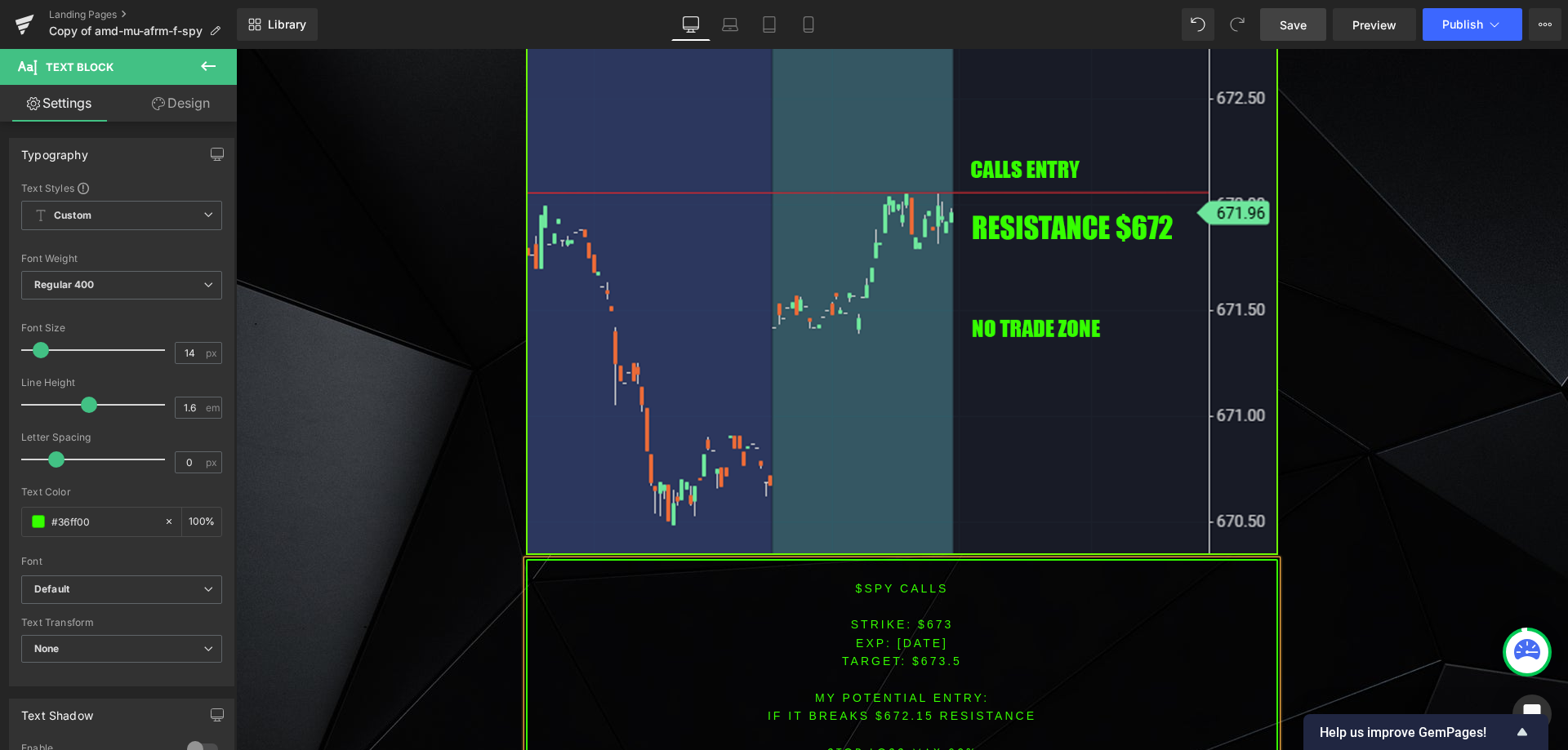
click at [890, 722] on font "IF IT breaks $672.15 resistance" at bounding box center [902, 715] width 269 height 13
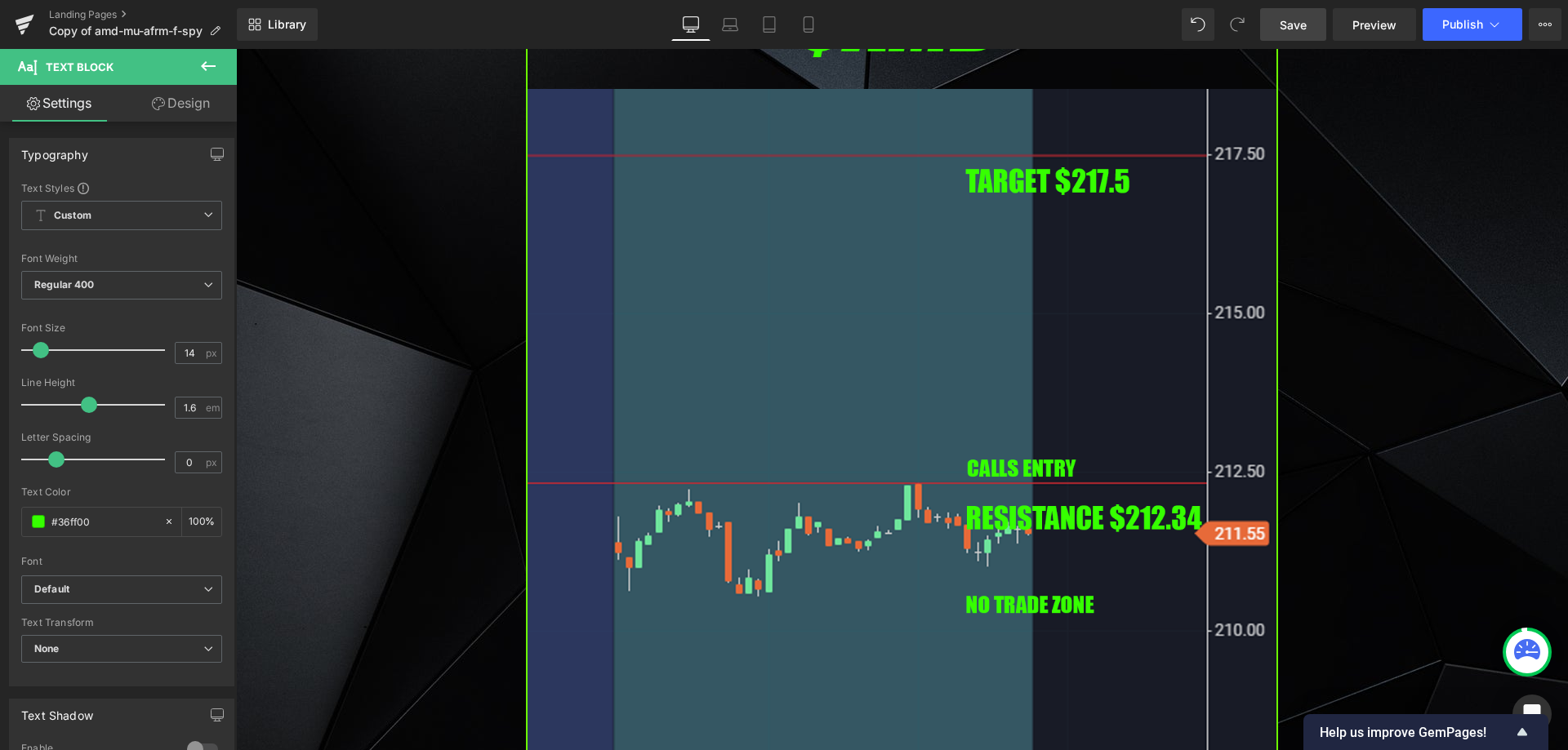
scroll to position [6414, 0]
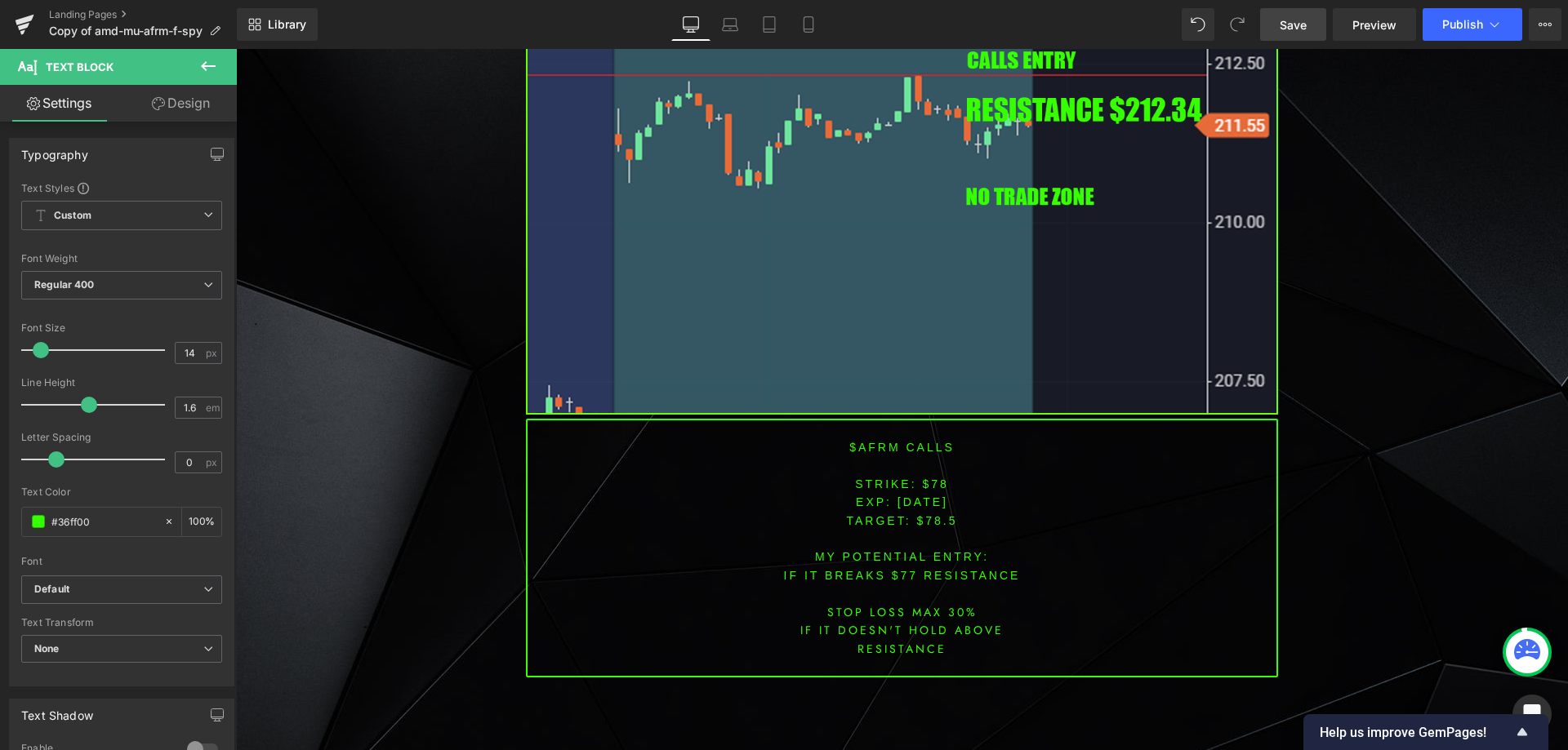
click at [874, 448] on font "$afrm CALLS" at bounding box center [901, 447] width 106 height 13
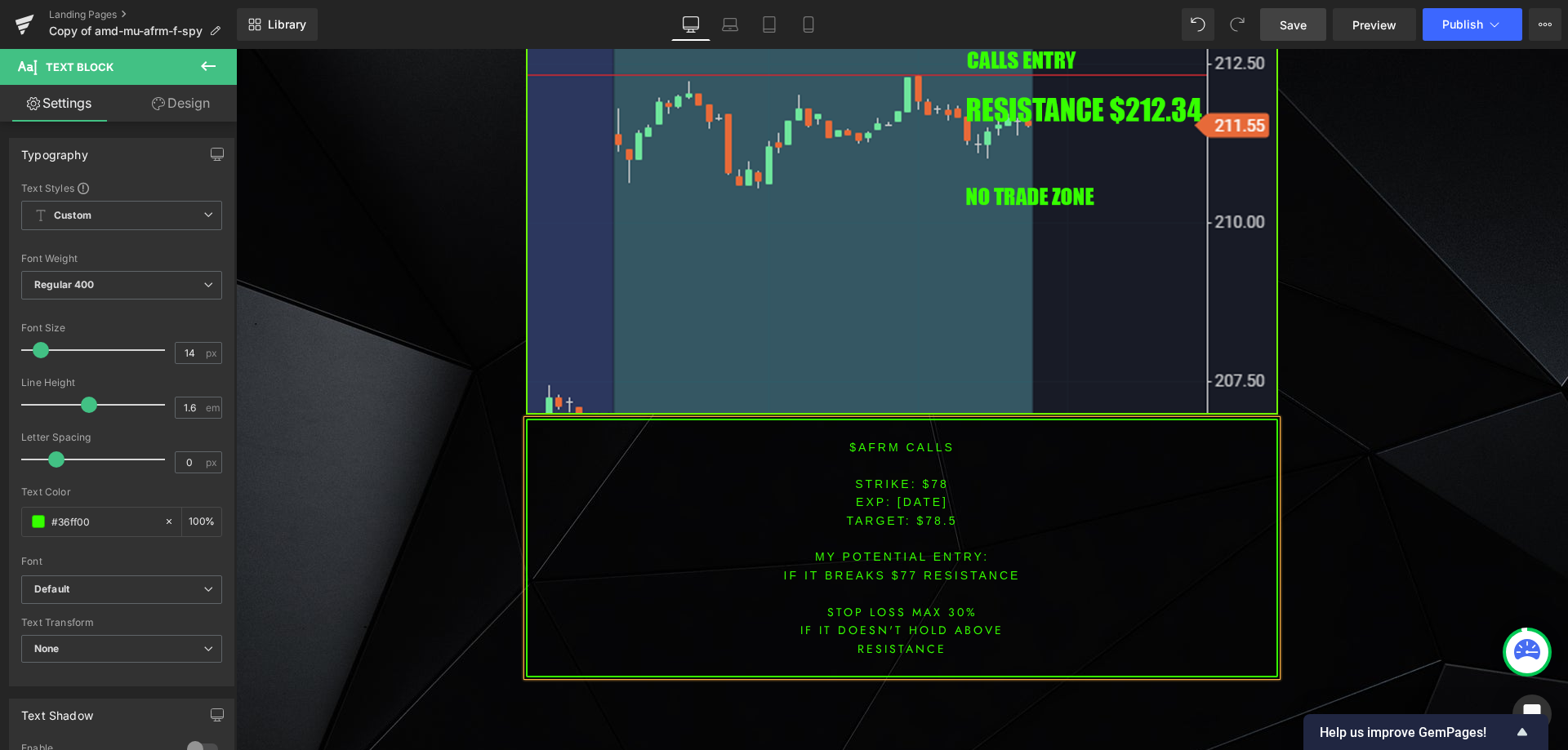
click at [874, 448] on font "$afrm CALLS" at bounding box center [901, 447] width 106 height 13
click at [927, 485] on font "STRIKE: $78" at bounding box center [902, 484] width 94 height 13
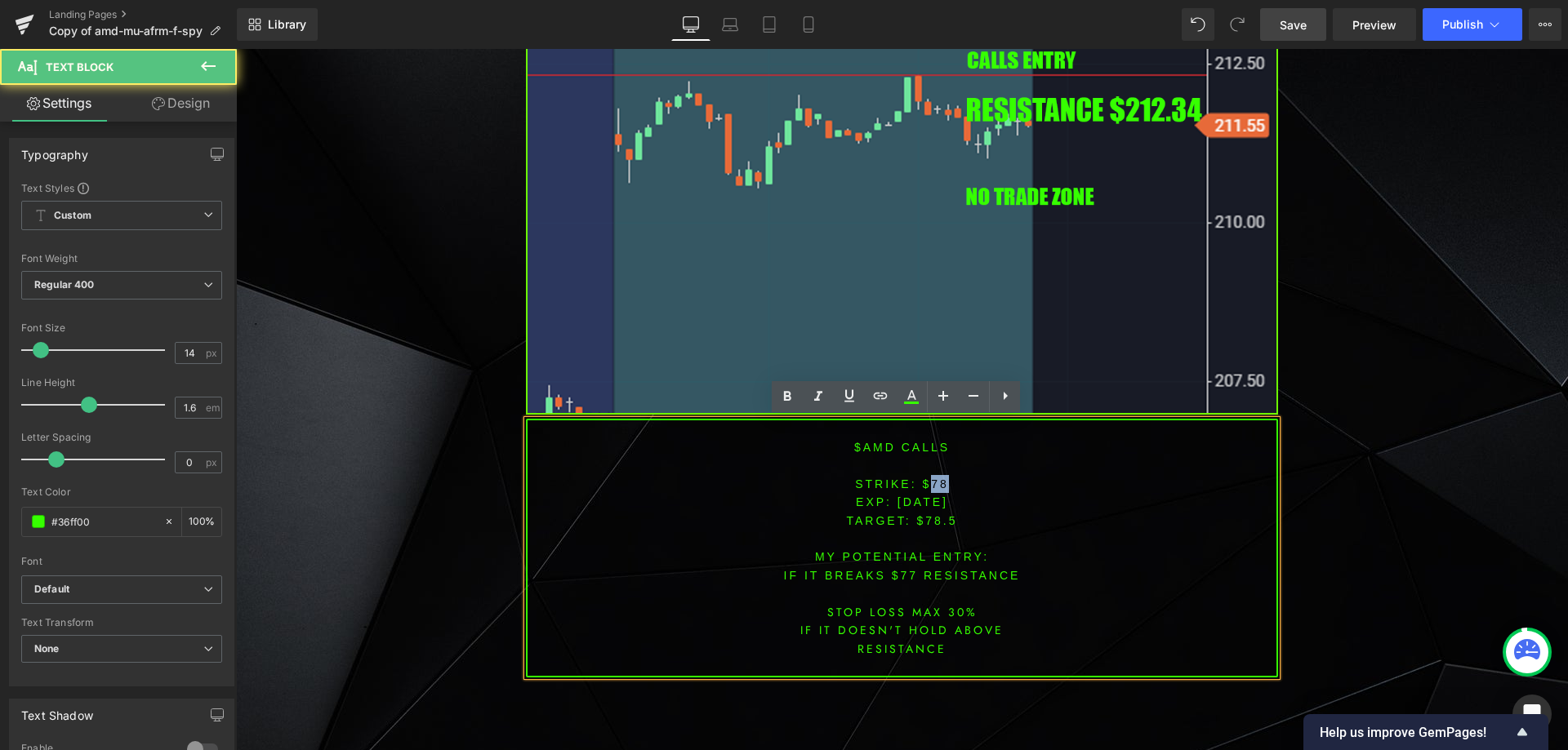
click at [927, 485] on font "STRIKE: $78" at bounding box center [902, 484] width 94 height 13
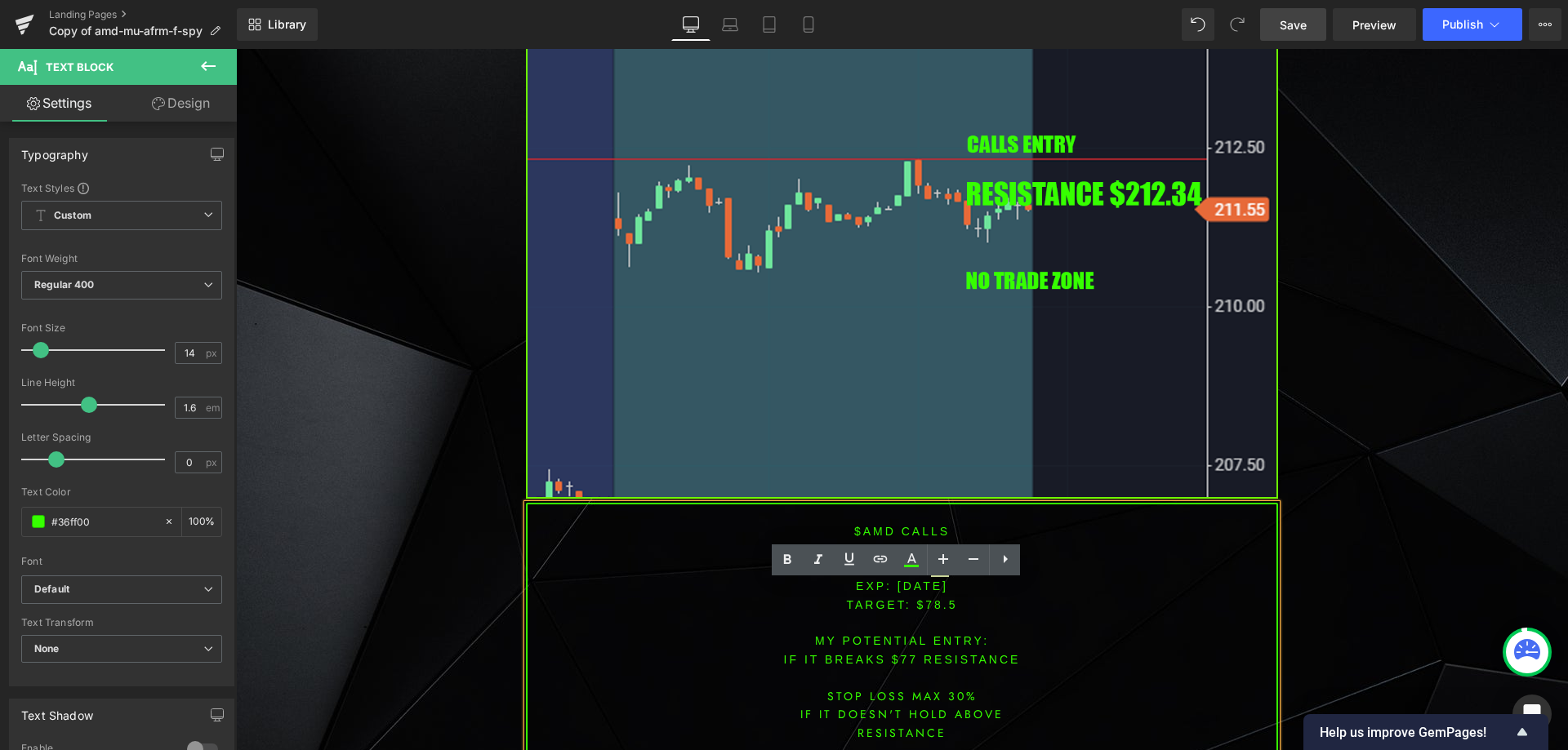
scroll to position [6333, 0]
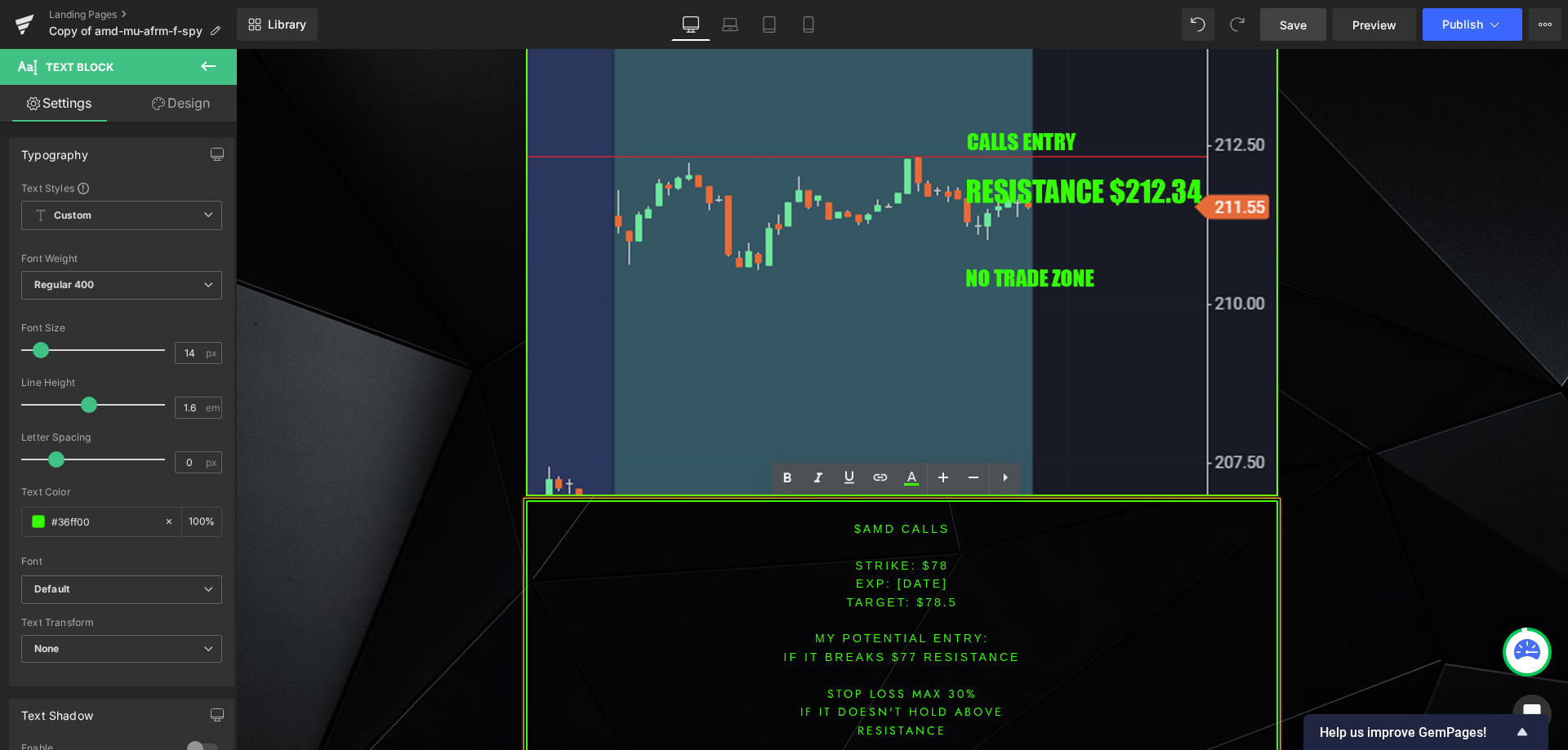
click at [926, 575] on p "EXP: [DATE]" at bounding box center [901, 583] width 749 height 18
click at [931, 562] on font "STRIKE: $78" at bounding box center [902, 565] width 94 height 13
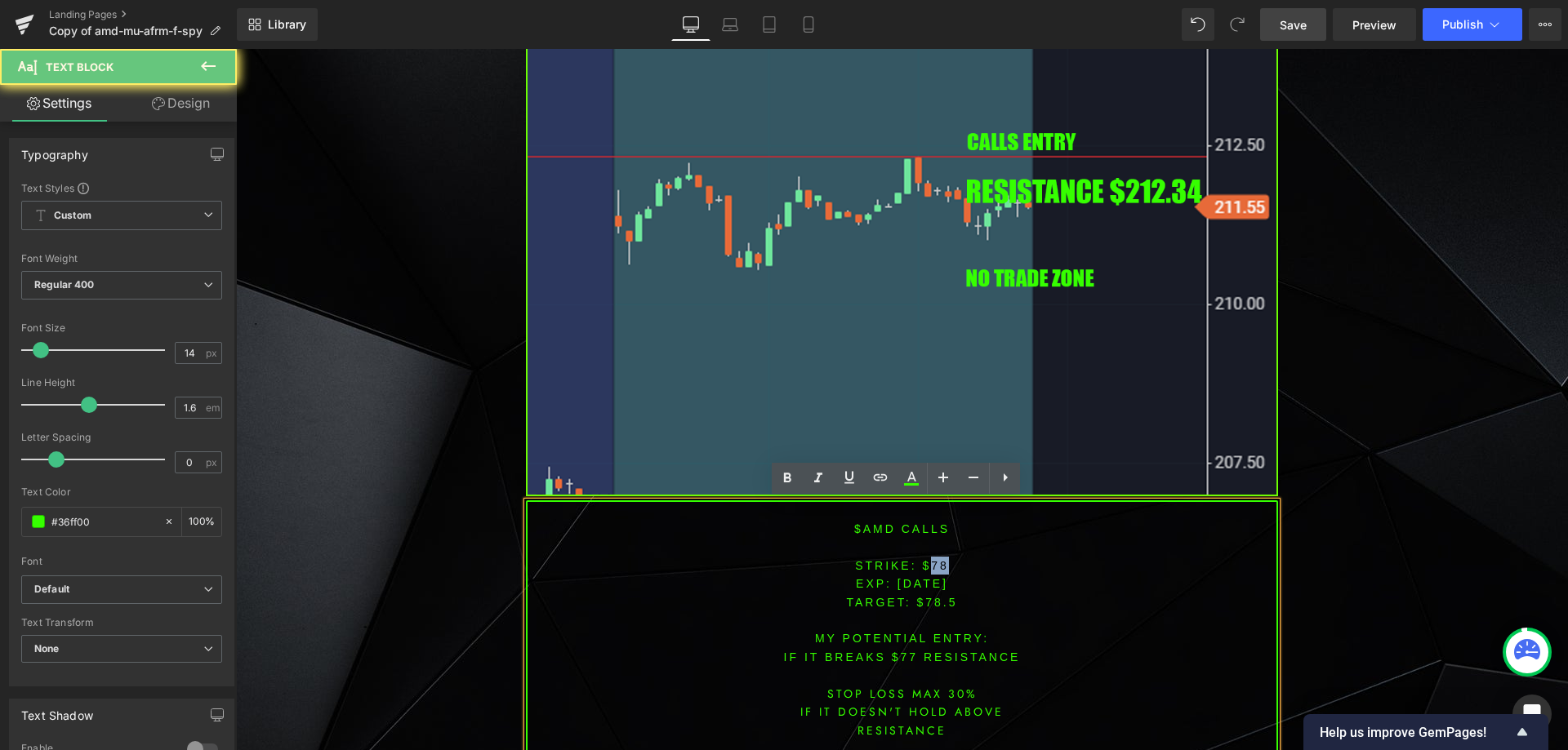
click at [931, 562] on font "STRIKE: $78" at bounding box center [902, 565] width 94 height 13
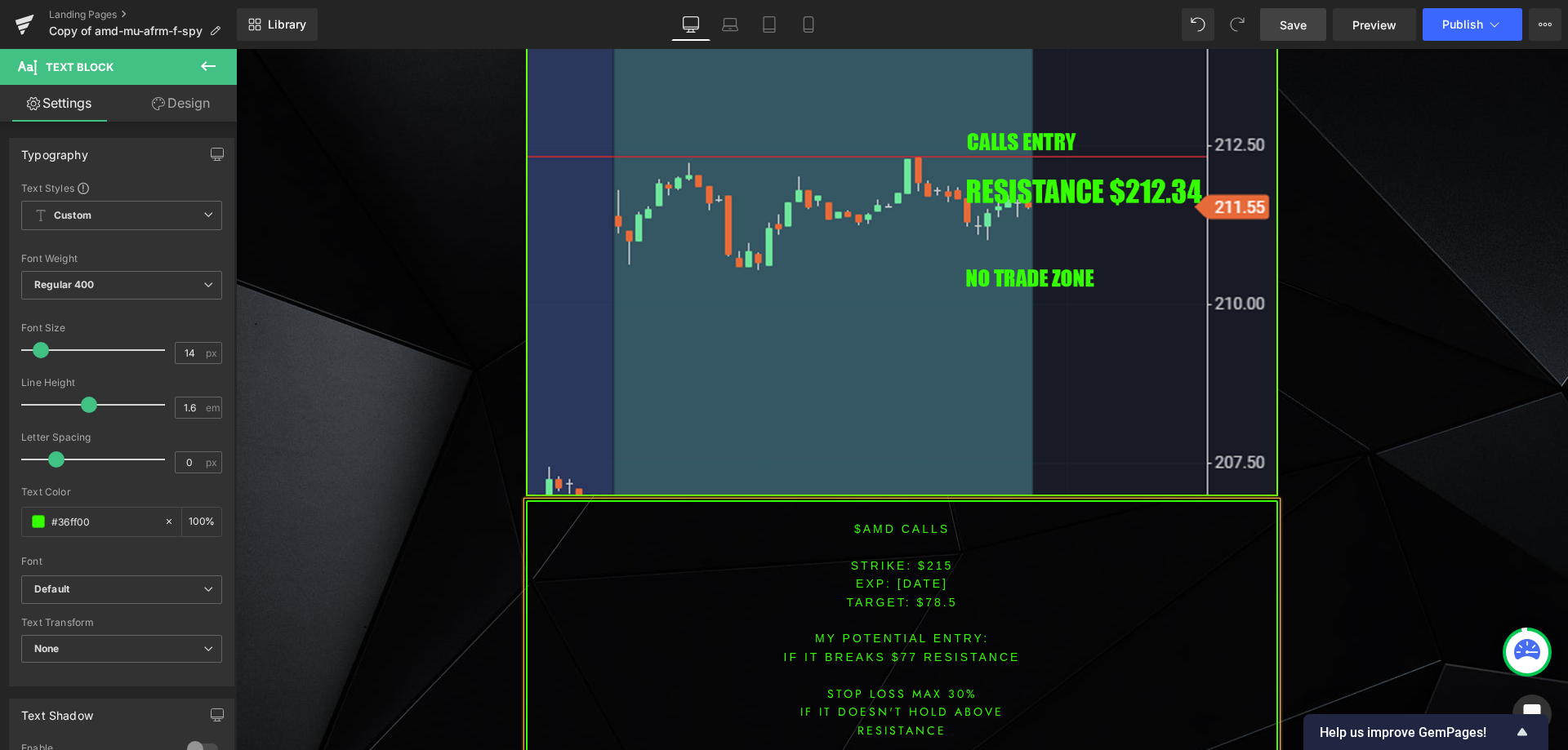
click at [944, 609] on span "TARGET: $78.5" at bounding box center [901, 602] width 111 height 13
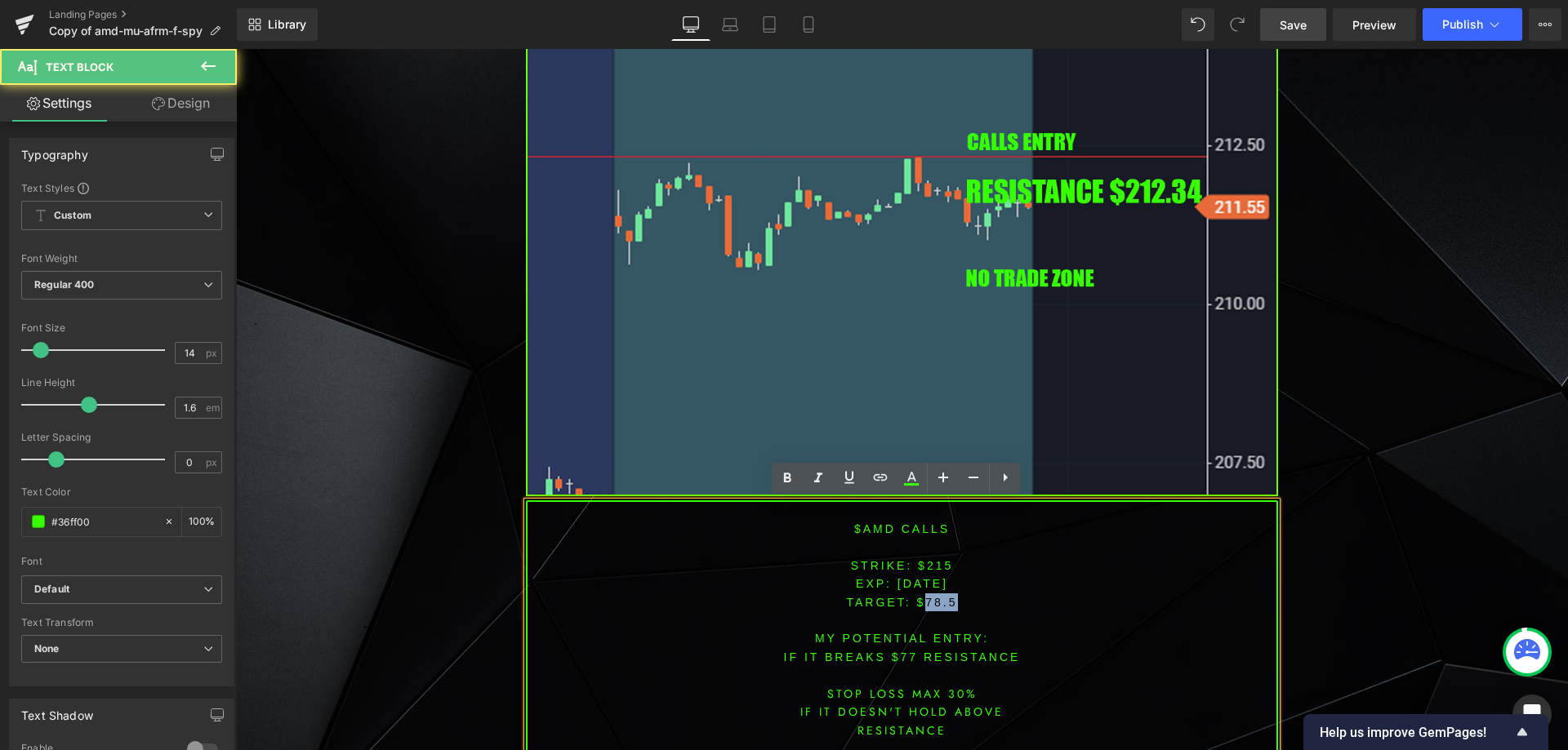
click at [944, 609] on span "TARGET: $78.5" at bounding box center [901, 602] width 111 height 13
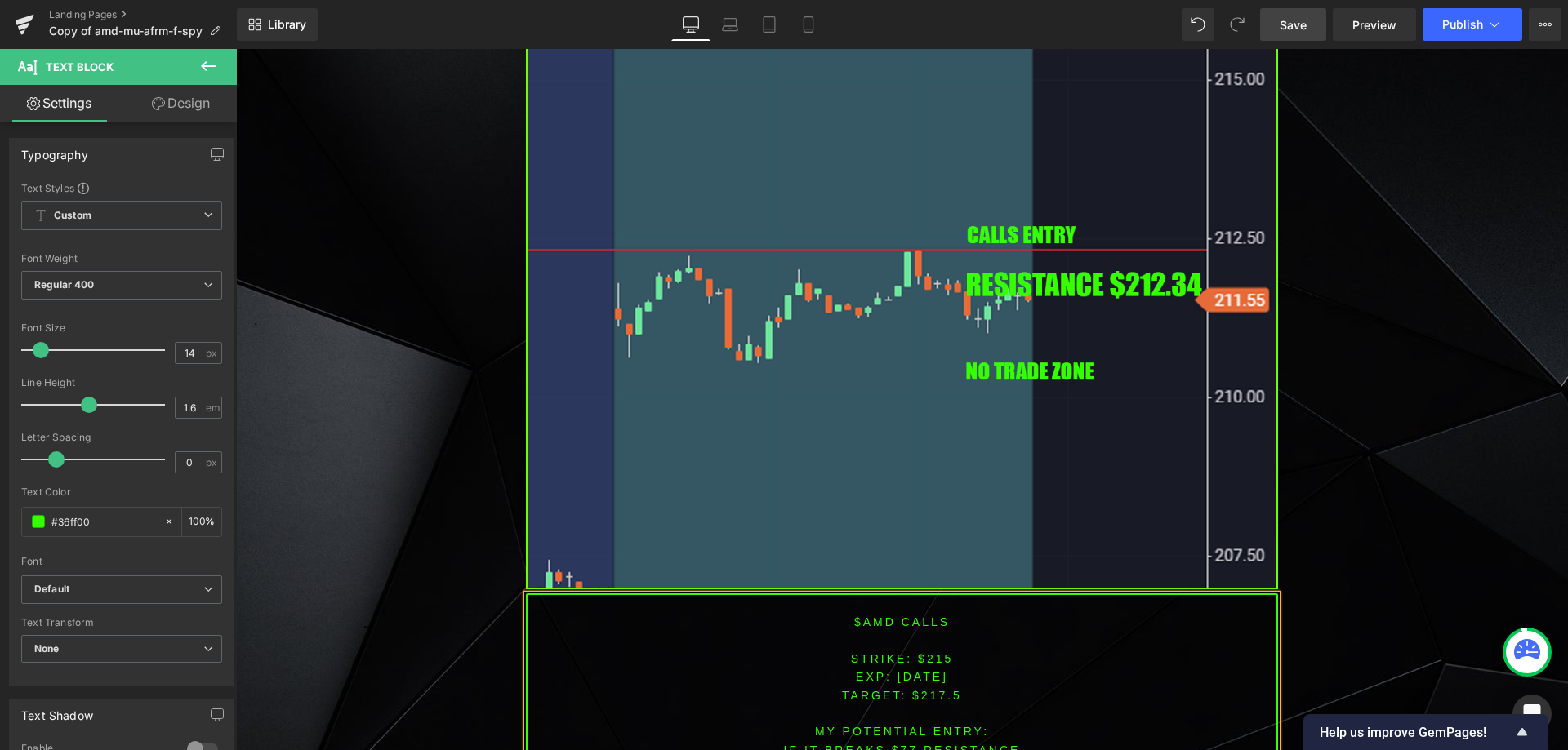
scroll to position [6354, 0]
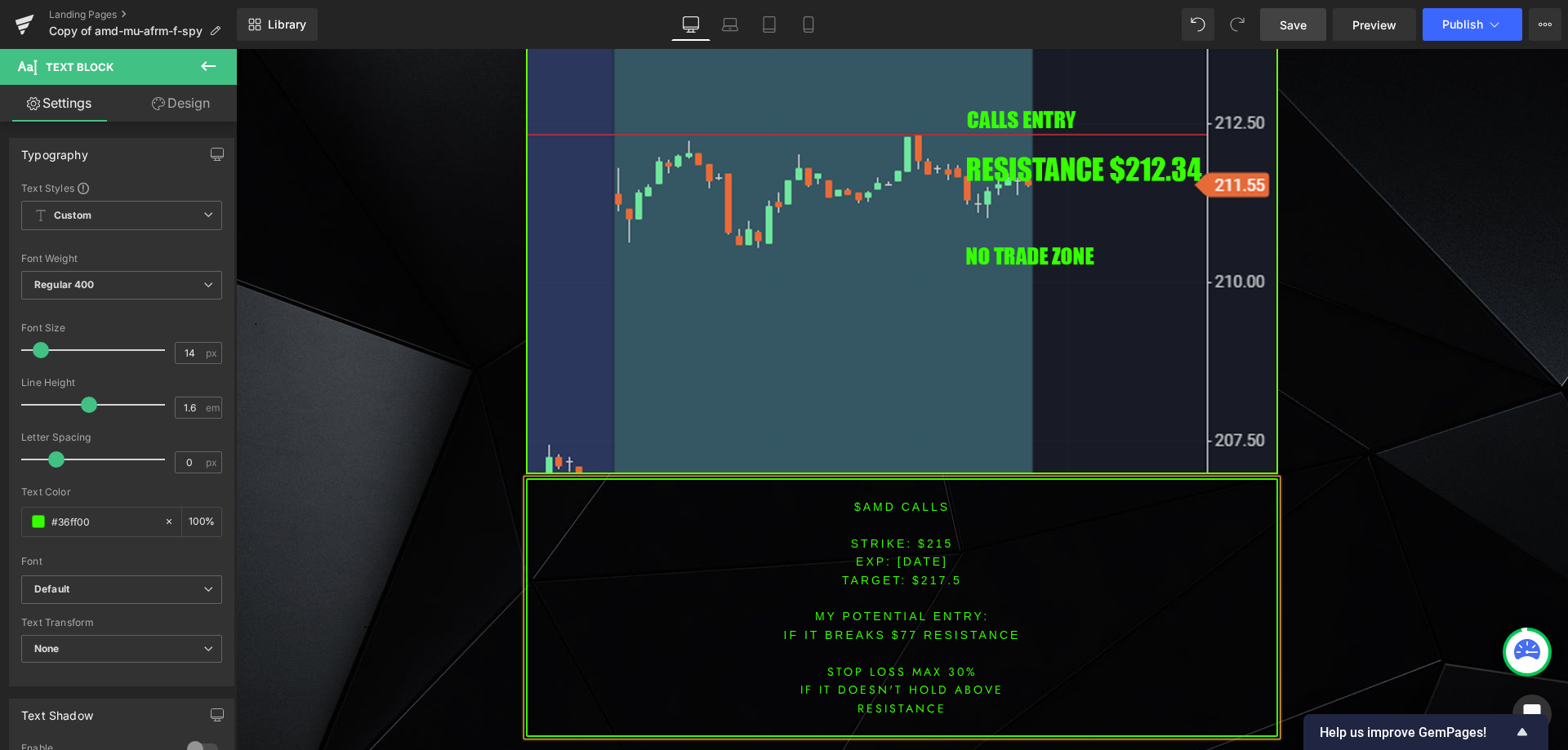
click at [896, 631] on font "IF IT BREAKS $77 resistance" at bounding box center [902, 635] width 237 height 13
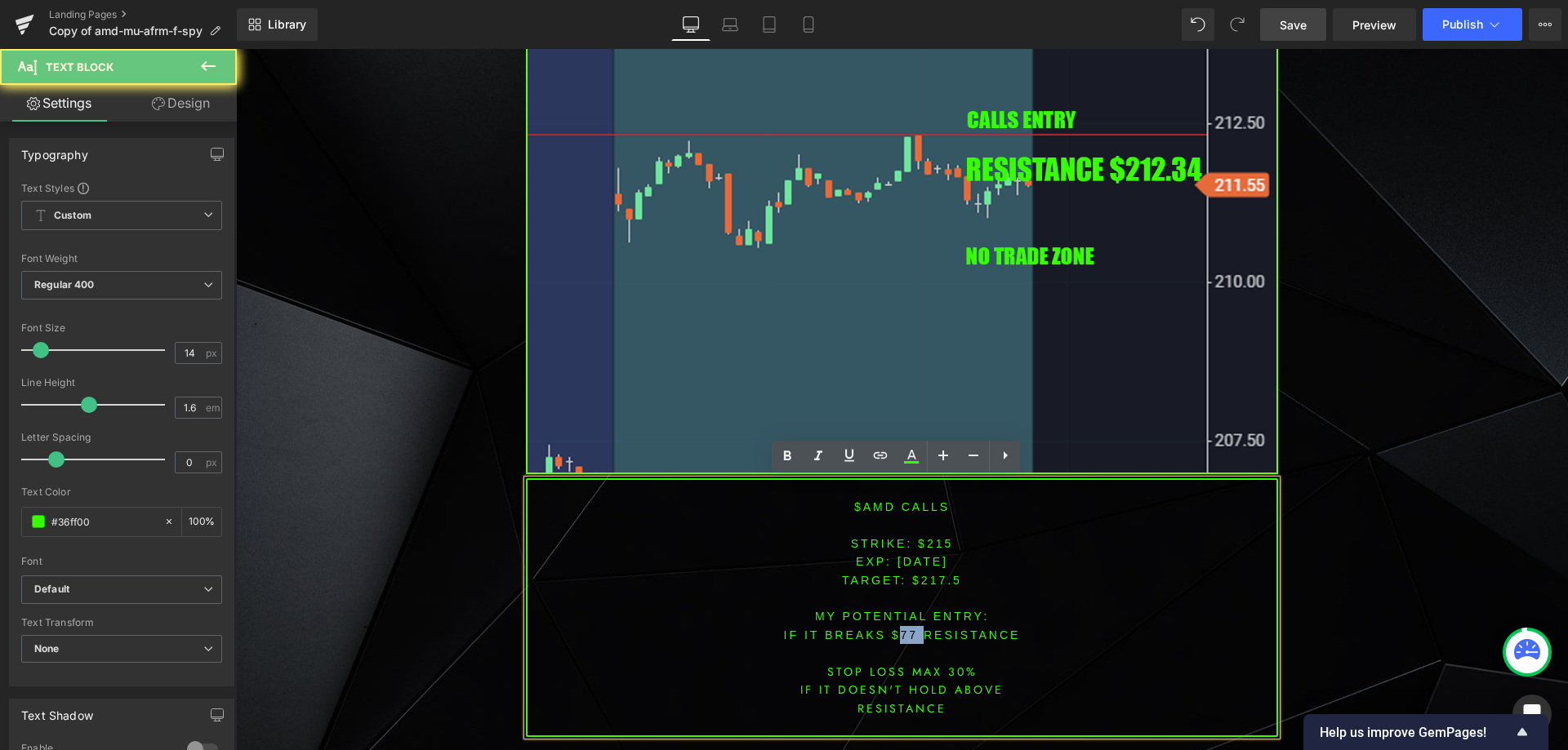
click at [896, 631] on font "IF IT BREAKS $77 resistance" at bounding box center [902, 635] width 237 height 13
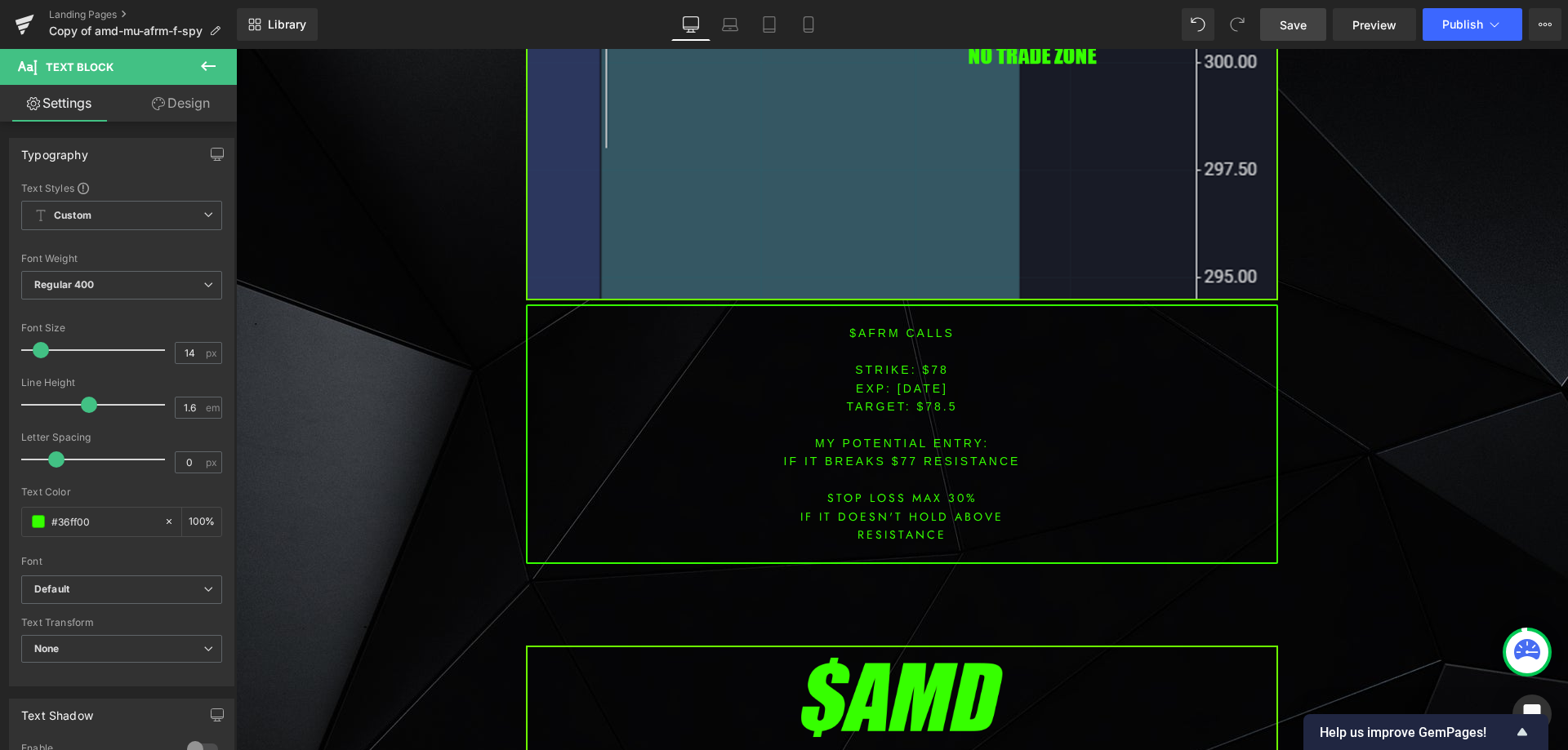
scroll to position [5456, 0]
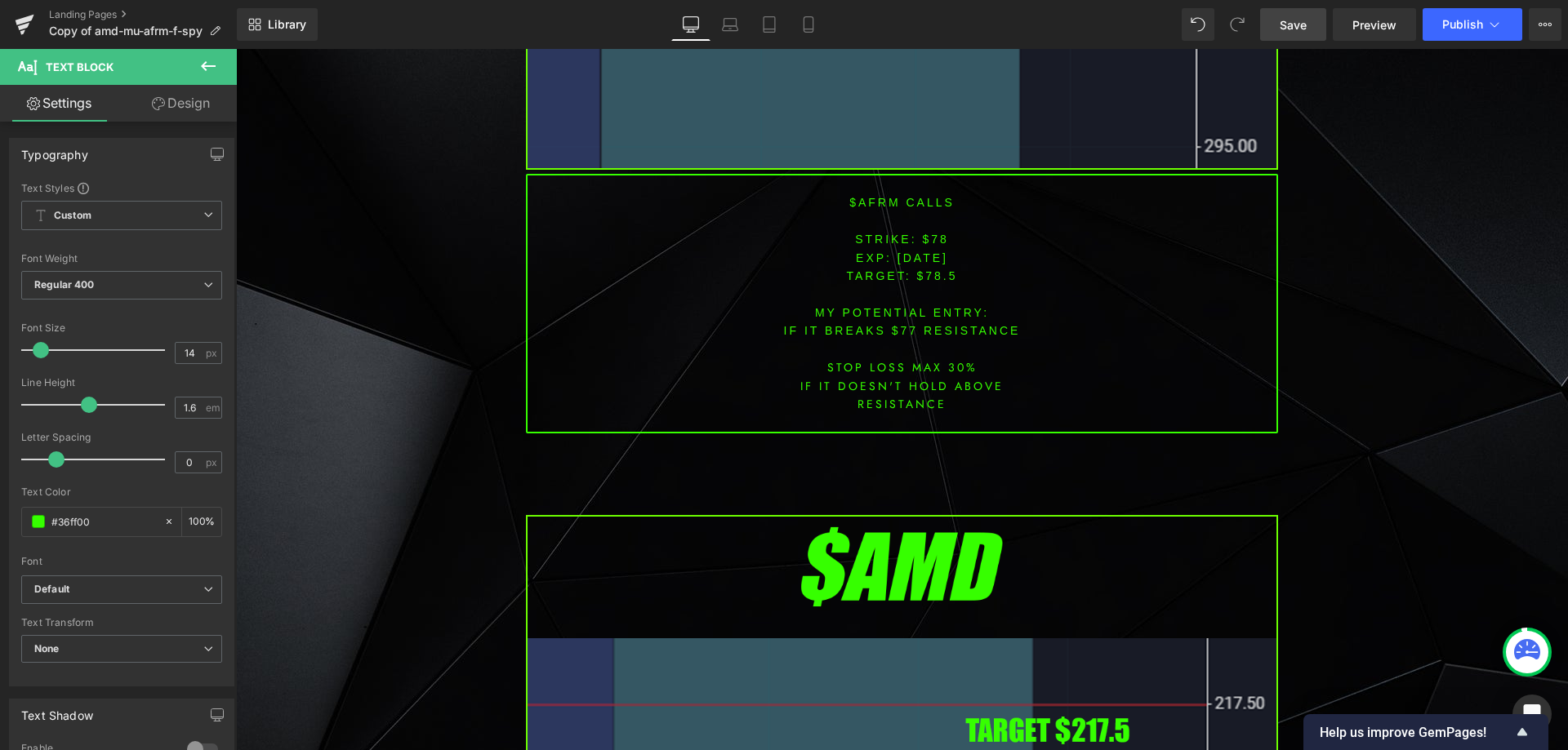
click at [862, 201] on font "$afrm CALLS" at bounding box center [901, 202] width 106 height 13
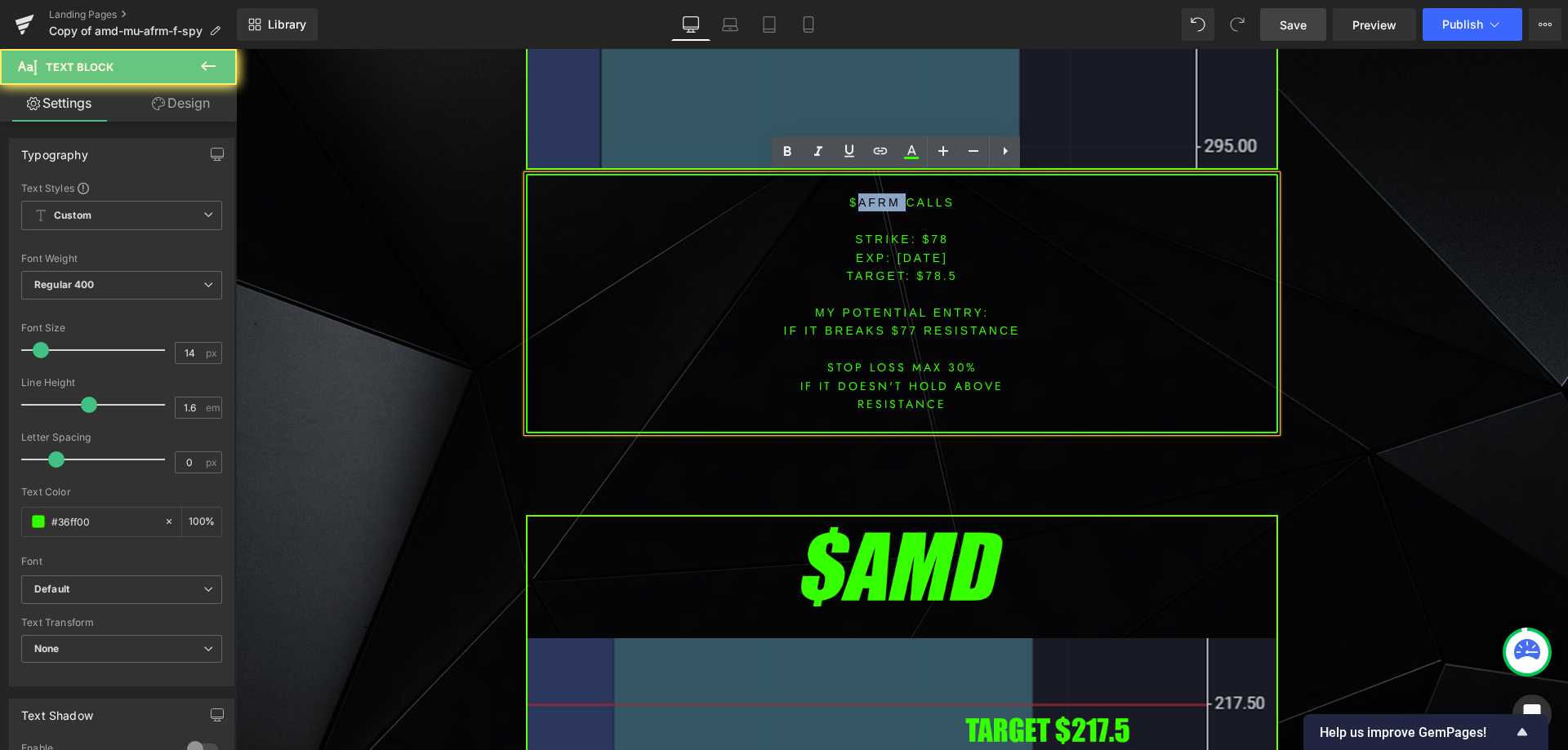
click at [862, 201] on font "$afrm CALLS" at bounding box center [901, 202] width 106 height 13
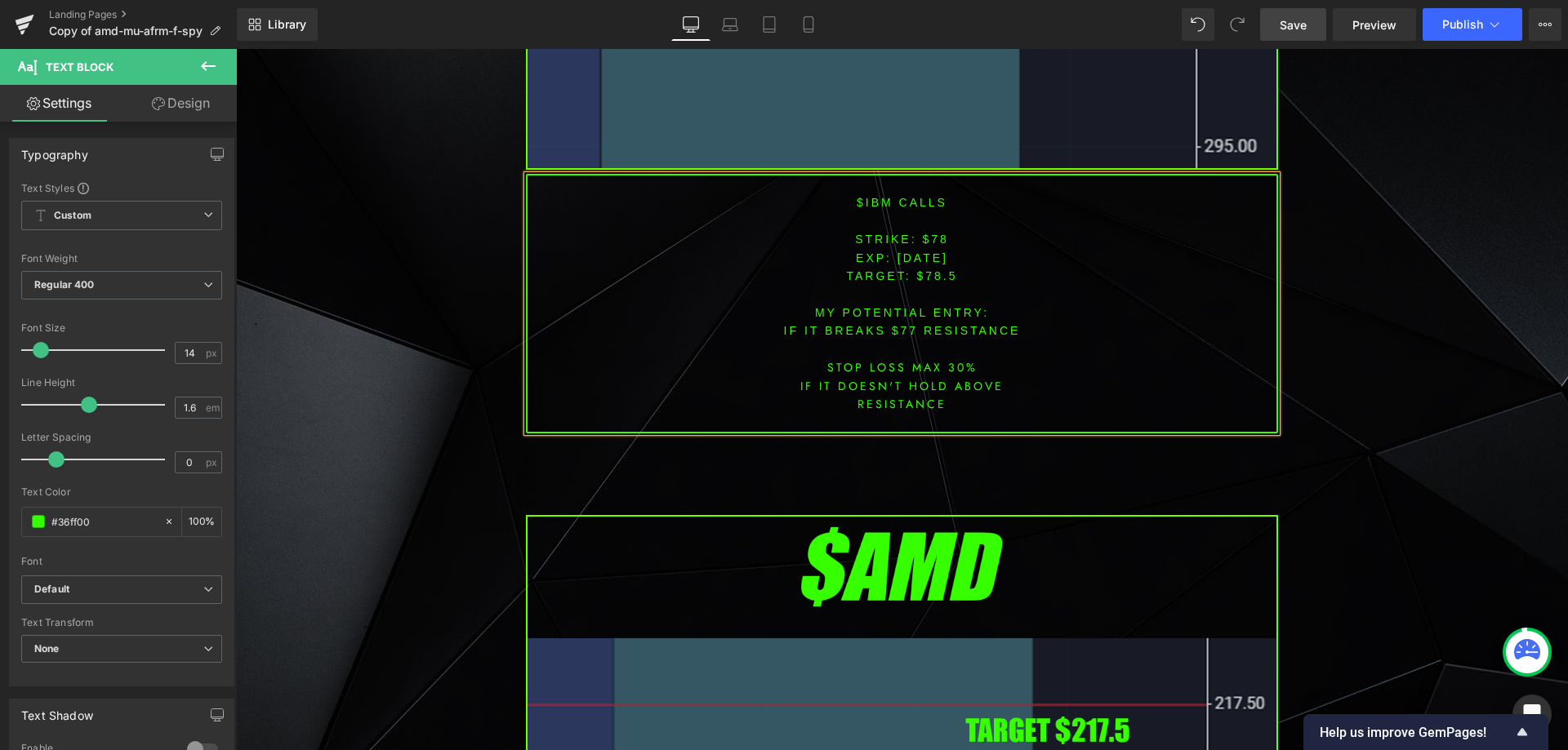
click at [923, 244] on font "STRIKE: $78" at bounding box center [902, 238] width 94 height 13
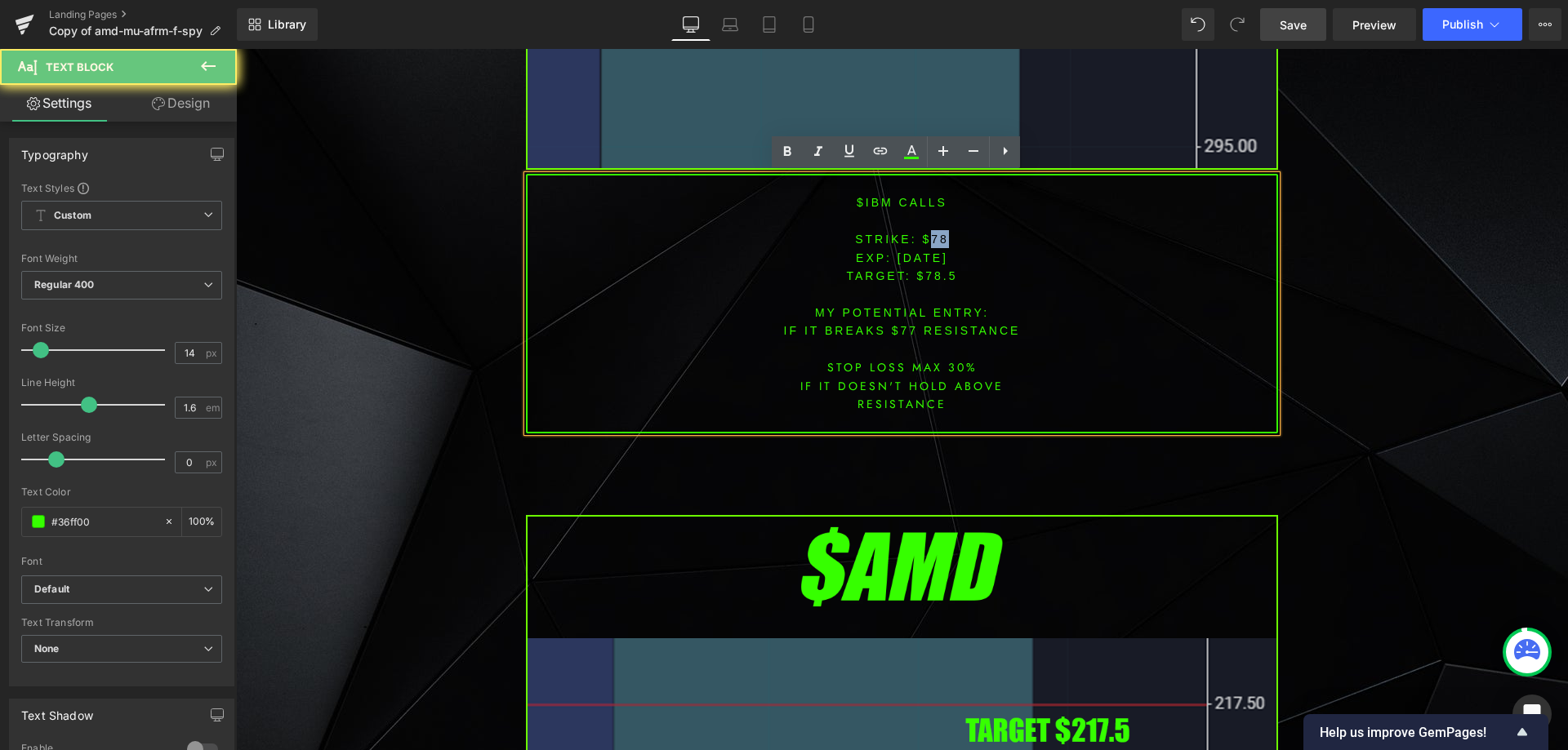
click at [923, 244] on font "STRIKE: $78" at bounding box center [902, 238] width 94 height 13
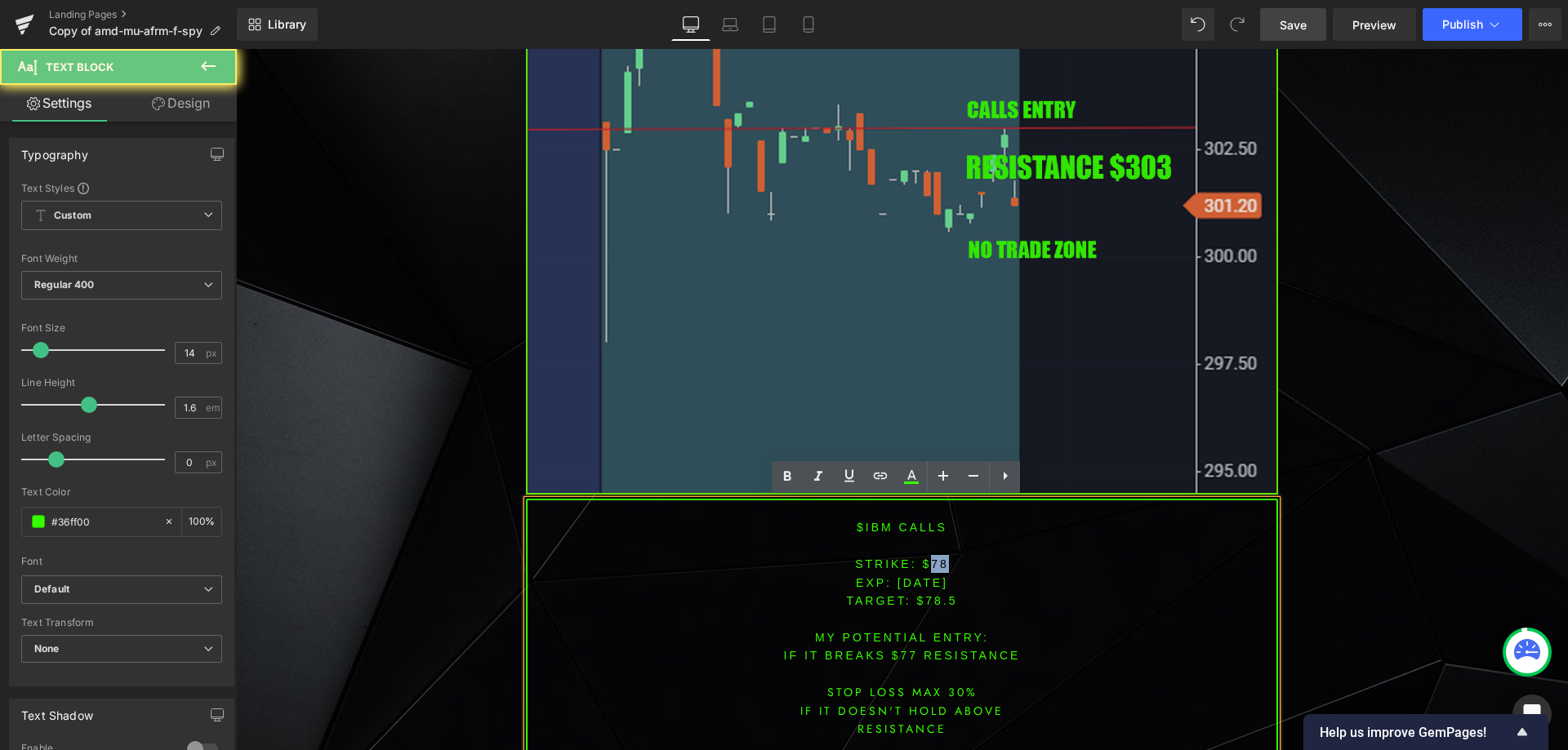
scroll to position [5130, 0]
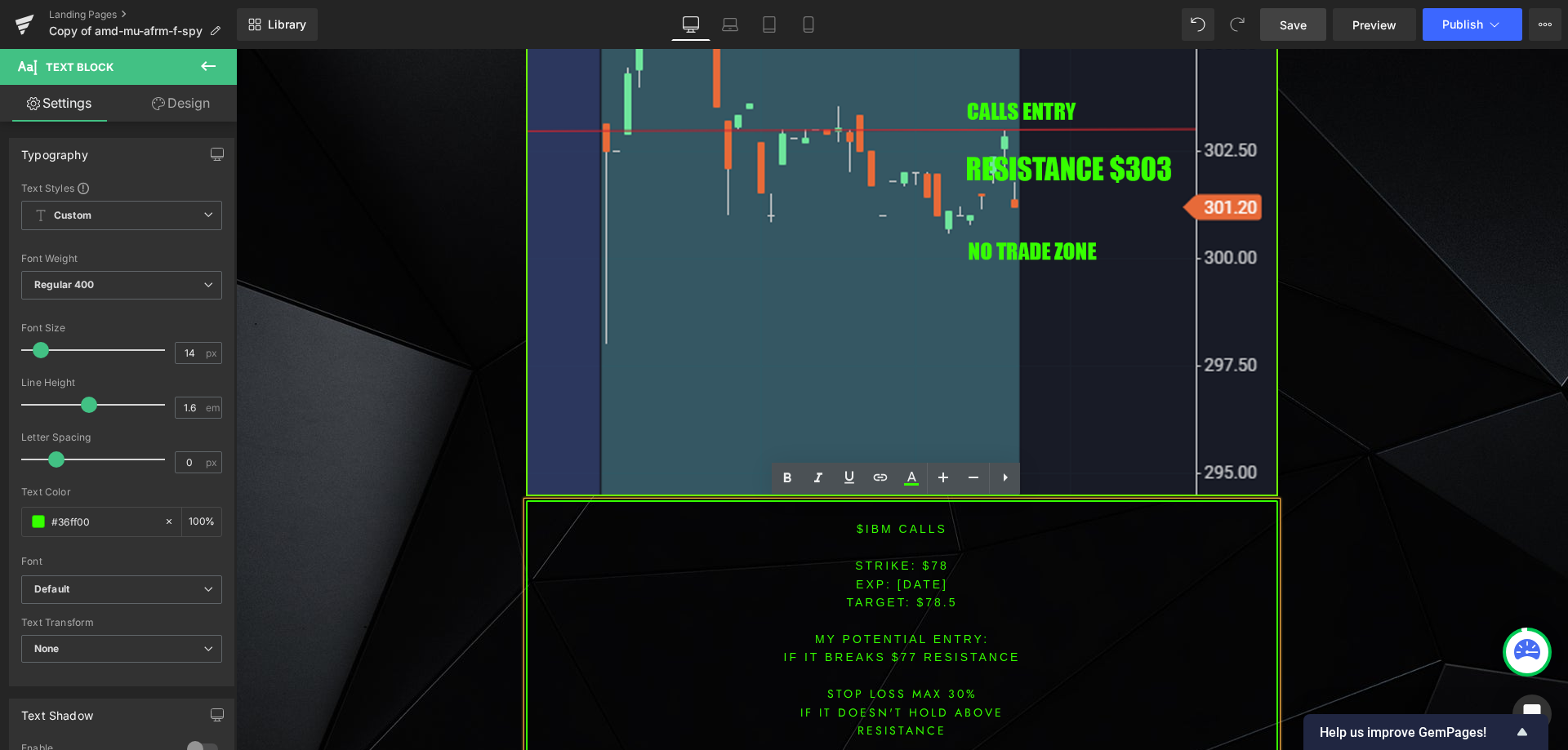
click at [897, 633] on font "MY POTENTIAL ENTRY:" at bounding box center [901, 639] width 174 height 13
click at [931, 565] on font "STRIKE: $78" at bounding box center [902, 565] width 94 height 13
click at [931, 568] on font "STRIKE: $78" at bounding box center [902, 565] width 94 height 13
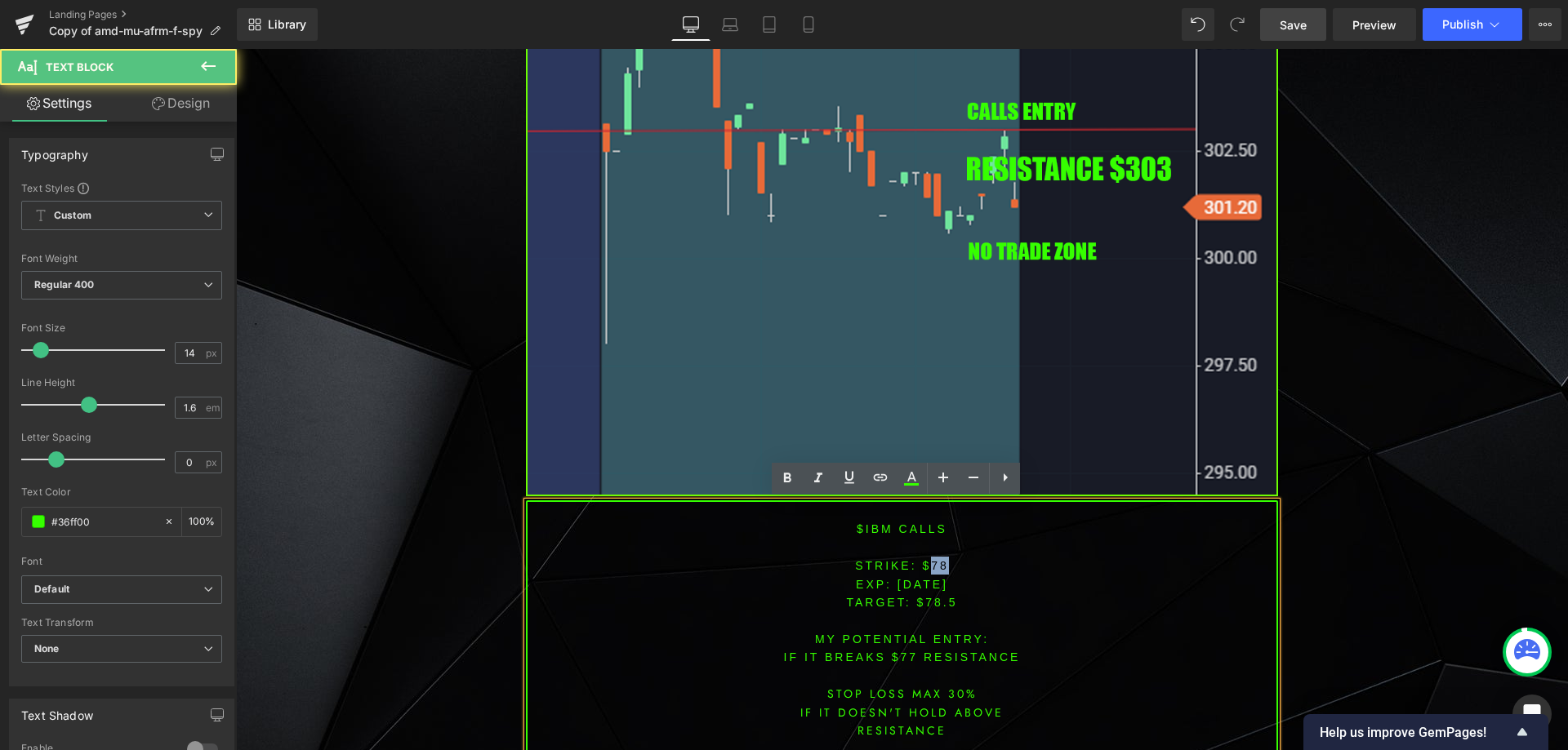
click at [931, 568] on font "STRIKE: $78" at bounding box center [902, 565] width 94 height 13
click at [917, 606] on span "TARGET: $78.5" at bounding box center [901, 602] width 111 height 13
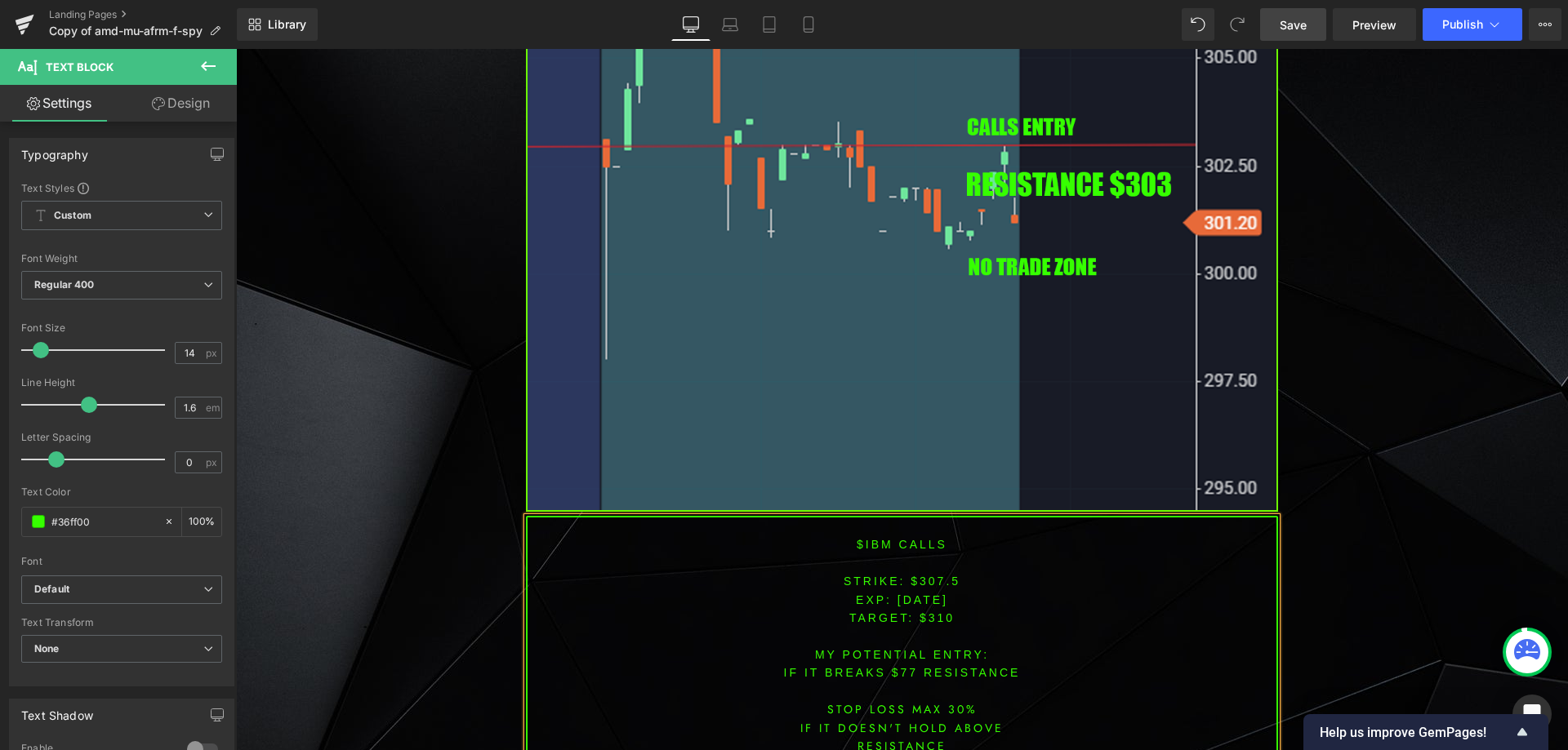
scroll to position [5234, 0]
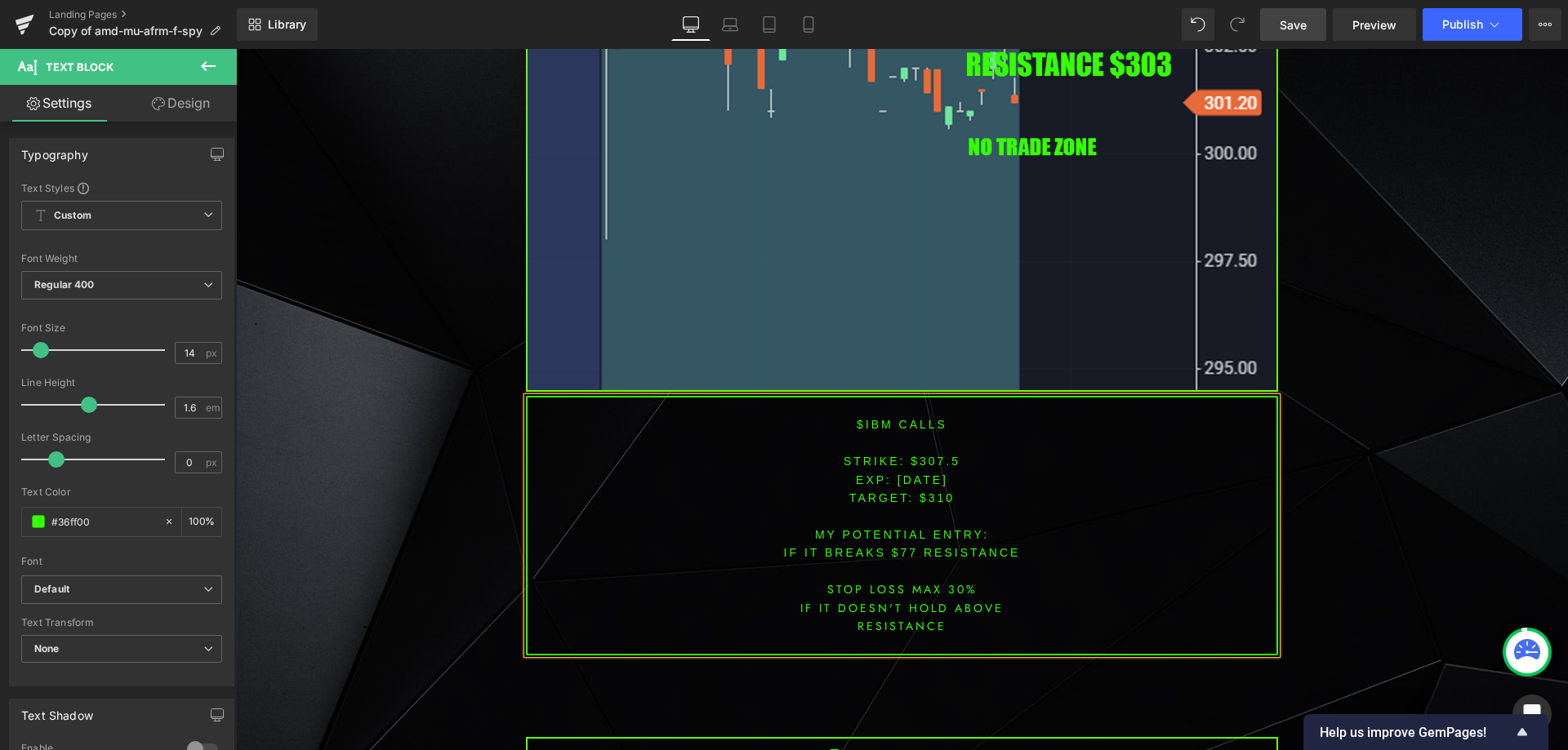
click at [900, 549] on font "IF IT BREAKS $77 resistance" at bounding box center [902, 552] width 237 height 13
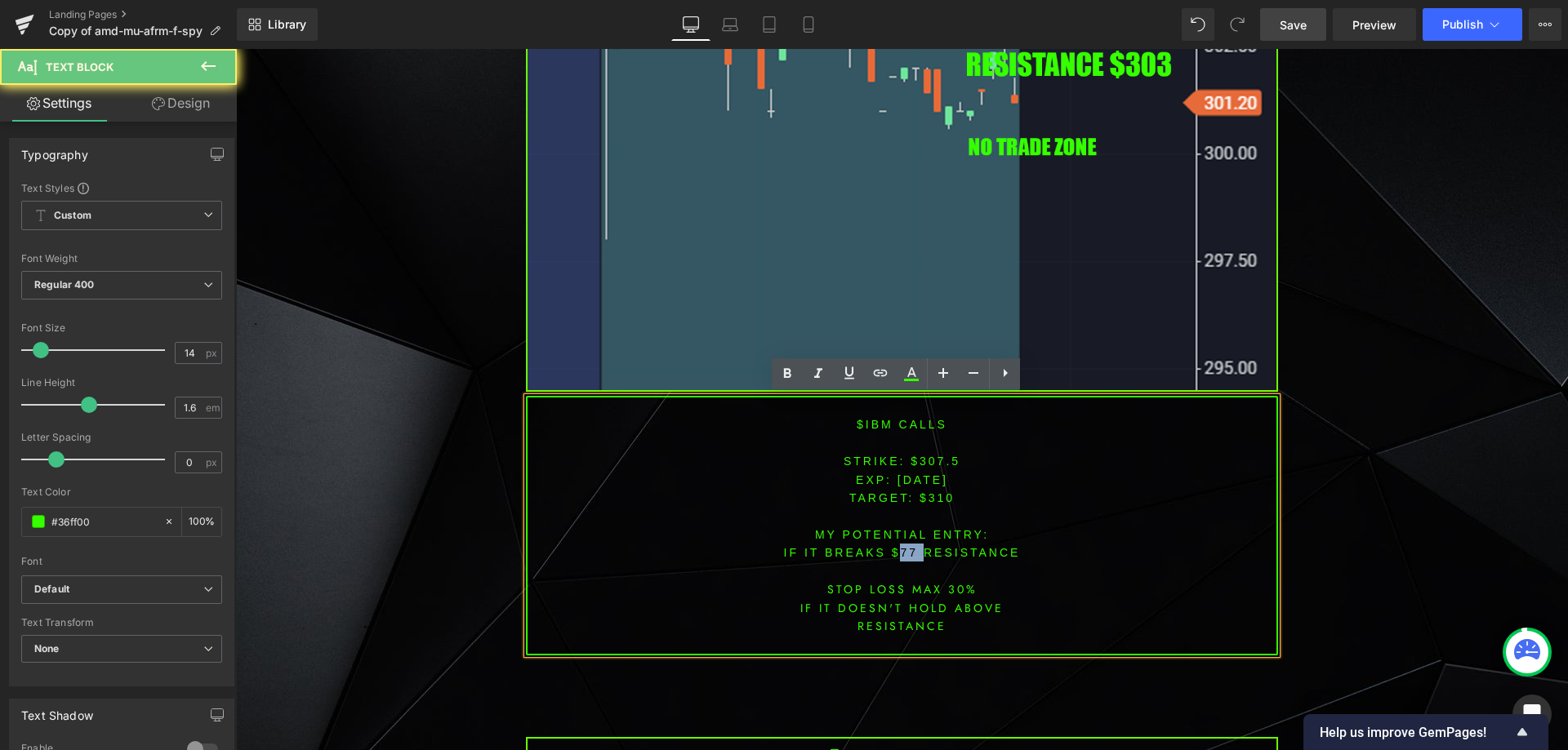
click at [900, 549] on font "IF IT BREAKS $77 resistance" at bounding box center [902, 552] width 237 height 13
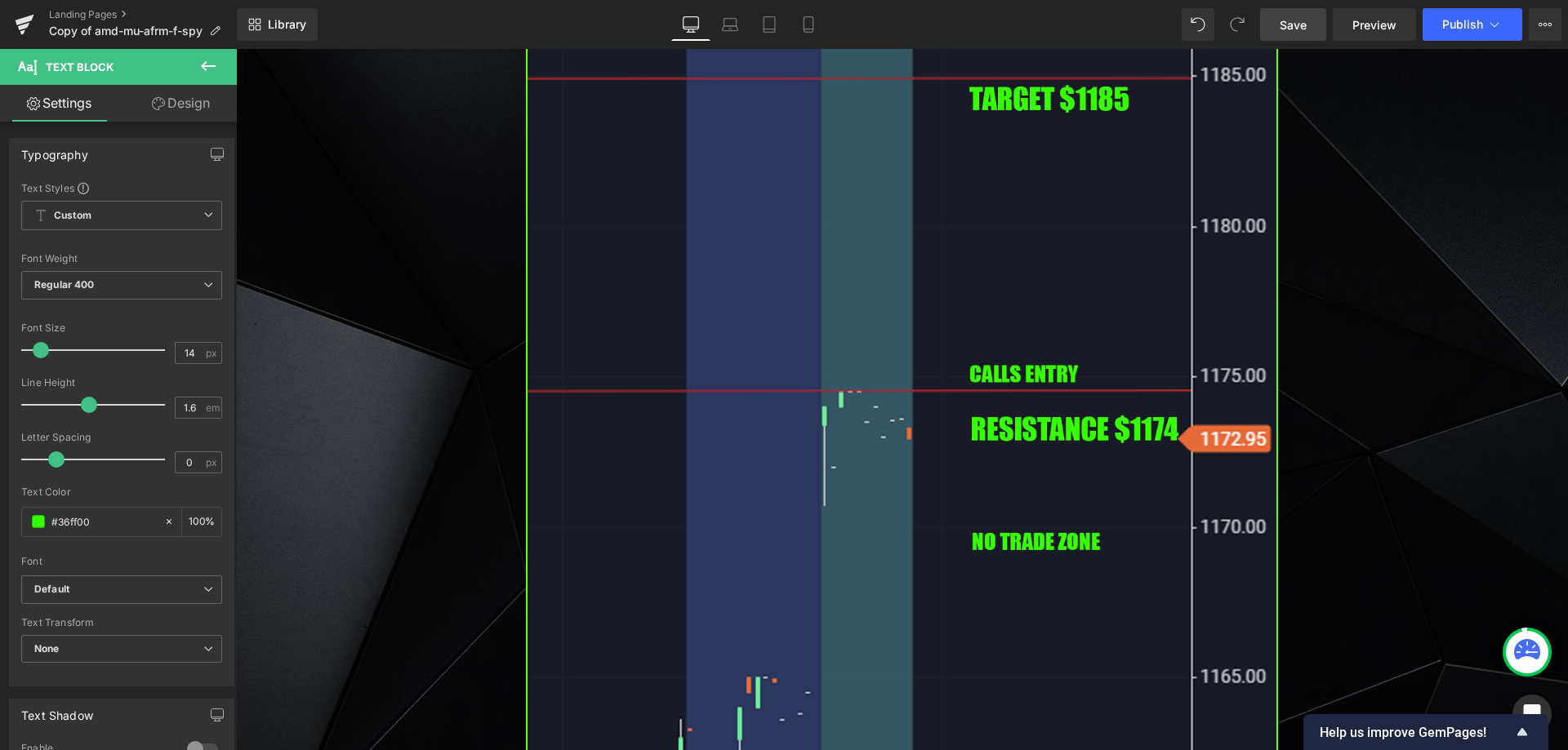
scroll to position [3983, 0]
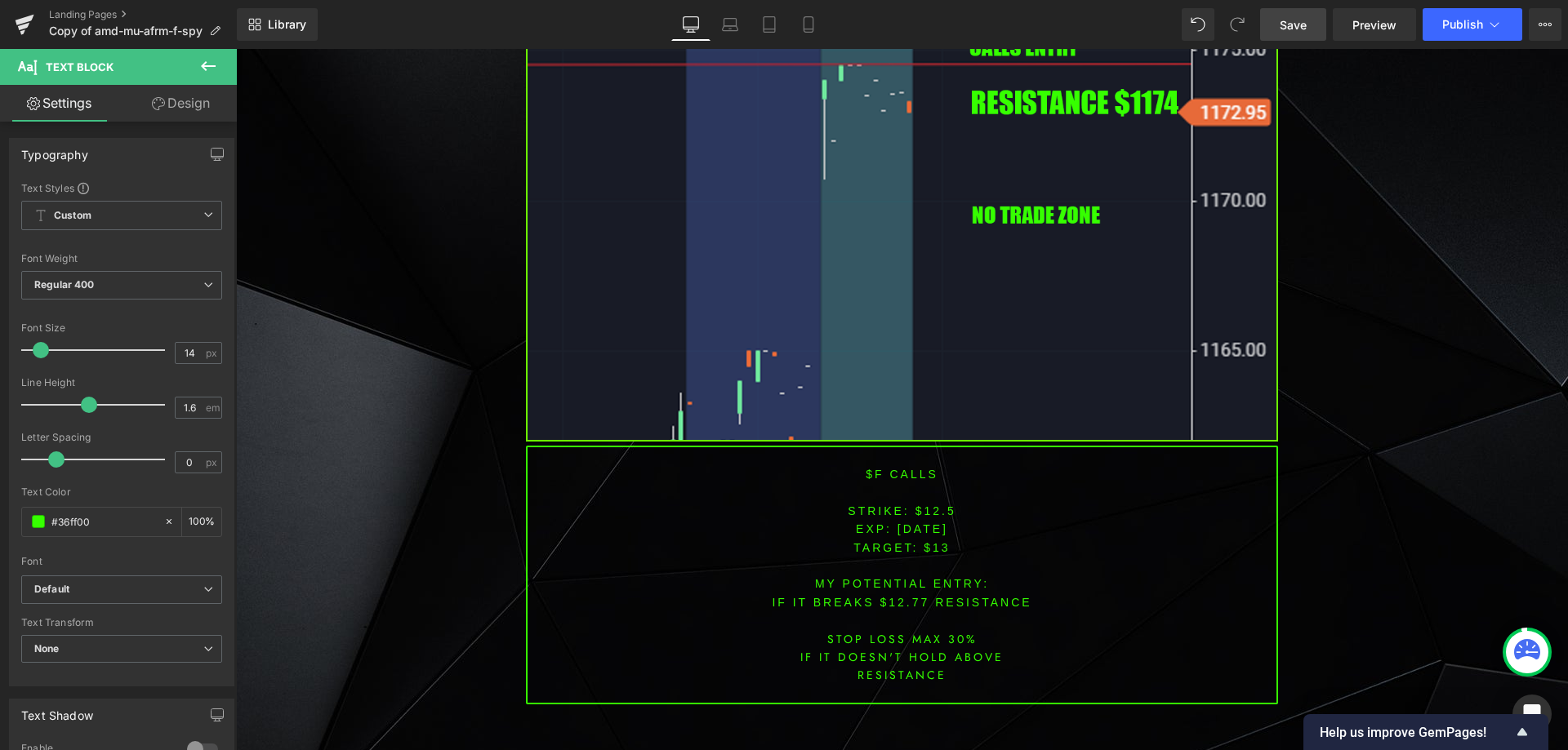
click at [874, 476] on font "$f CALLS" at bounding box center [901, 474] width 73 height 13
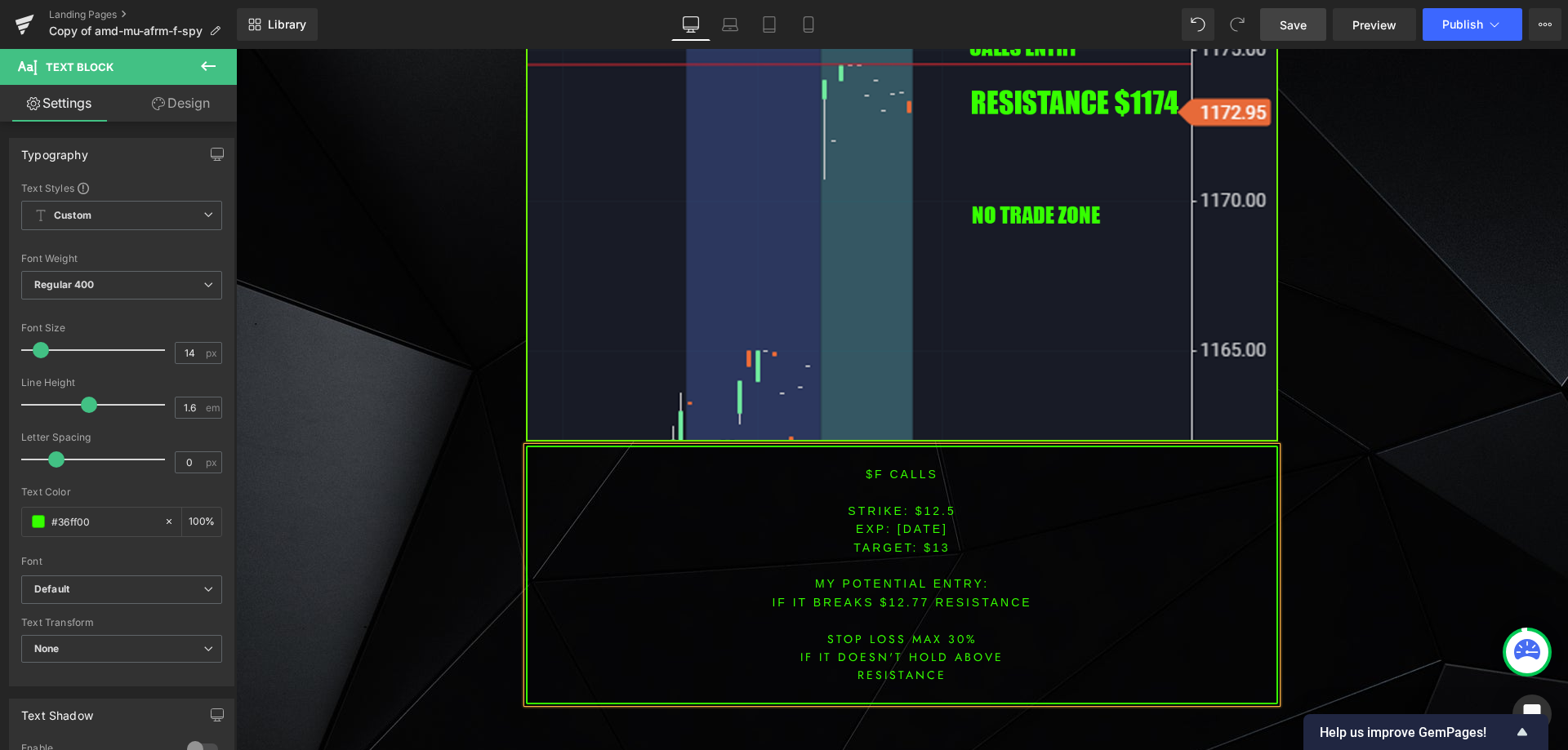
click at [873, 476] on font "$f CALLS" at bounding box center [901, 474] width 73 height 13
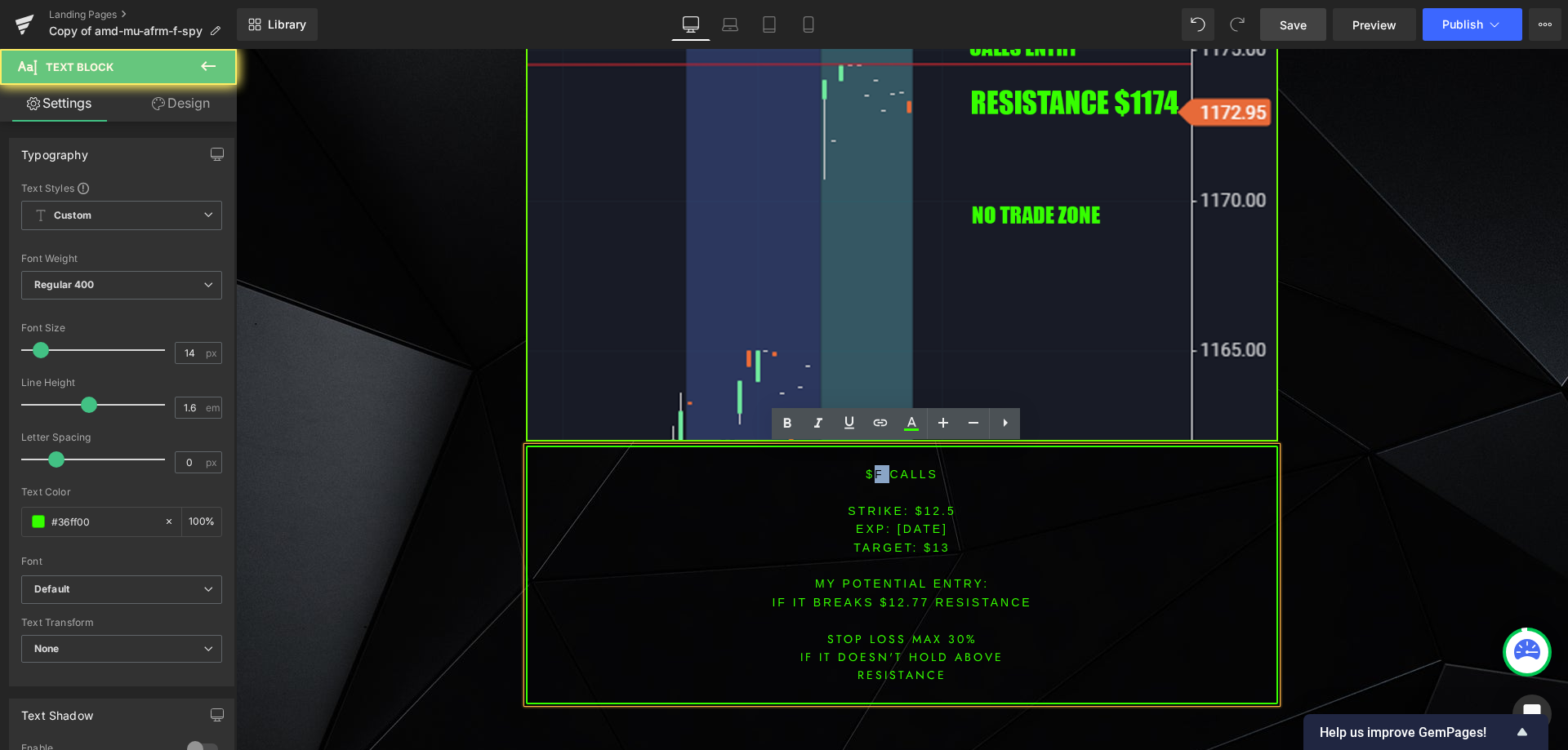
click at [873, 476] on font "$f CALLS" at bounding box center [901, 474] width 73 height 13
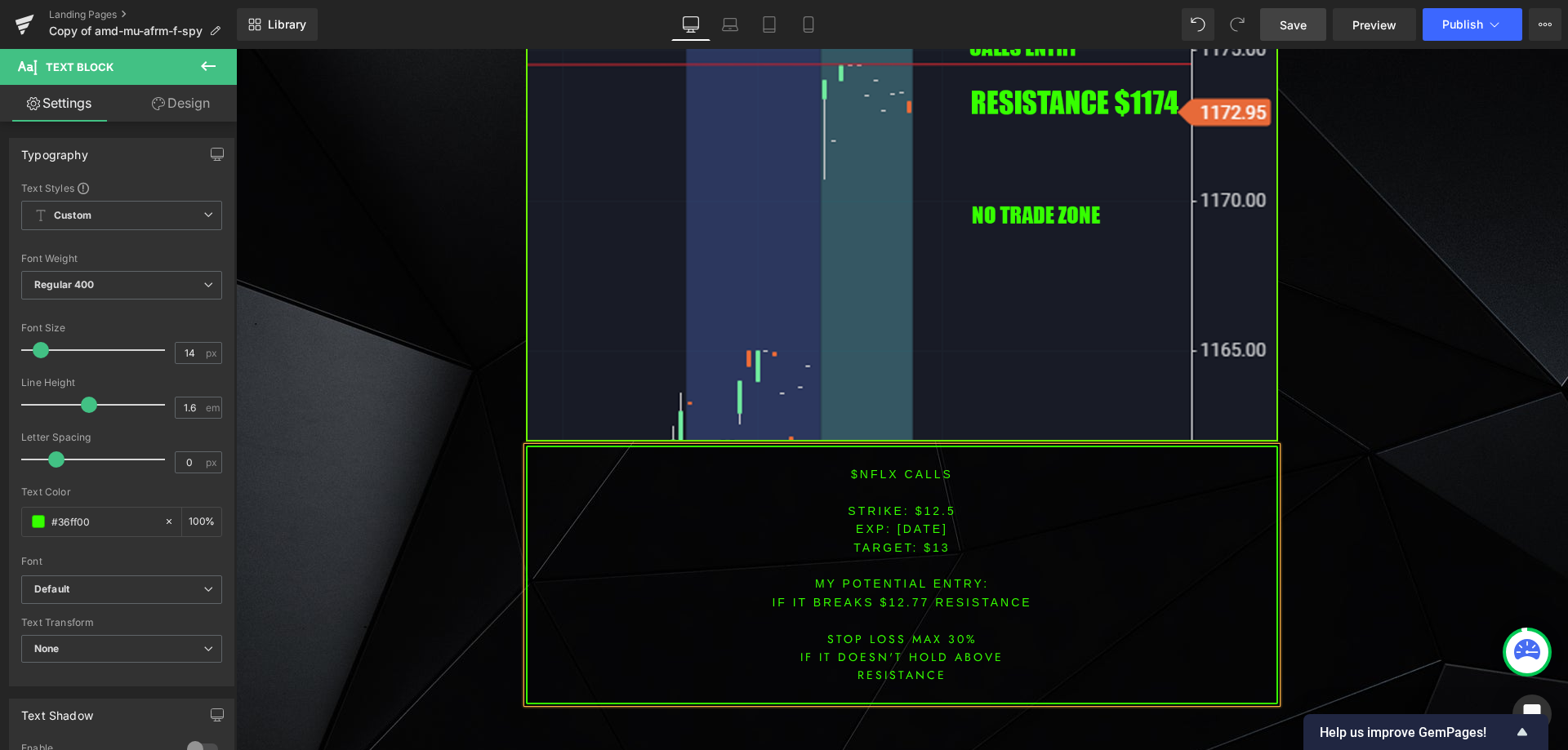
click at [920, 508] on font "STRIKE: $12.5" at bounding box center [901, 511] width 107 height 13
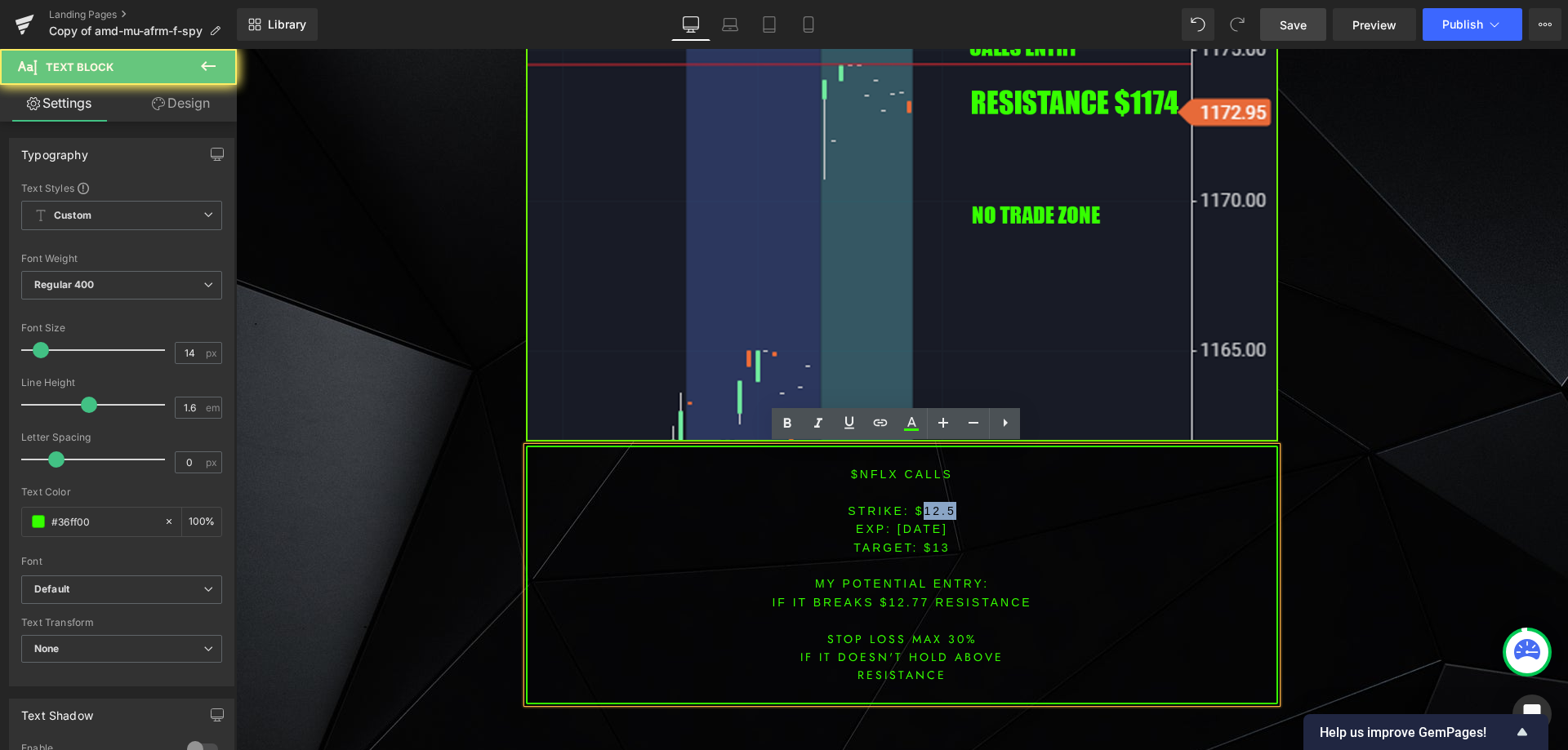
click at [920, 508] on font "STRIKE: $12.5" at bounding box center [901, 511] width 107 height 13
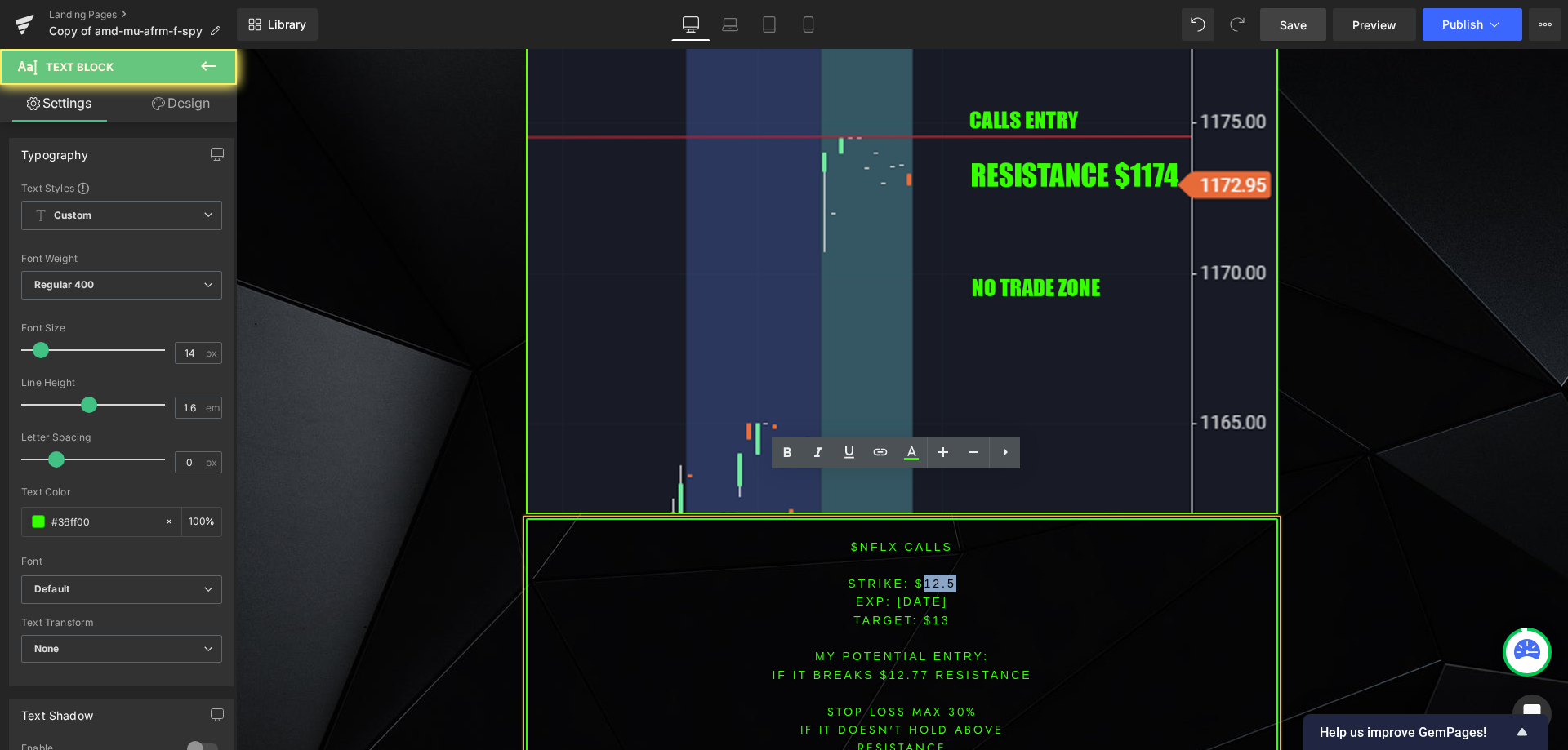
scroll to position [3901, 0]
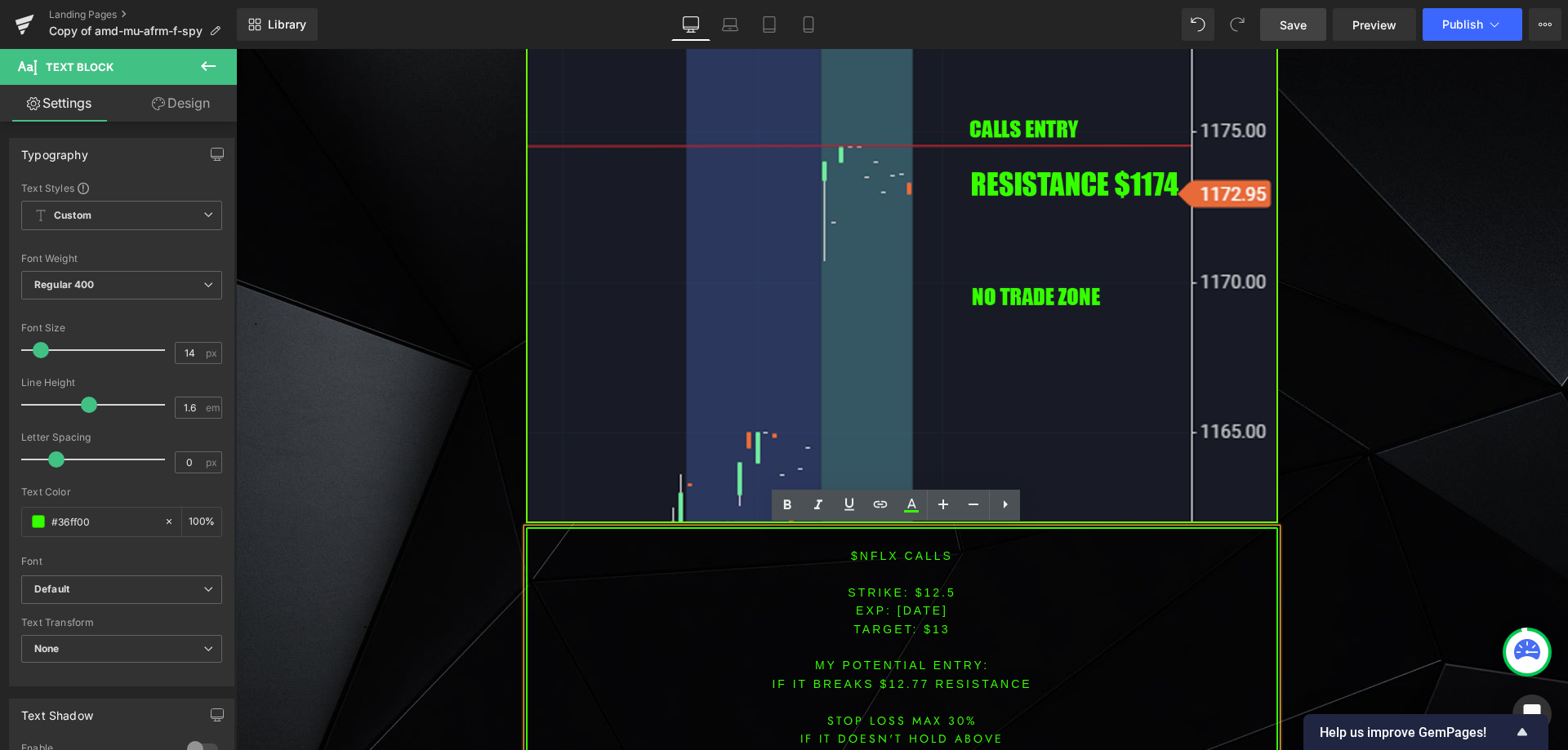
click at [919, 612] on span "[DATE]" at bounding box center [923, 610] width 51 height 13
click at [916, 588] on font "STRIKE: $12.5" at bounding box center [901, 592] width 107 height 13
click at [932, 590] on font "STRIKE: $12.5" at bounding box center [901, 592] width 107 height 13
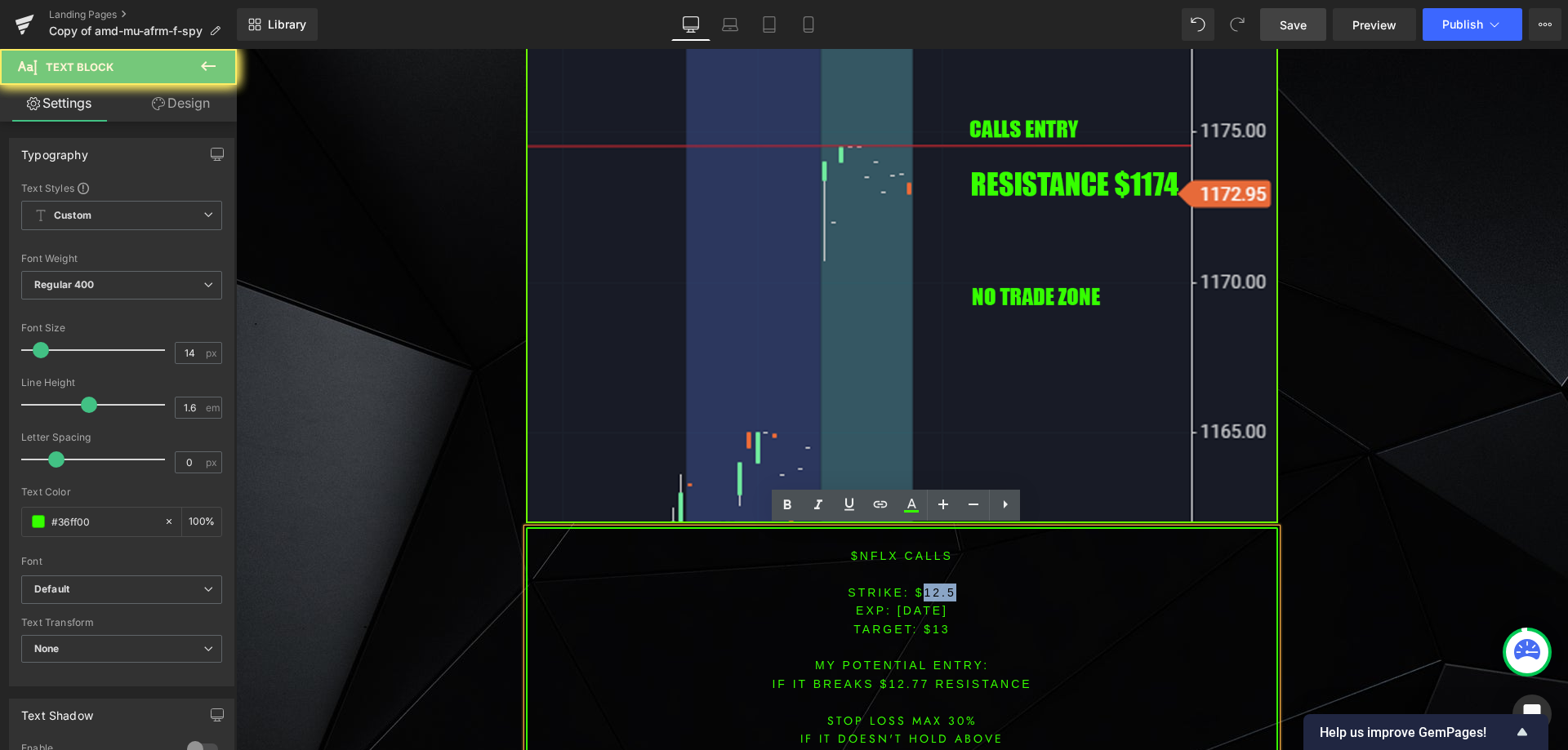
click at [932, 590] on font "STRIKE: $12.5" at bounding box center [901, 592] width 107 height 13
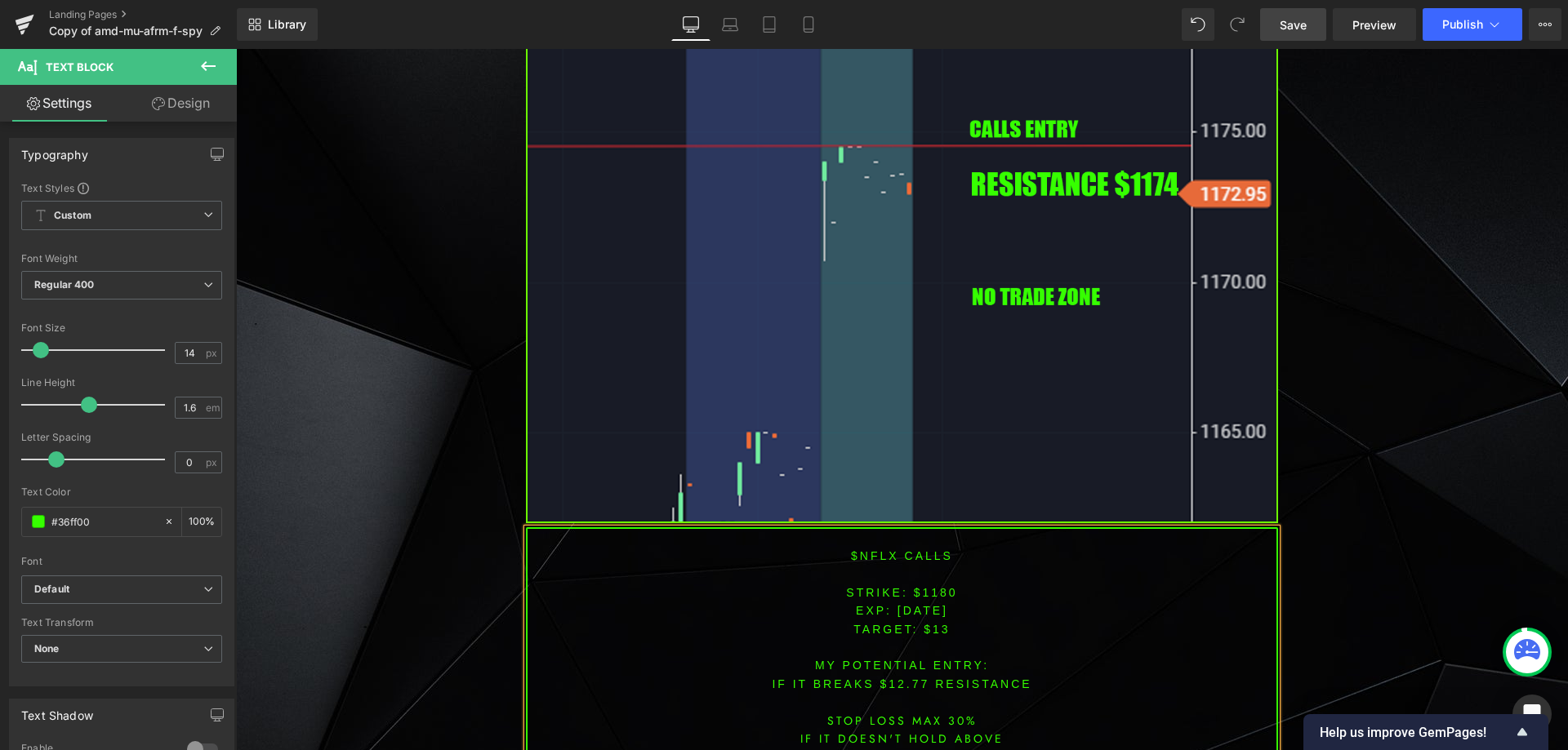
click at [936, 632] on span "TARGET: $13" at bounding box center [901, 629] width 96 height 13
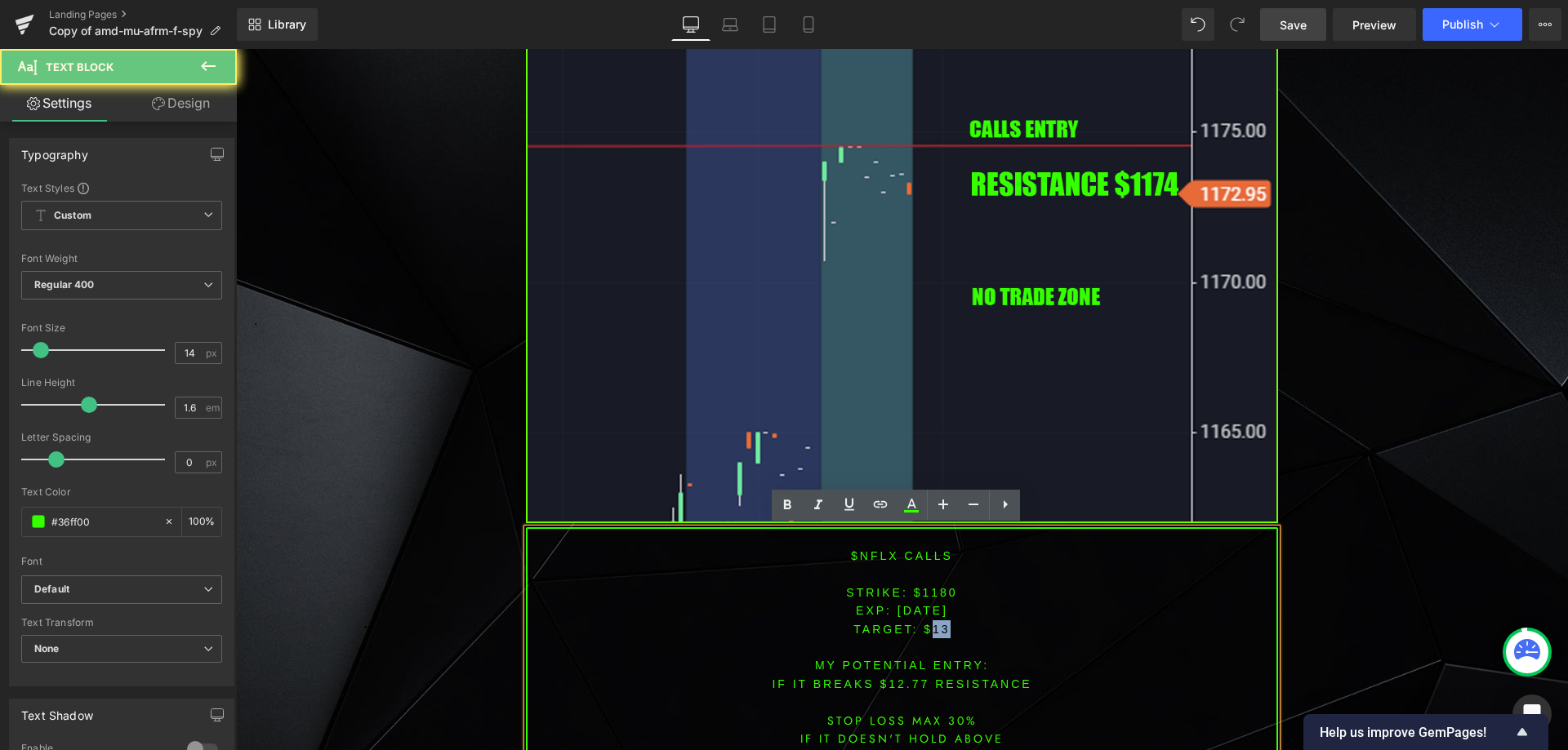
click at [936, 632] on span "TARGET: $13" at bounding box center [901, 629] width 96 height 13
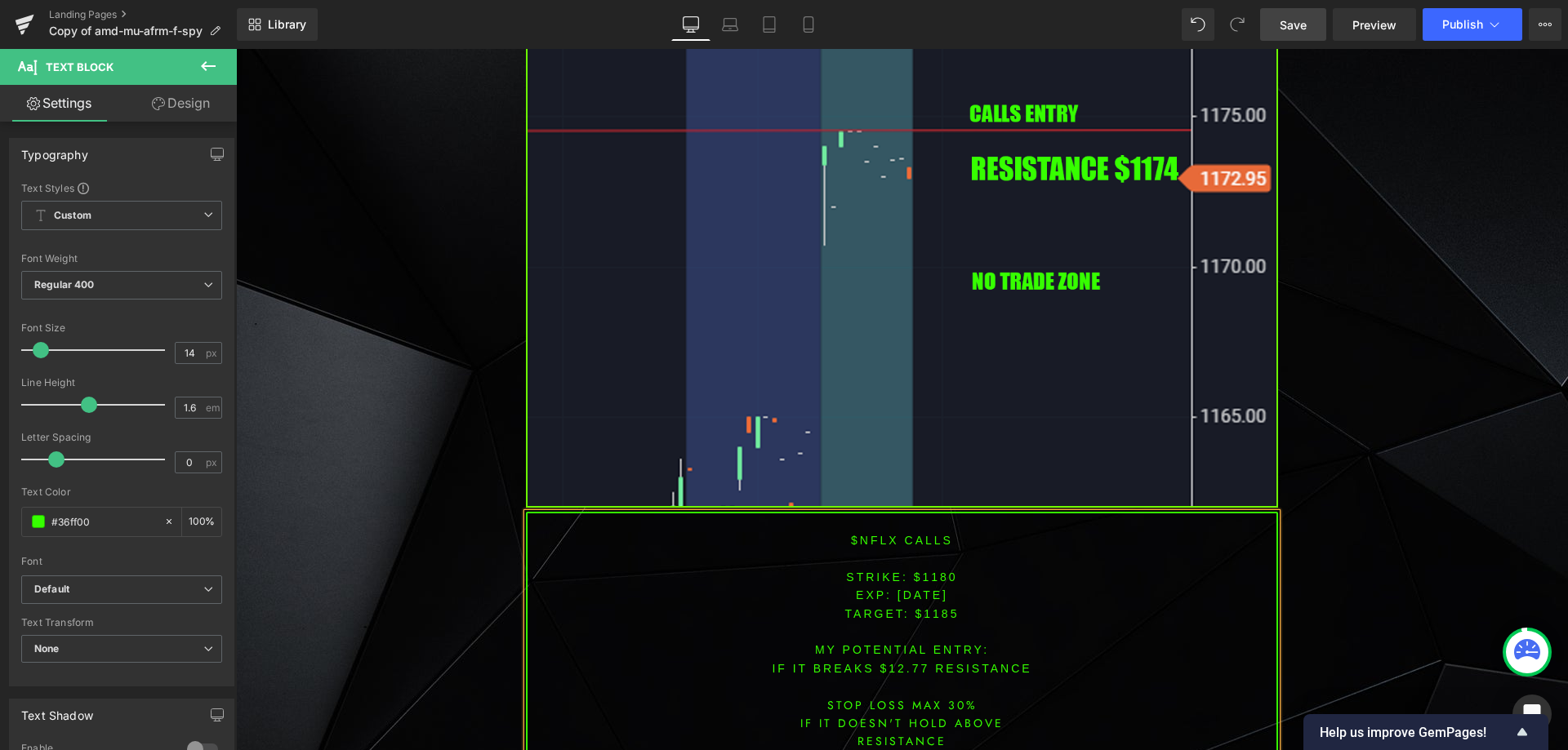
scroll to position [3950, 0]
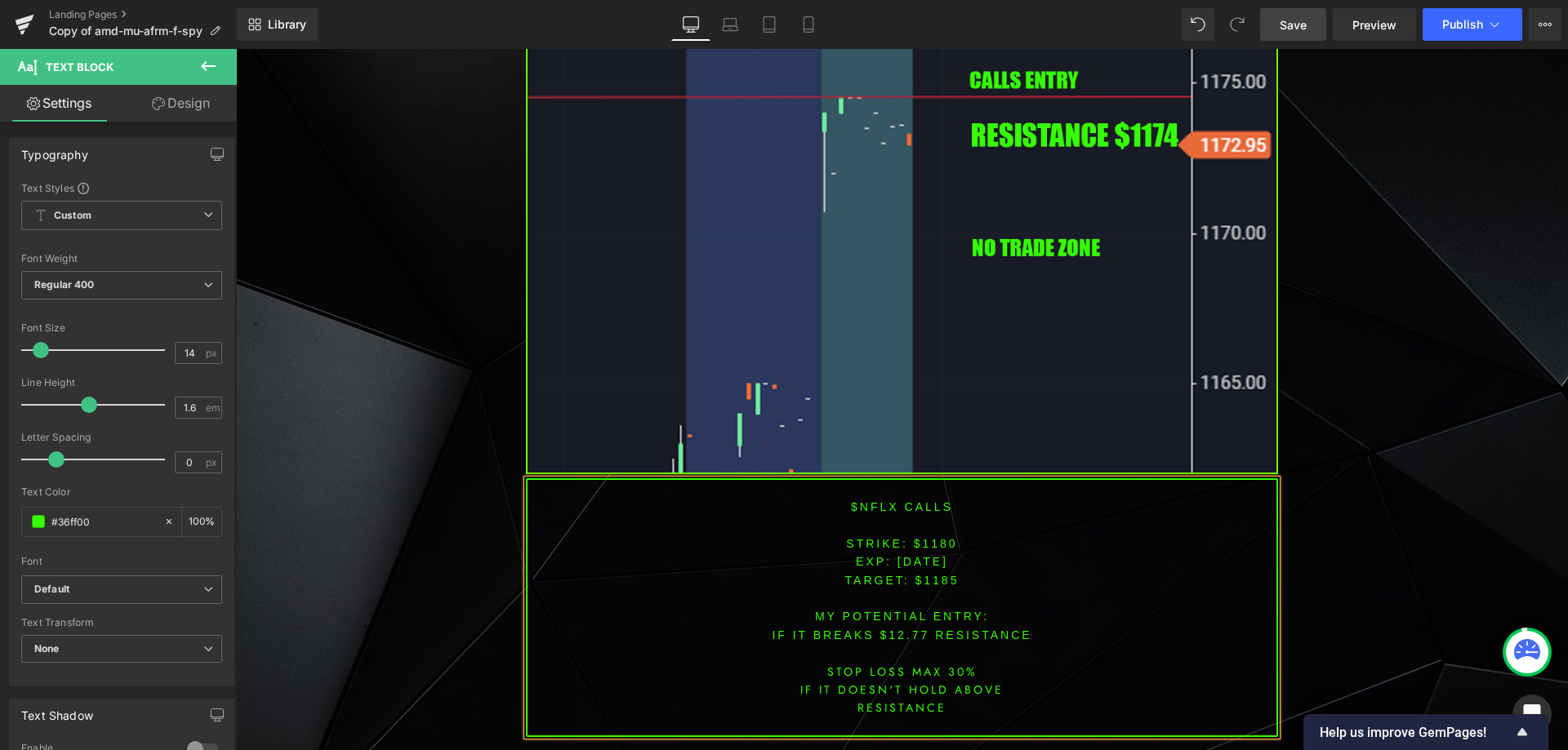
click at [907, 643] on p "IF IT BREAKS $12.77 resistance" at bounding box center [901, 635] width 749 height 18
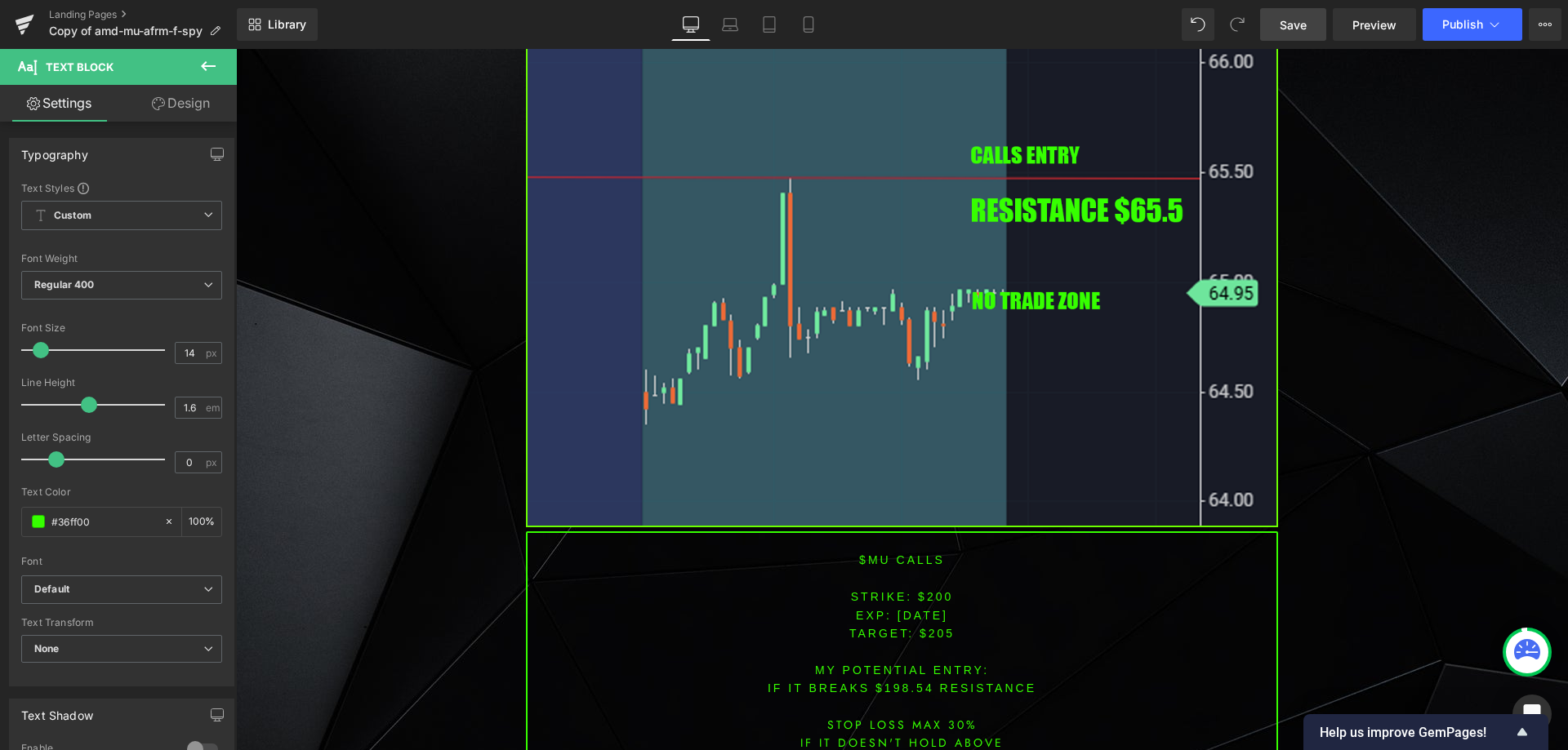
scroll to position [2889, 0]
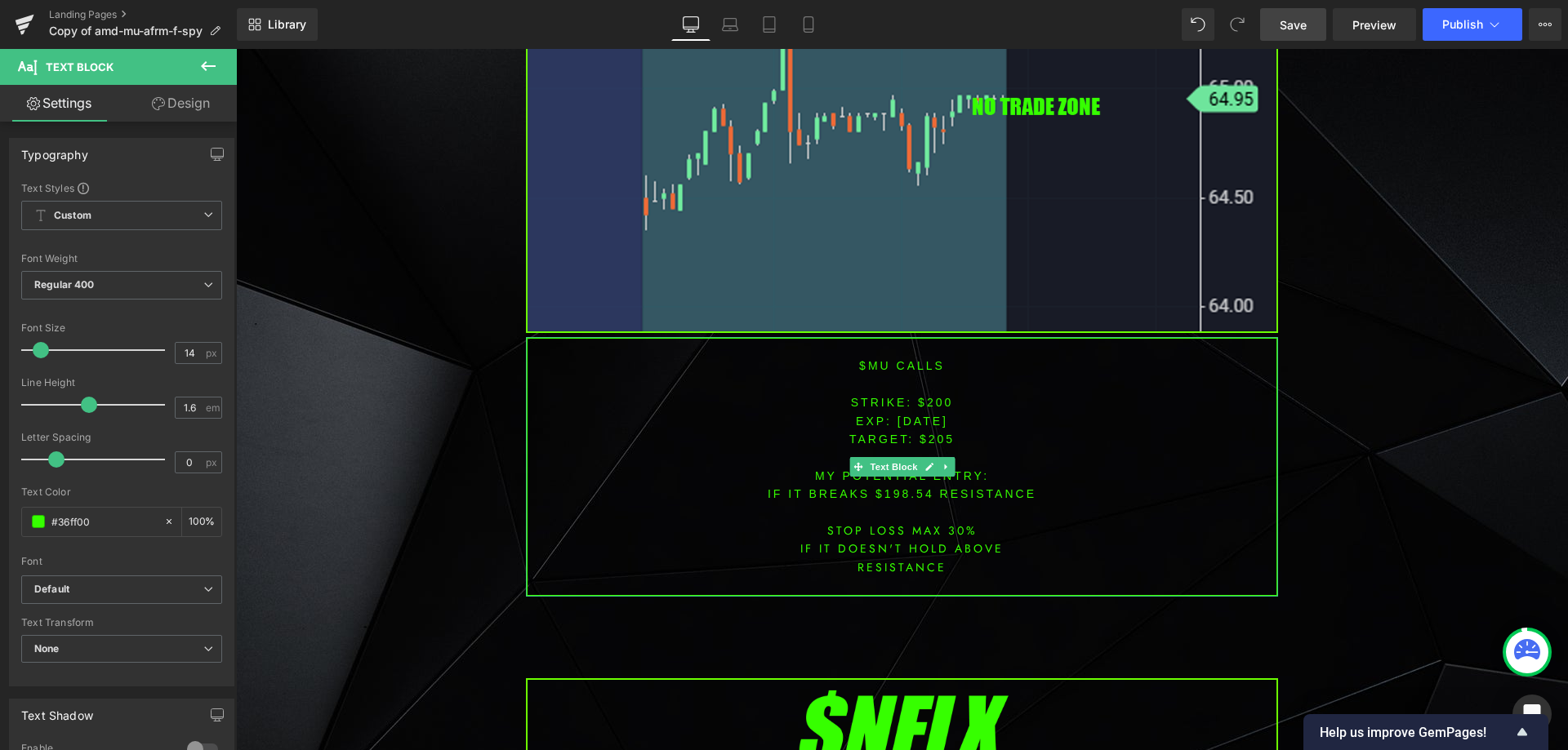
click at [868, 366] on font "$mu CALLS" at bounding box center [902, 365] width 86 height 13
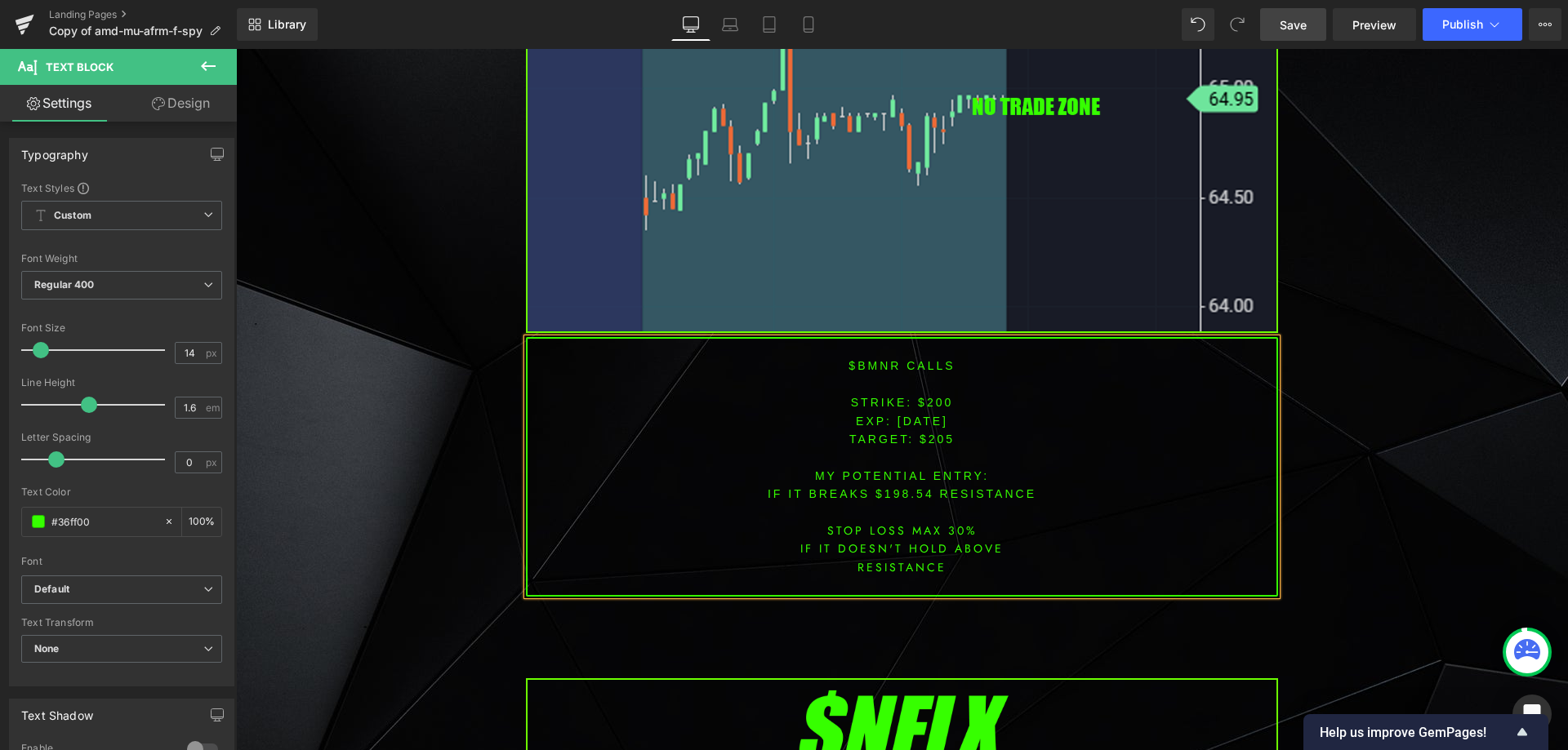
click at [928, 403] on font "STRIKE: $200" at bounding box center [902, 402] width 103 height 13
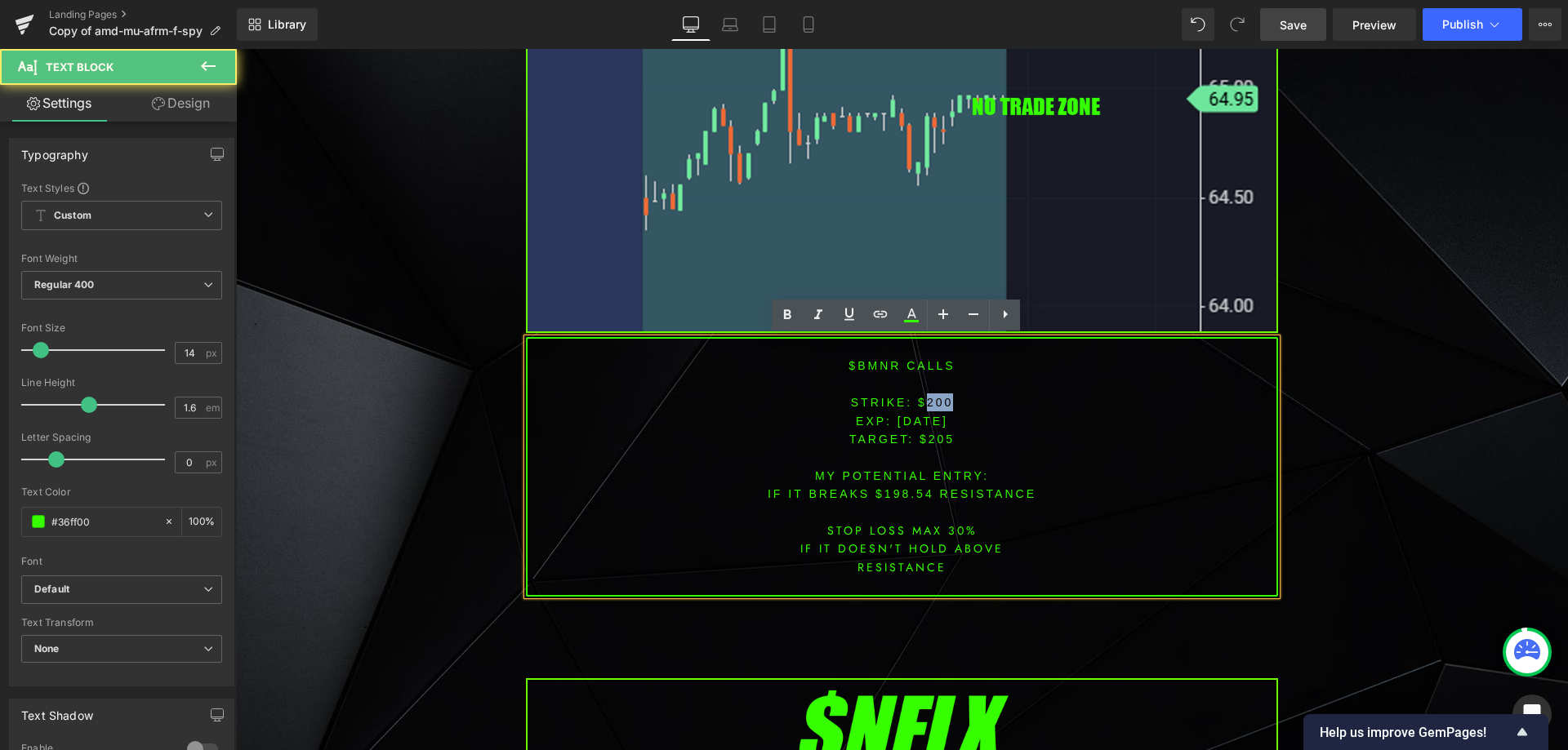
click at [928, 403] on font "STRIKE: $200" at bounding box center [902, 402] width 103 height 13
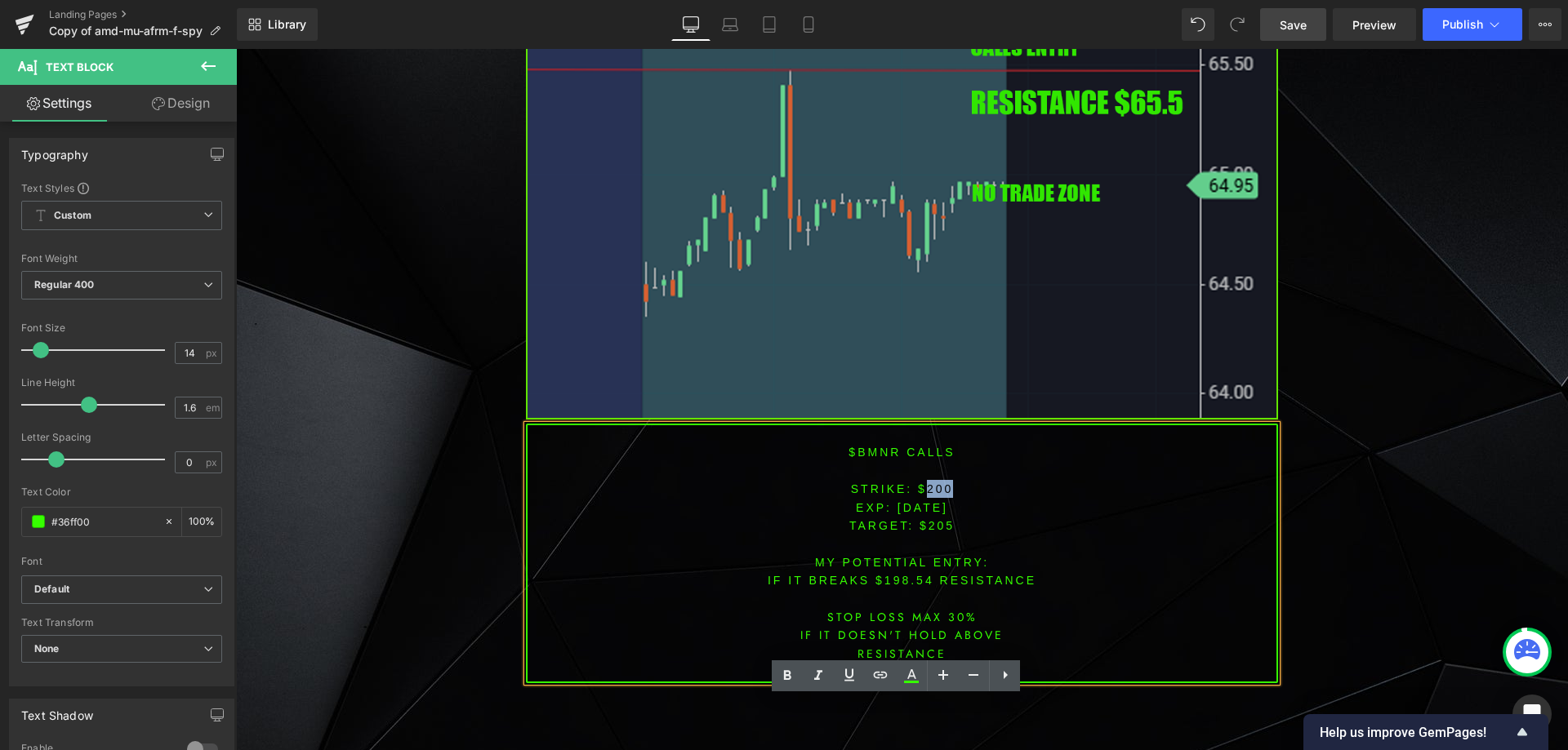
scroll to position [2807, 0]
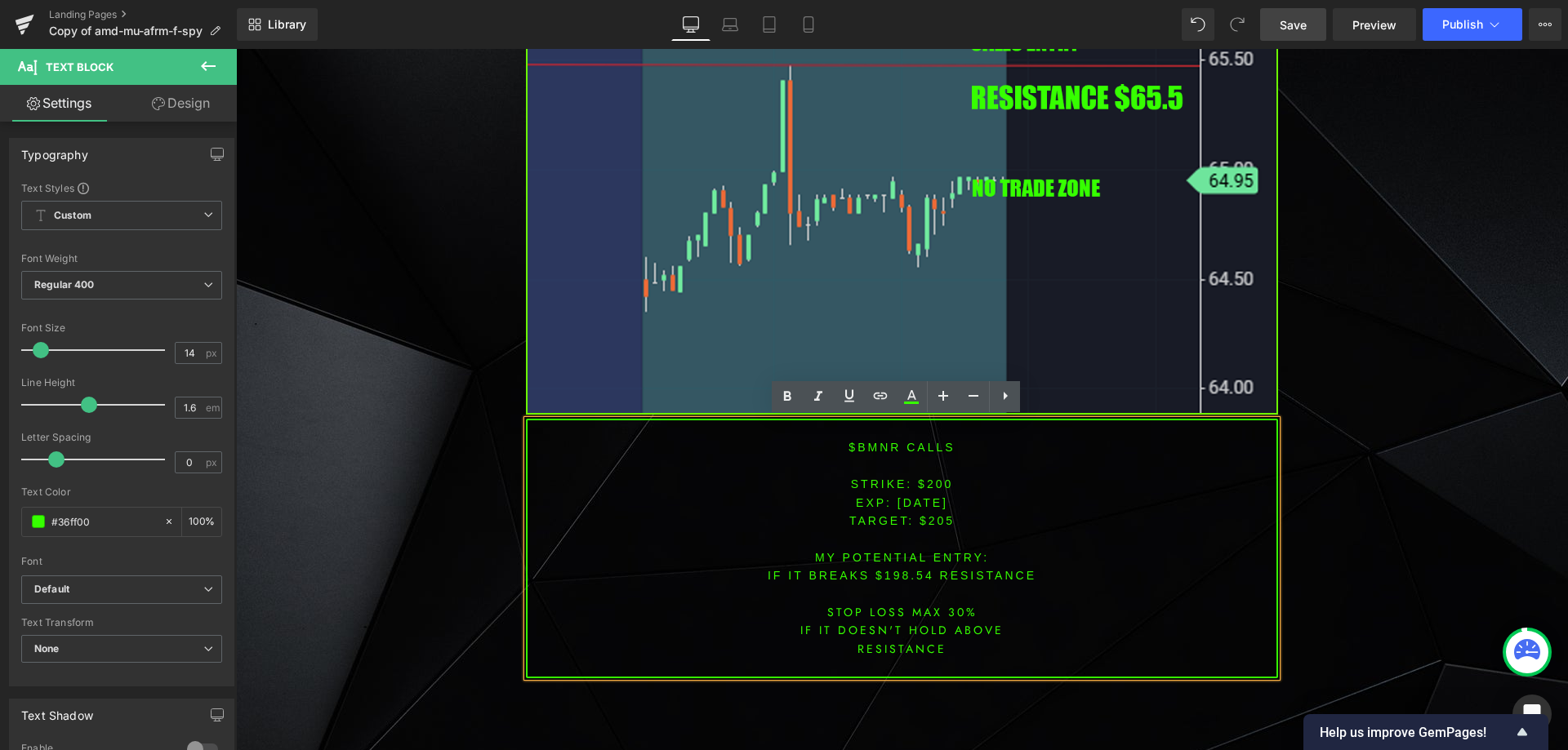
click at [928, 499] on span "[DATE]" at bounding box center [923, 502] width 51 height 13
click at [929, 485] on font "STRIKE: $200" at bounding box center [902, 484] width 103 height 13
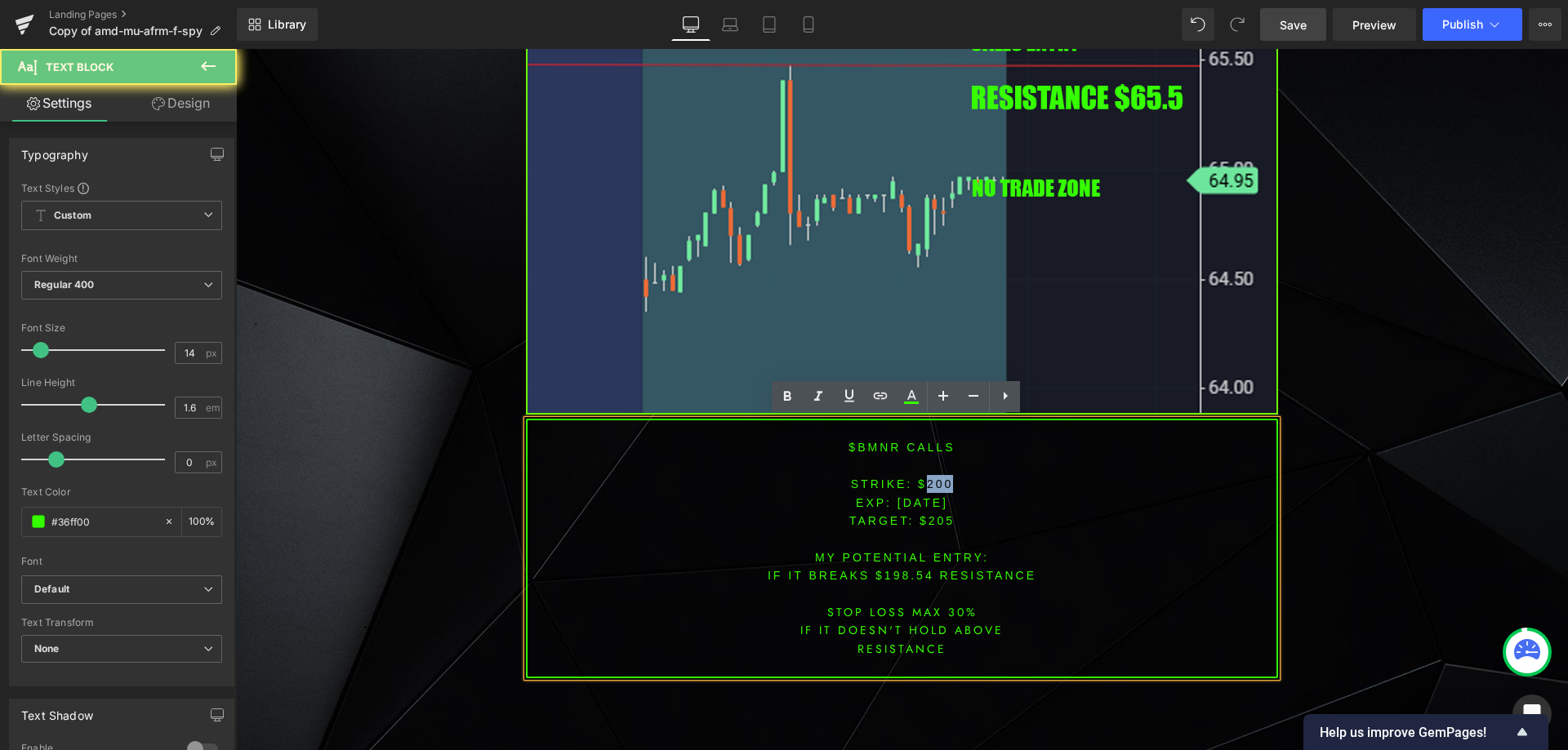
click at [929, 485] on font "STRIKE: $200" at bounding box center [902, 484] width 103 height 13
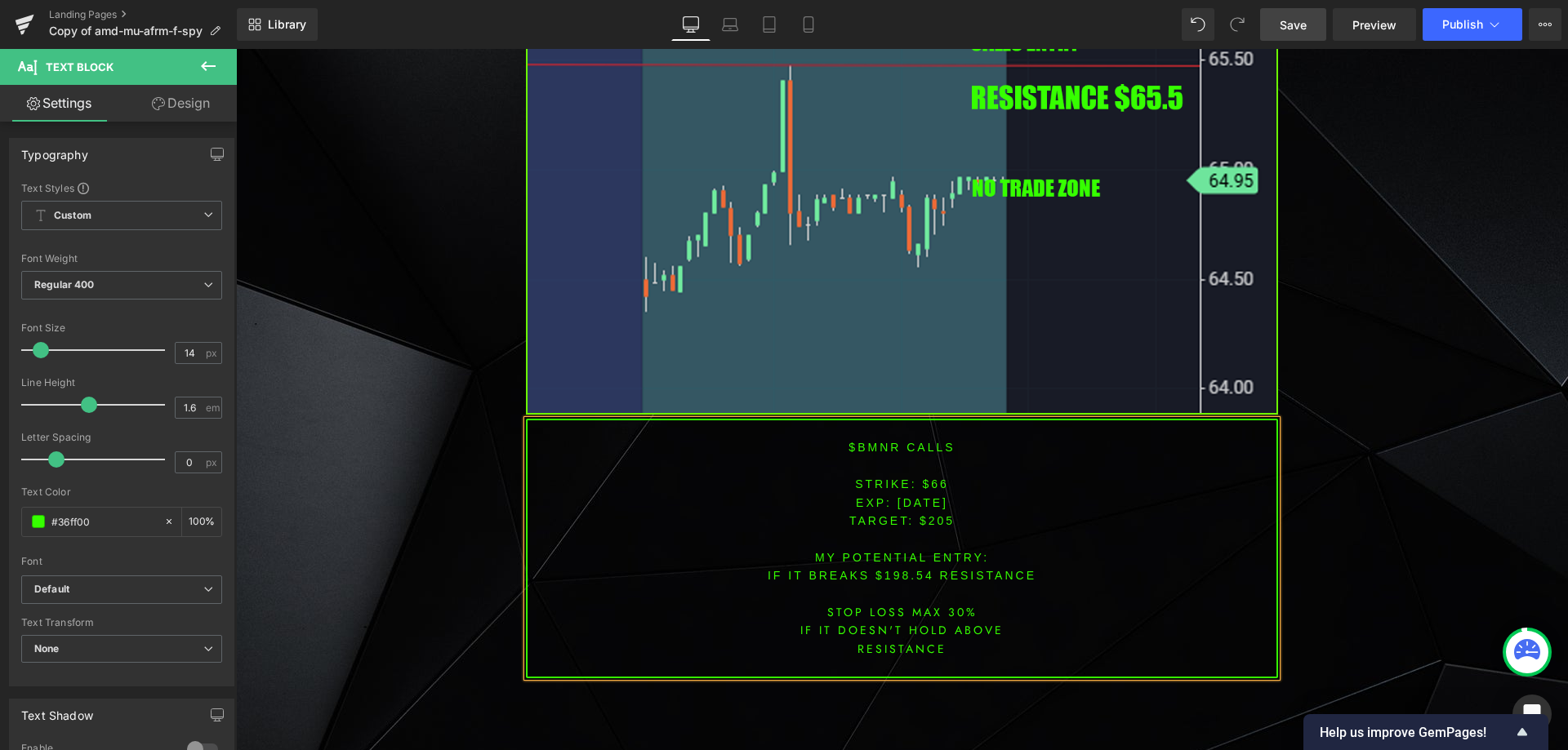
click at [936, 521] on span "TARGET: $205" at bounding box center [901, 520] width 106 height 13
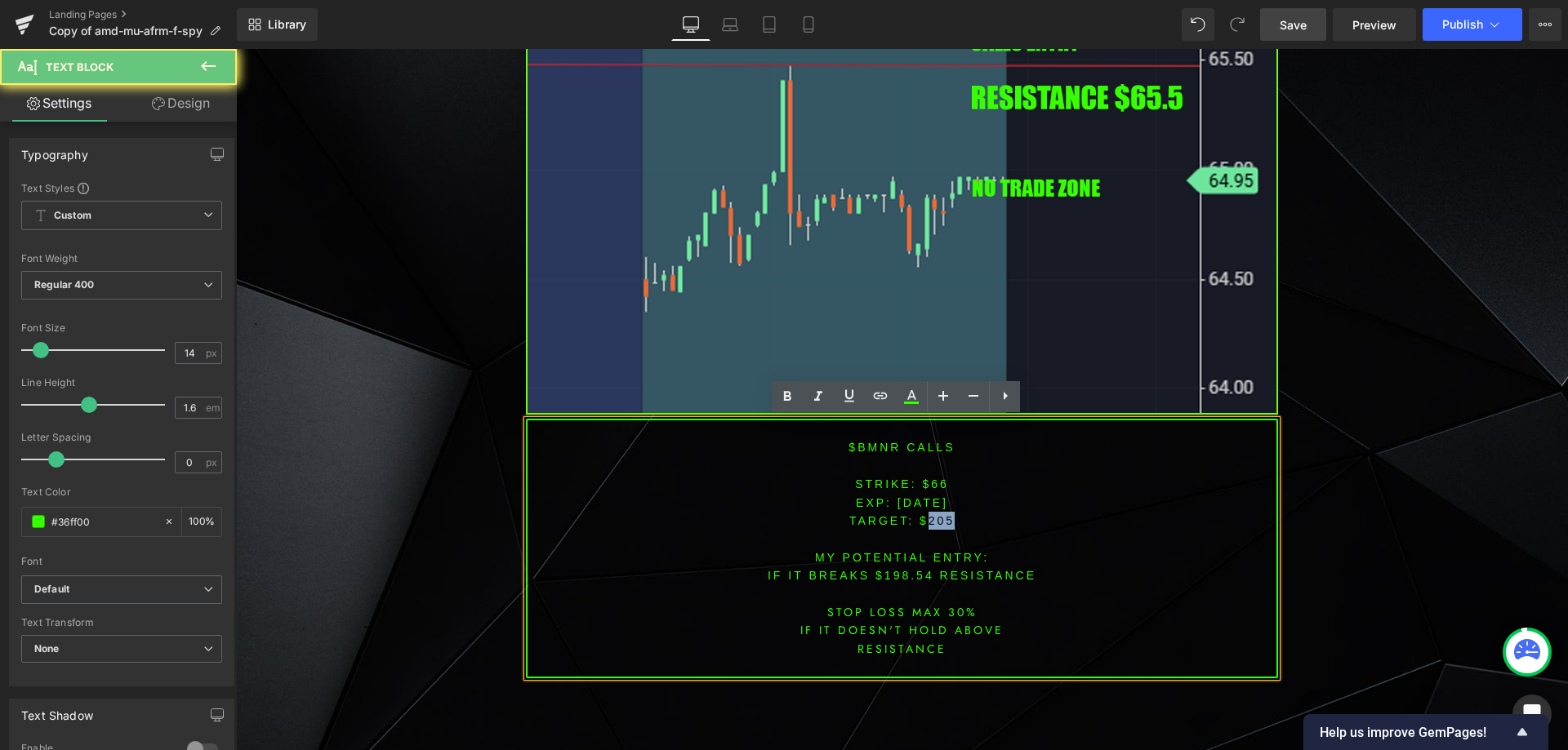
click at [936, 521] on span "TARGET: $205" at bounding box center [901, 520] width 106 height 13
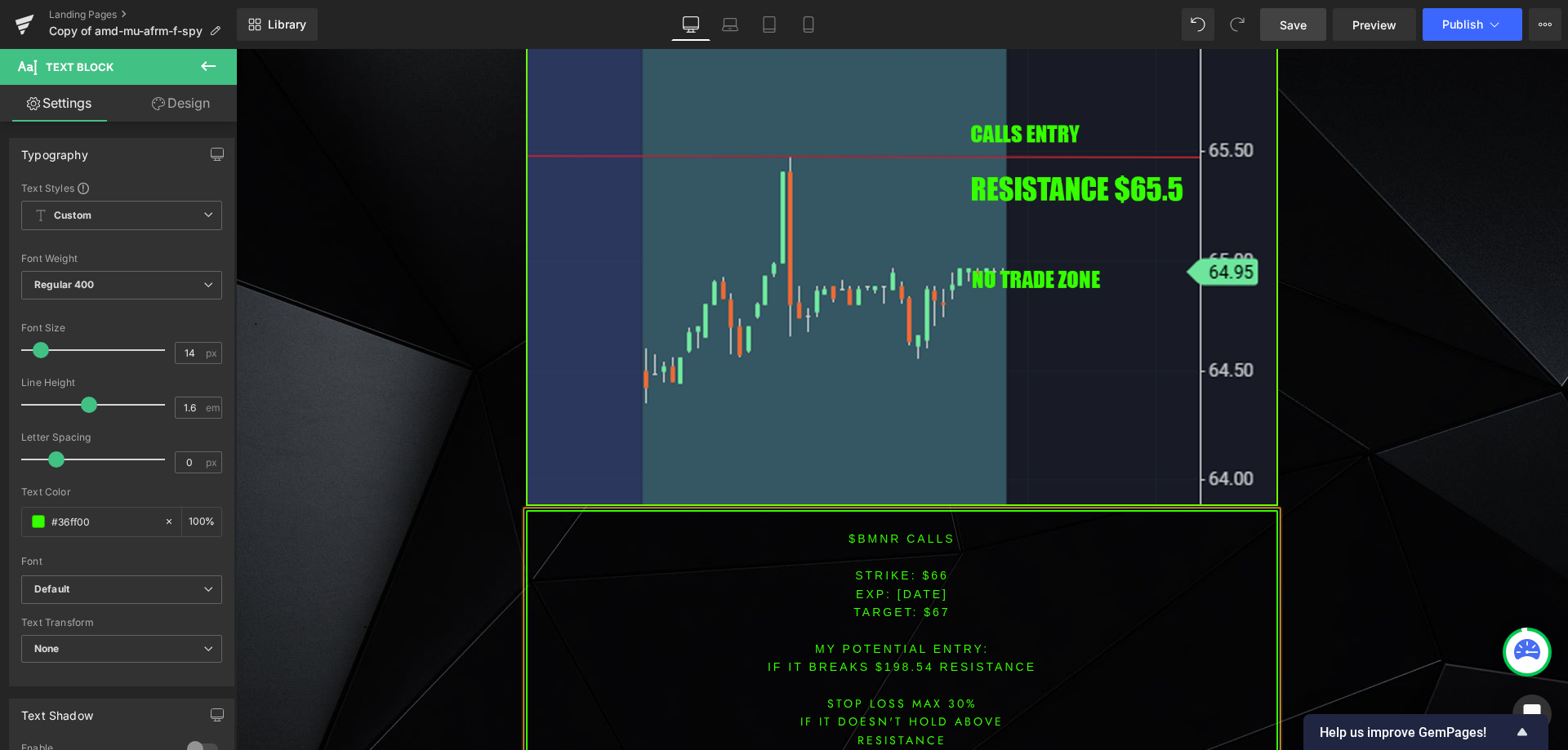
scroll to position [2749, 0]
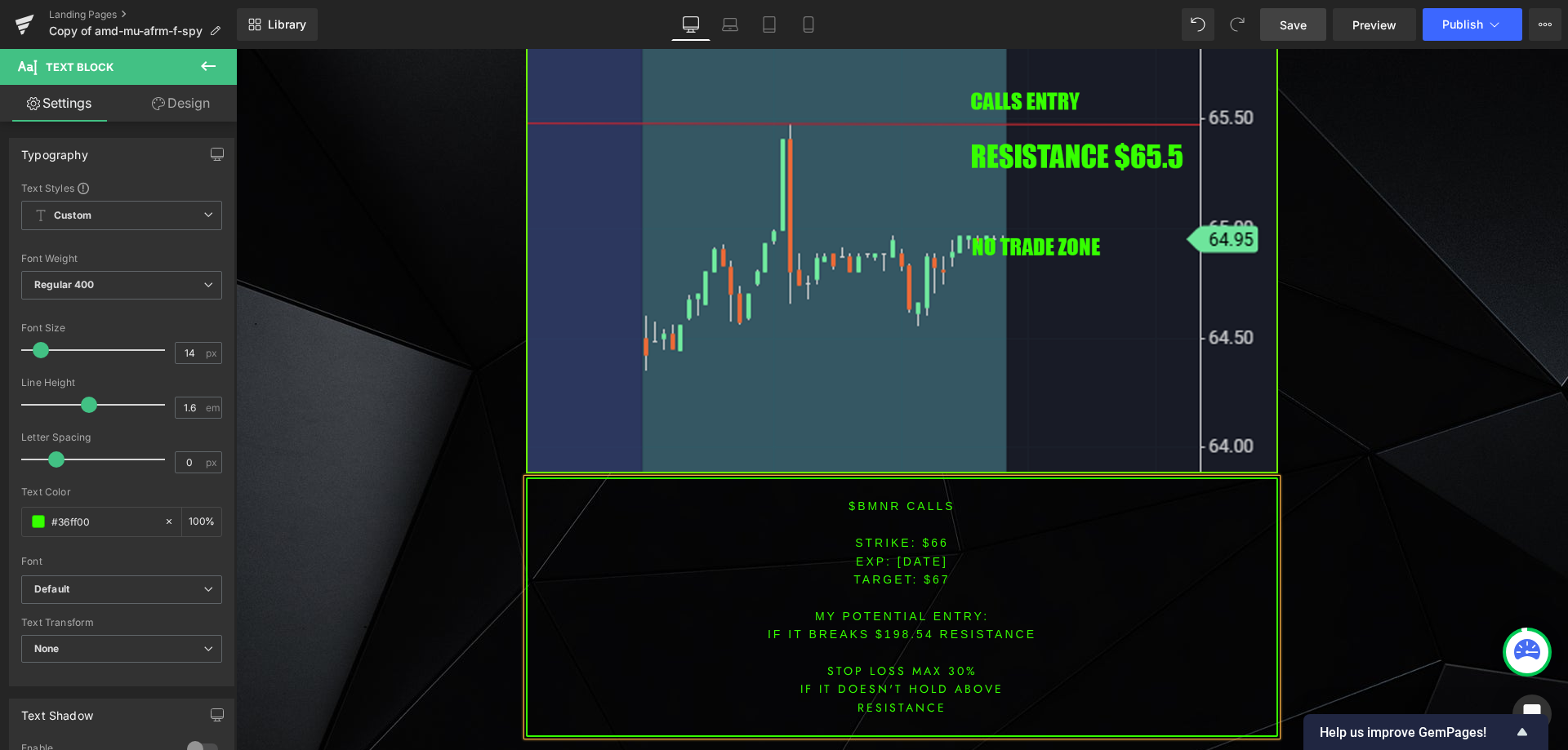
click at [891, 630] on font "IF IT BREAKS $198.54 resistance" at bounding box center [902, 634] width 269 height 13
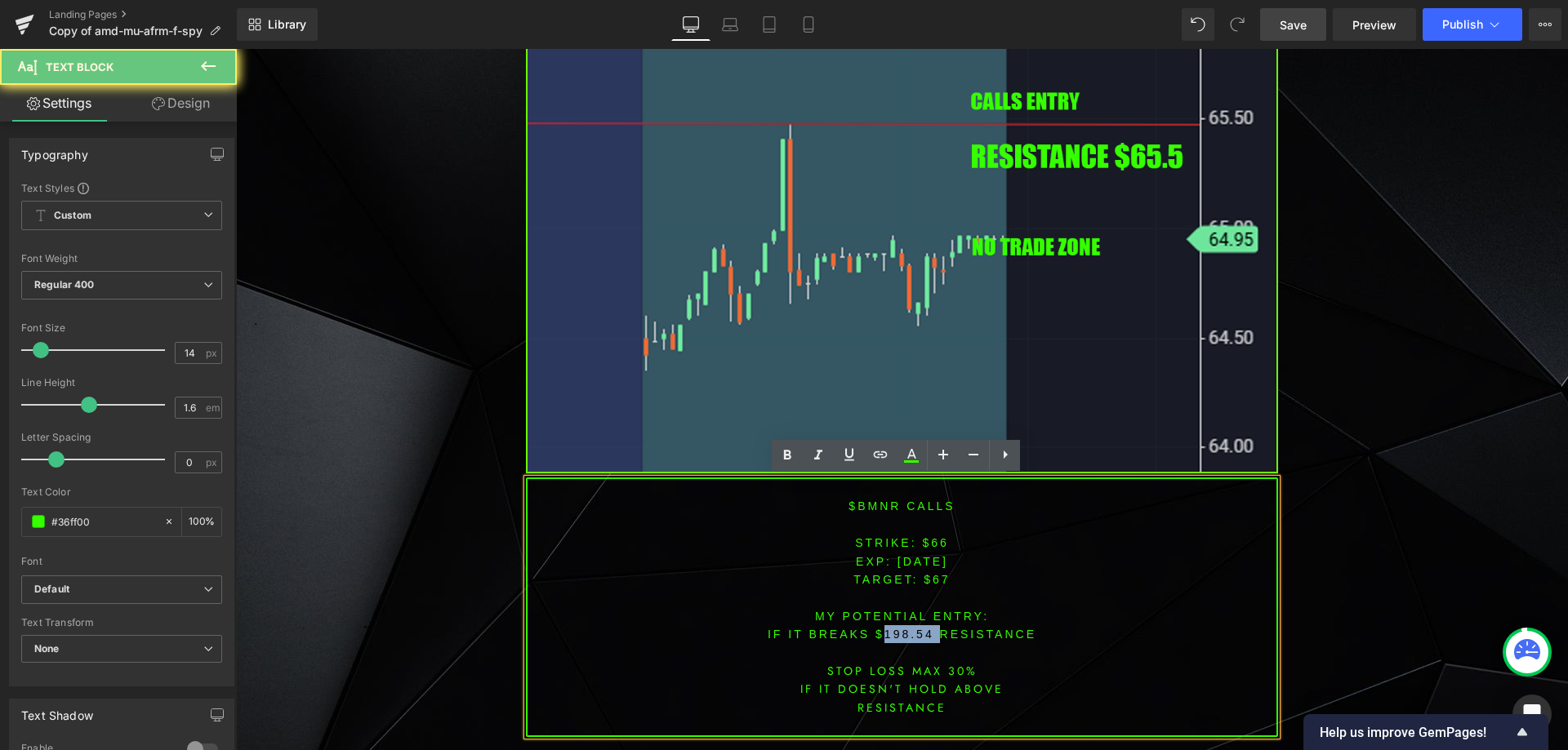
click at [891, 630] on font "IF IT BREAKS $198.54 resistance" at bounding box center [902, 634] width 269 height 13
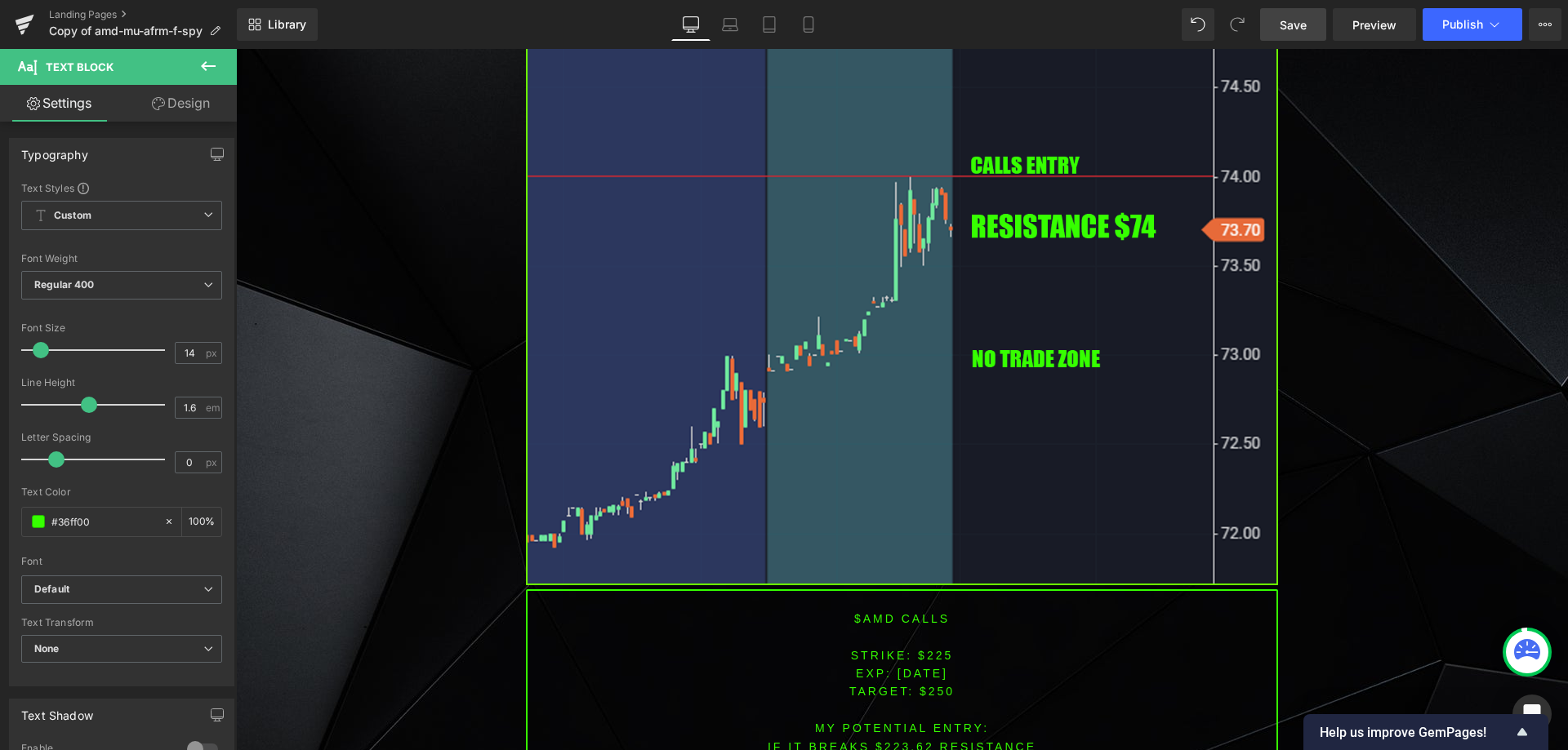
scroll to position [1442, 0]
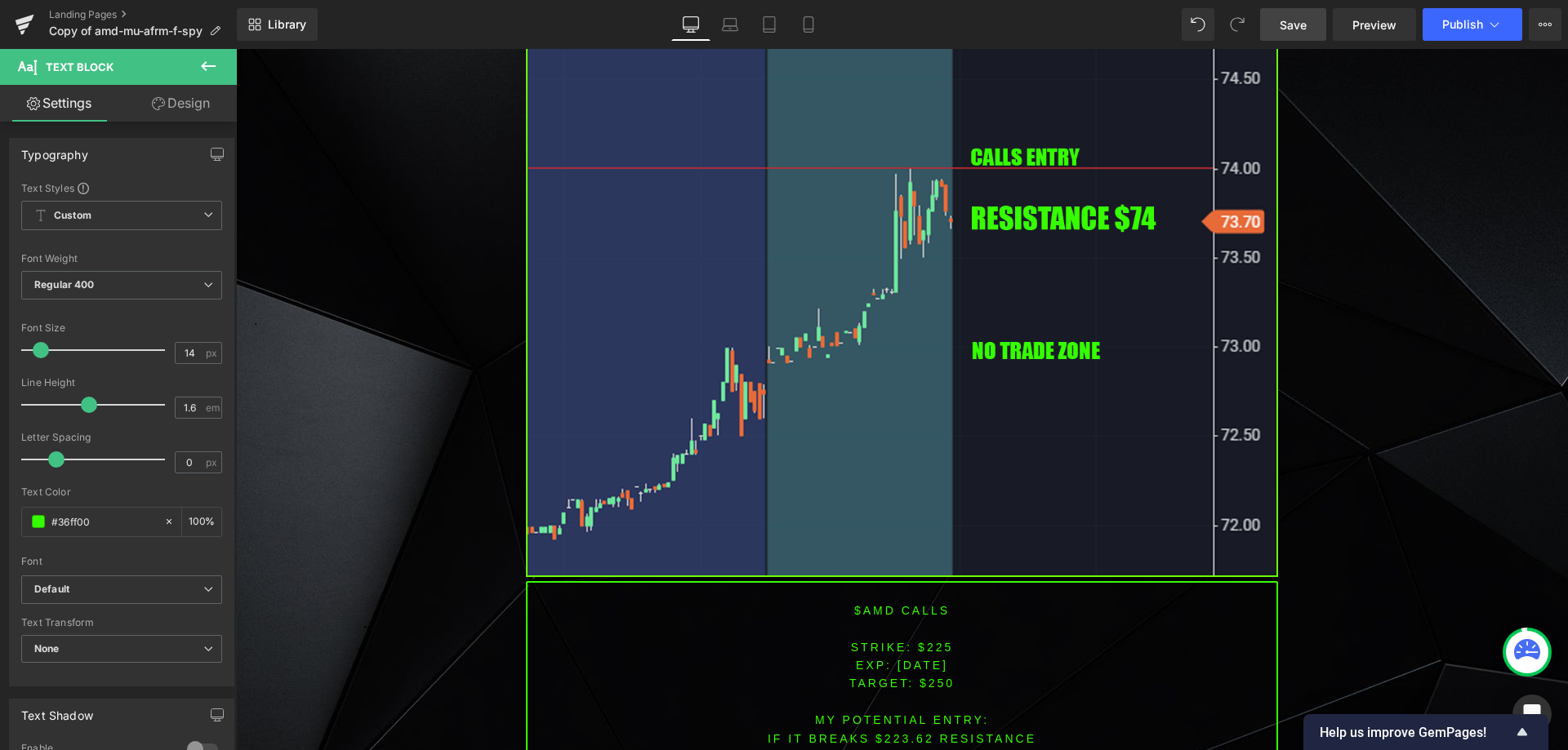
click at [872, 609] on font "$amd CALLS" at bounding box center [901, 610] width 95 height 13
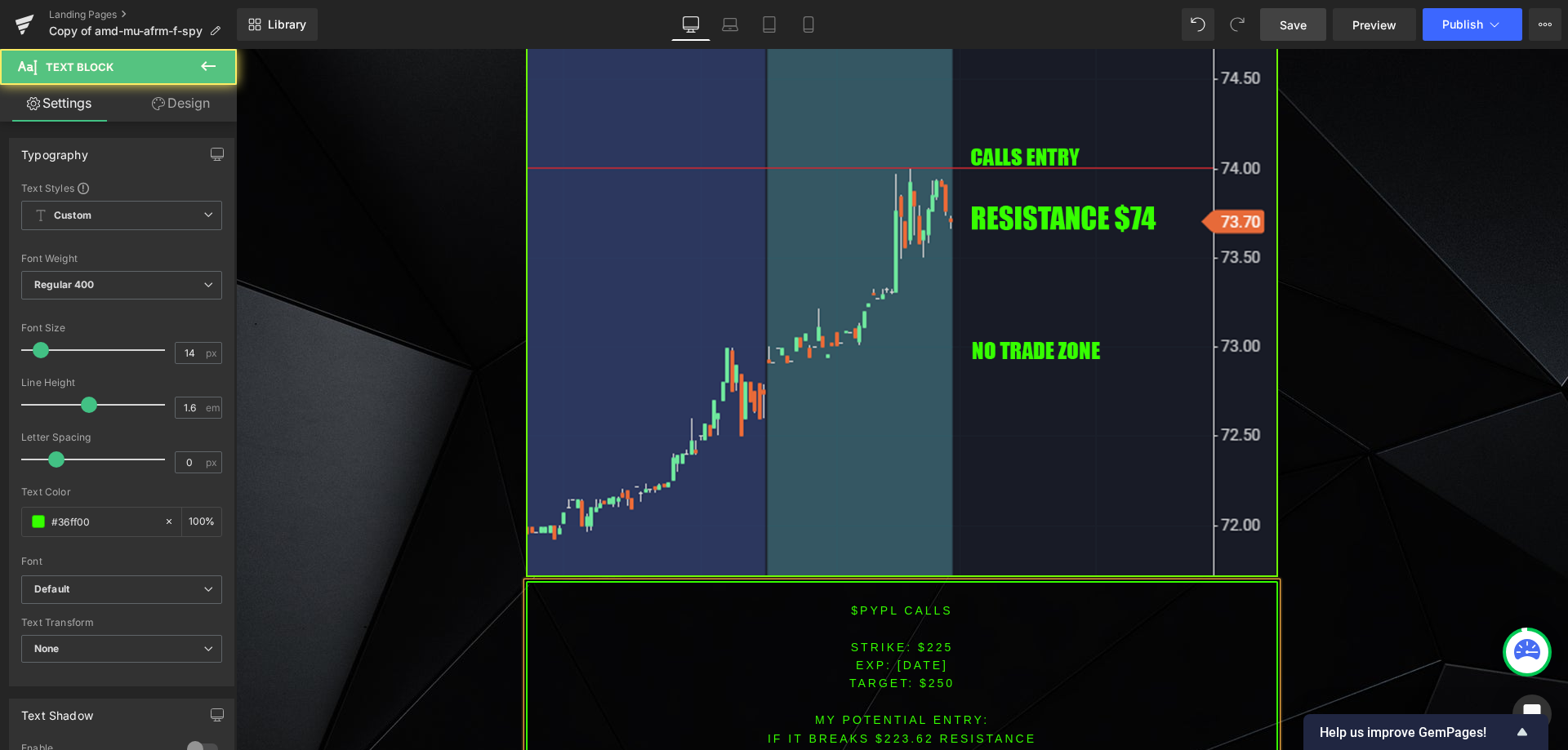
click at [930, 646] on font "STRIKE: $225" at bounding box center [902, 647] width 103 height 13
click at [935, 689] on span "TARGET: $250" at bounding box center [901, 683] width 106 height 13
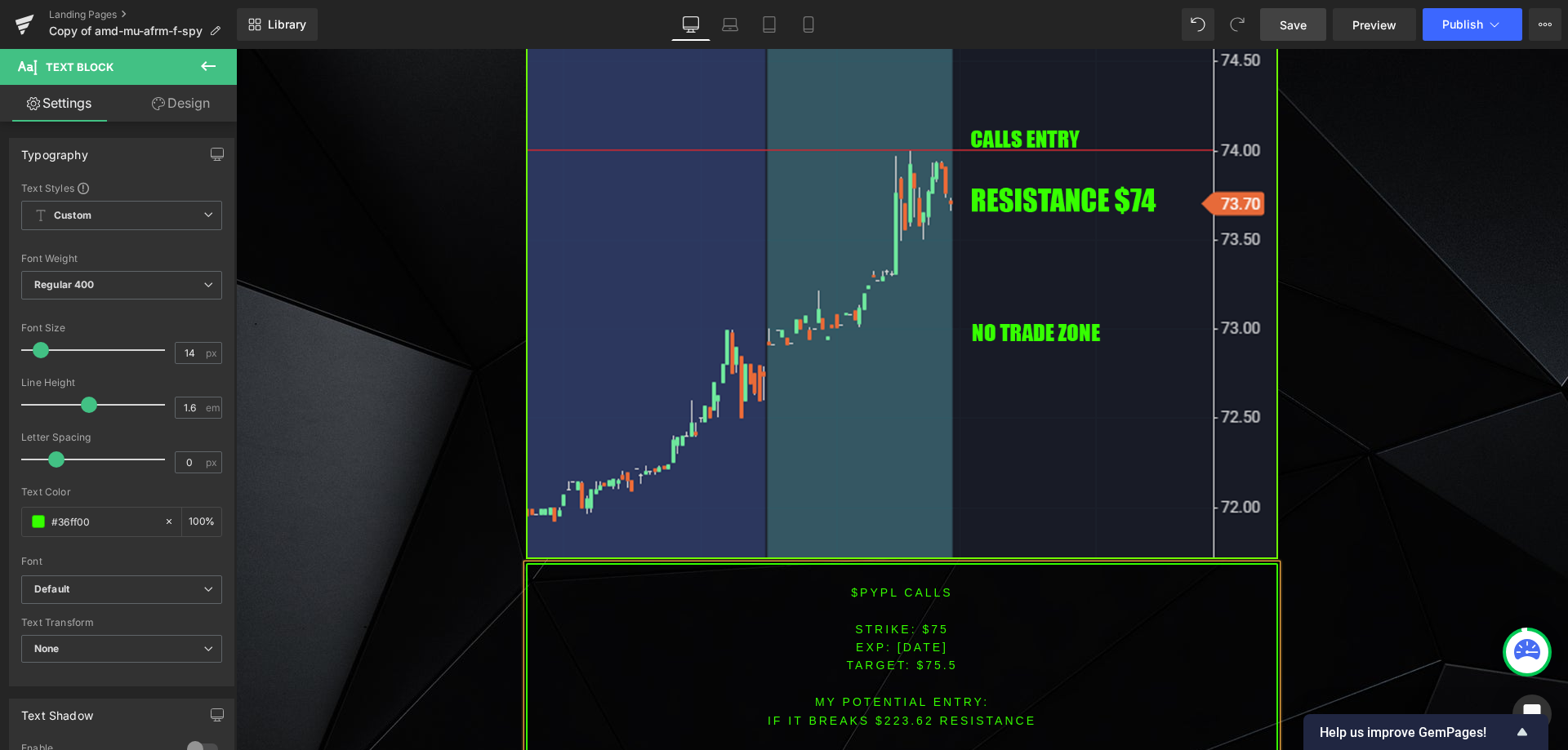
scroll to position [1464, 0]
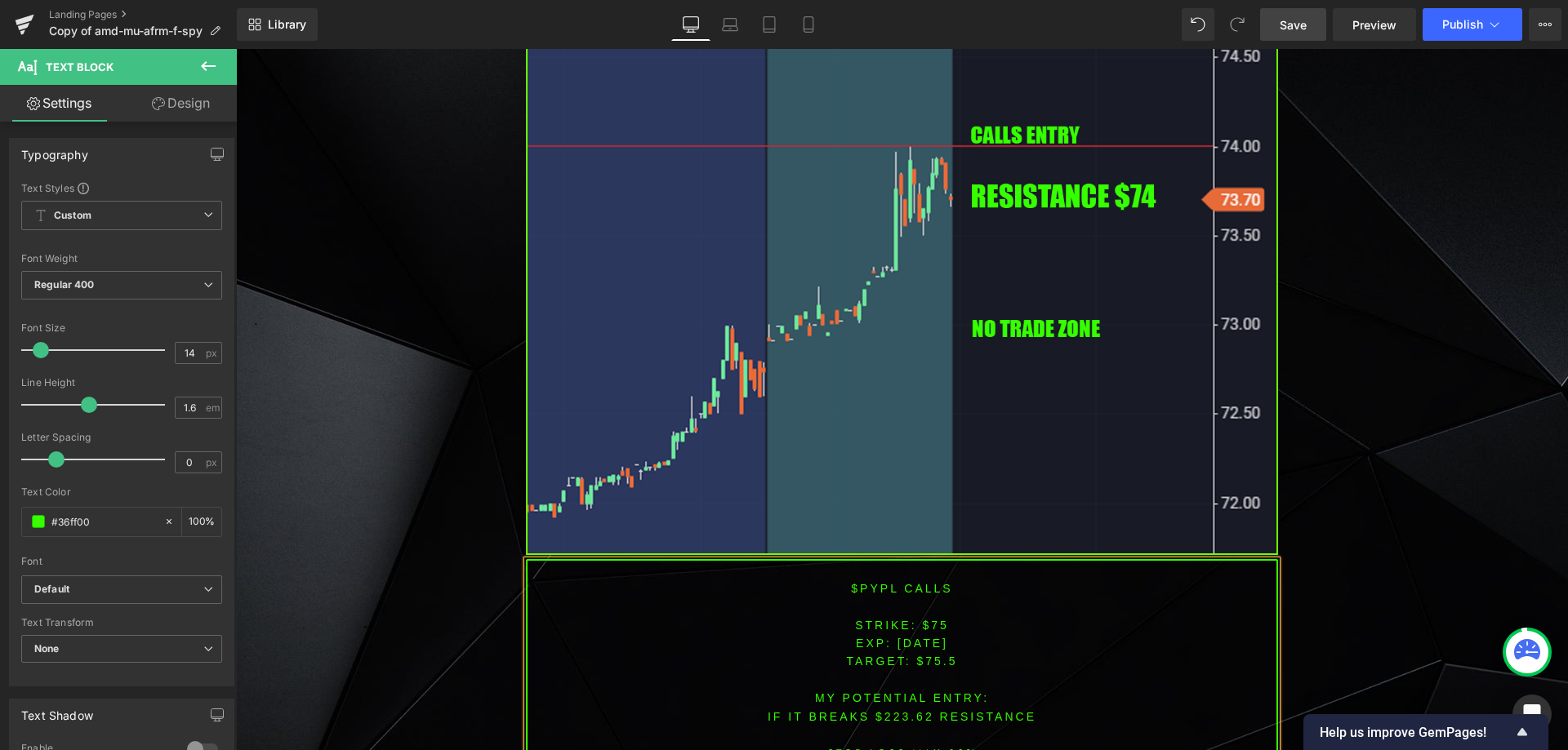
click at [933, 624] on font "STRIKE: $75" at bounding box center [902, 625] width 94 height 13
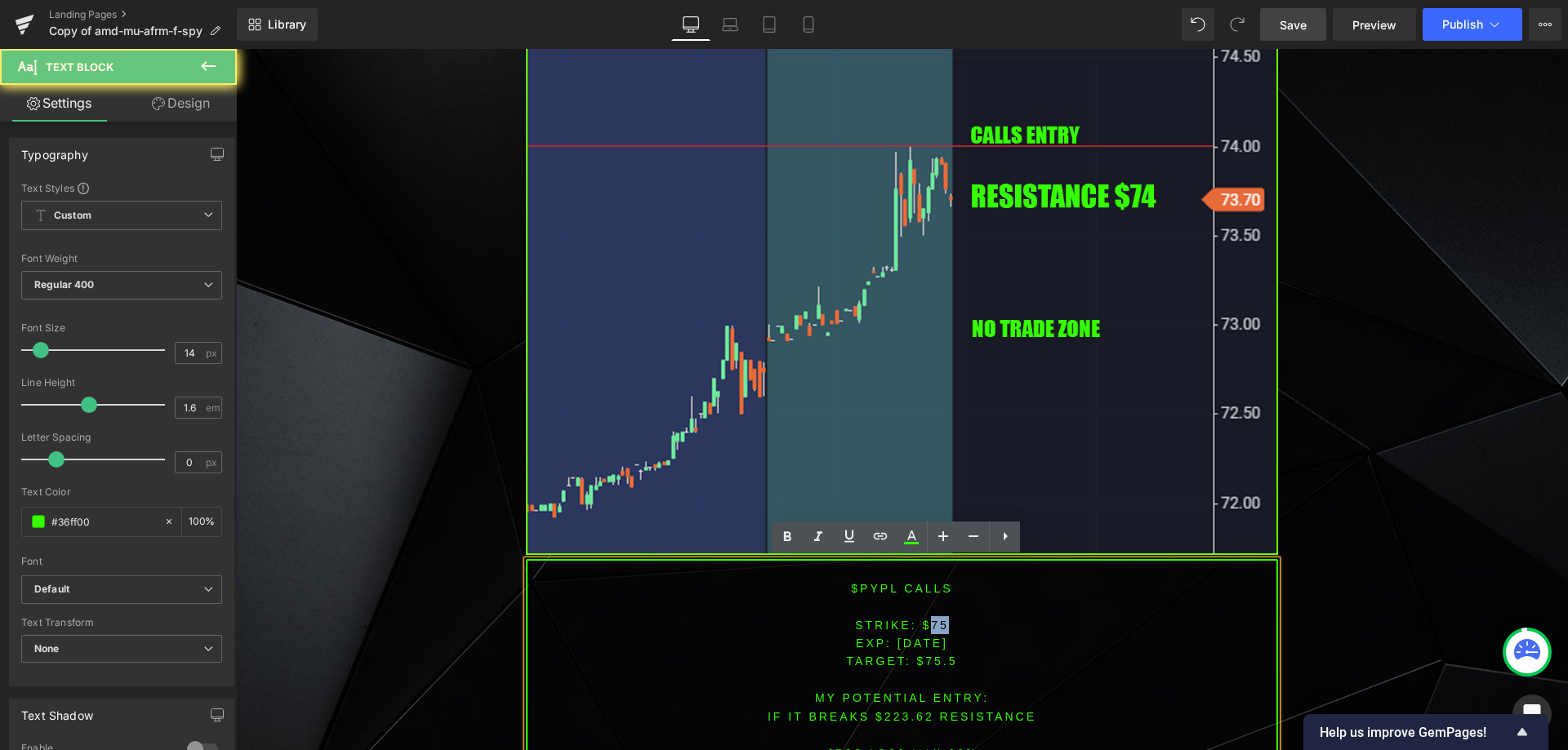
click at [933, 624] on font "STRIKE: $75" at bounding box center [902, 625] width 94 height 13
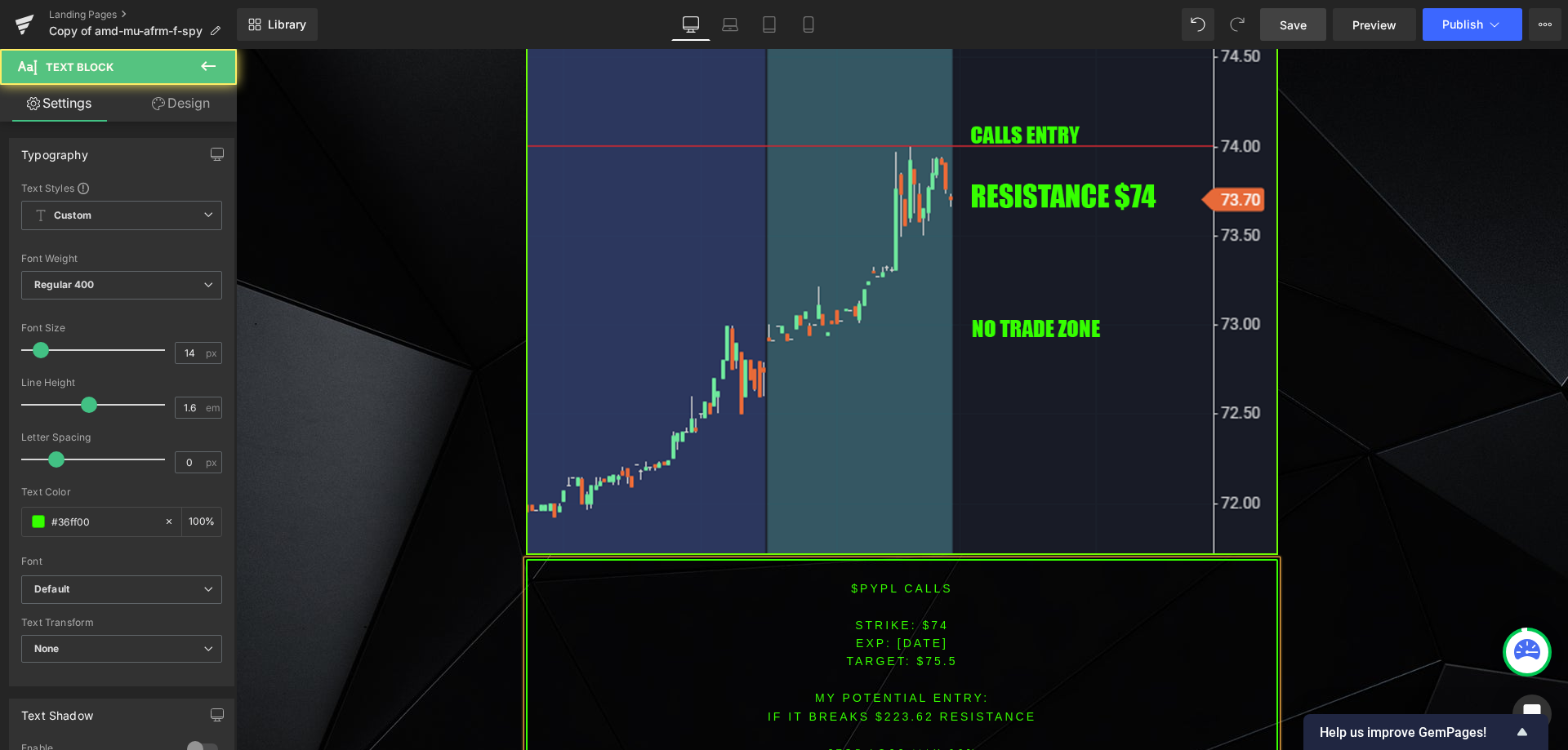
click at [894, 717] on font "IF IT BREAKS $223.62 resistance" at bounding box center [902, 716] width 269 height 13
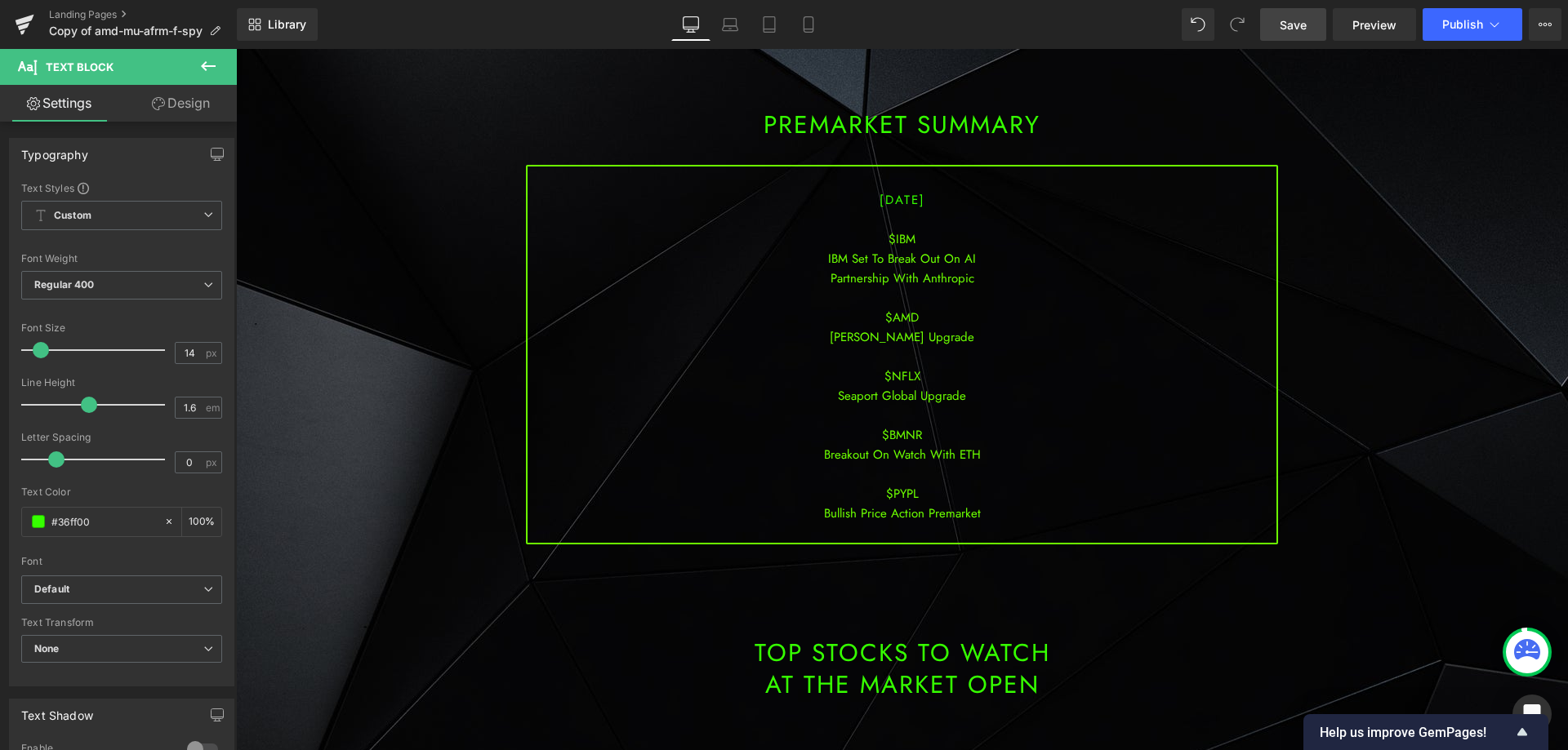
scroll to position [50, 0]
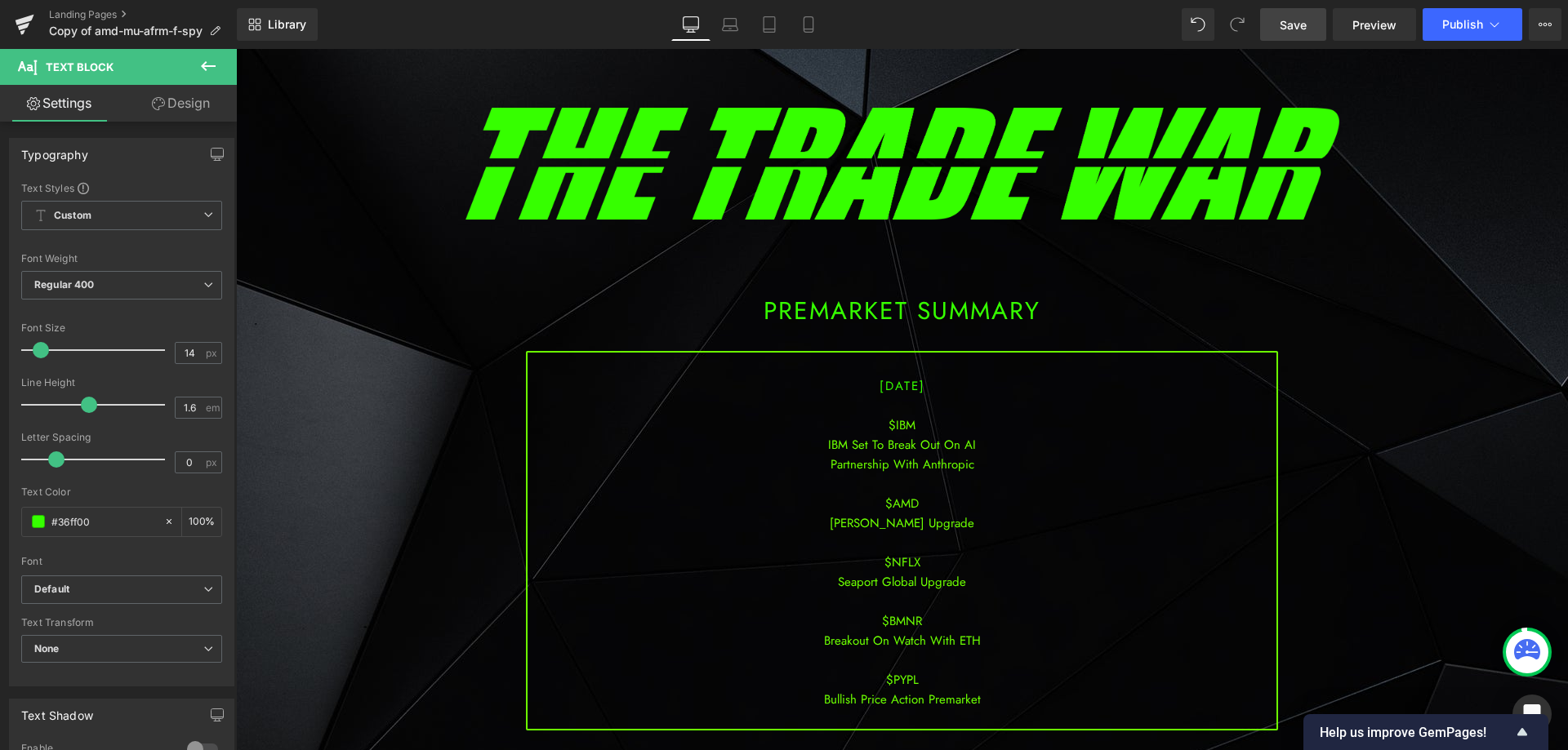
click at [1296, 17] on span "Save" at bounding box center [1293, 25] width 27 height 17
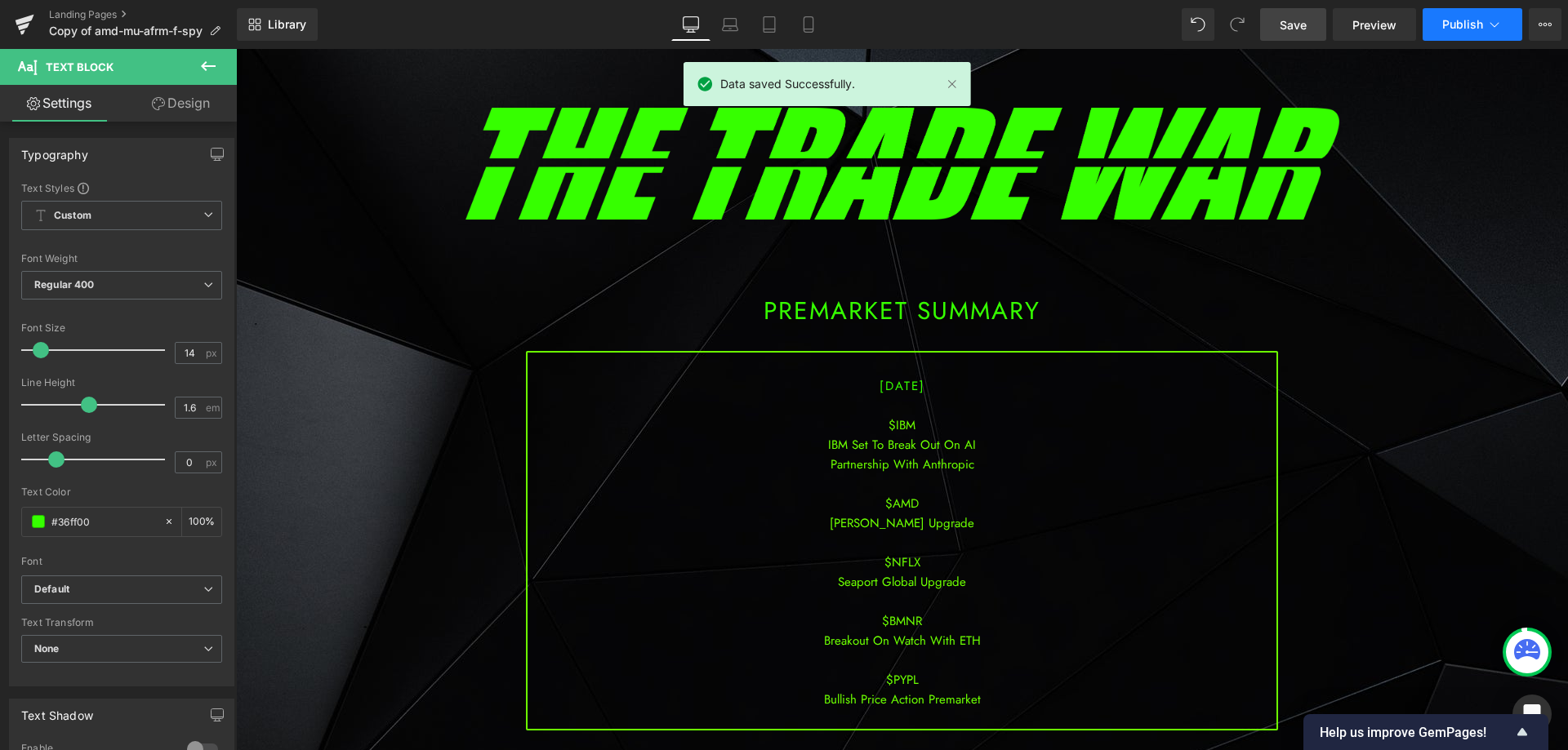
click at [1479, 26] on span "Publish" at bounding box center [1462, 24] width 41 height 13
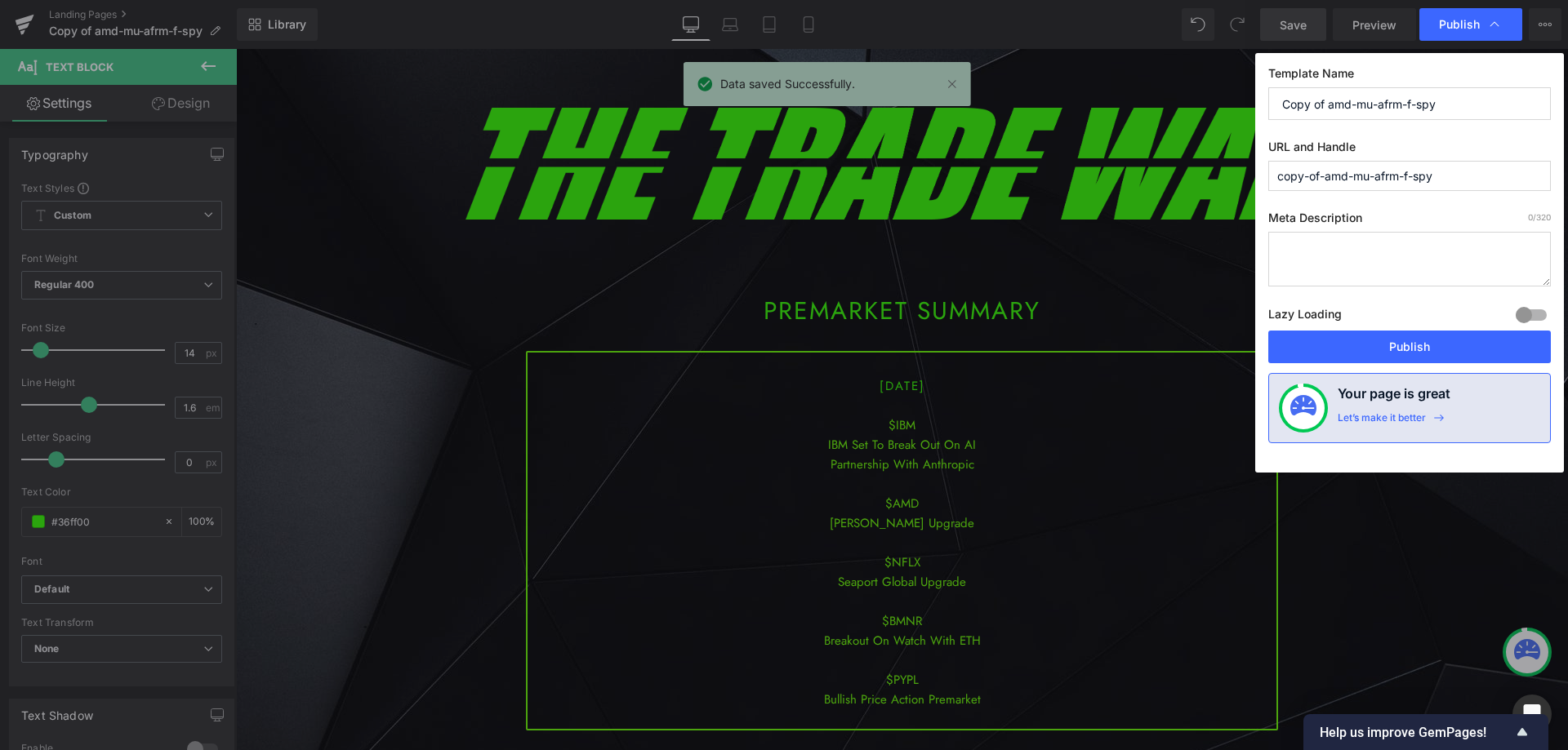
drag, startPoint x: 1461, startPoint y: 104, endPoint x: 1224, endPoint y: 136, distance: 239.2
click at [1224, 136] on div "Publish Template Name Copy of amd-mu-afrm-f-spy URL and Handle copy-of-amd-mu-a…" at bounding box center [784, 375] width 1568 height 750
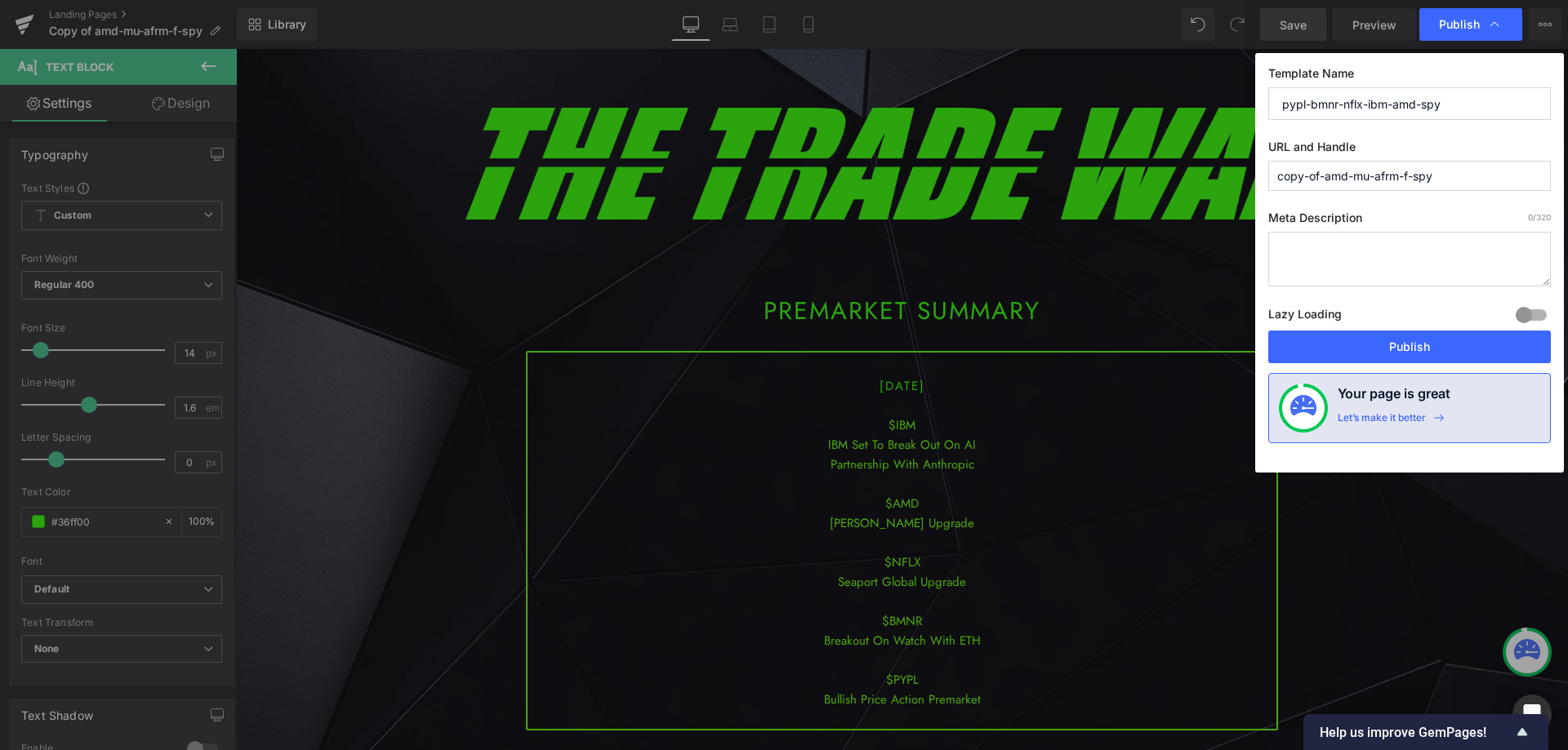
drag, startPoint x: 1471, startPoint y: 95, endPoint x: 1290, endPoint y: 127, distance: 183.8
click at [1199, 100] on div "Publish Template Name pypl-bmnr-nflx-ibm-amd-spy URL and Handle copy-of-amd-mu-…" at bounding box center [784, 375] width 1568 height 750
type input "pypl-bmnr-nflx-ibm-amd-spy"
drag, startPoint x: 1143, startPoint y: 173, endPoint x: 1144, endPoint y: 190, distance: 17.0
click at [1136, 175] on div "Publish Template Name pypl-bmnr-nflx-ibm-amd-spy URL and Handle copy-of-amd-mu-…" at bounding box center [784, 375] width 1568 height 750
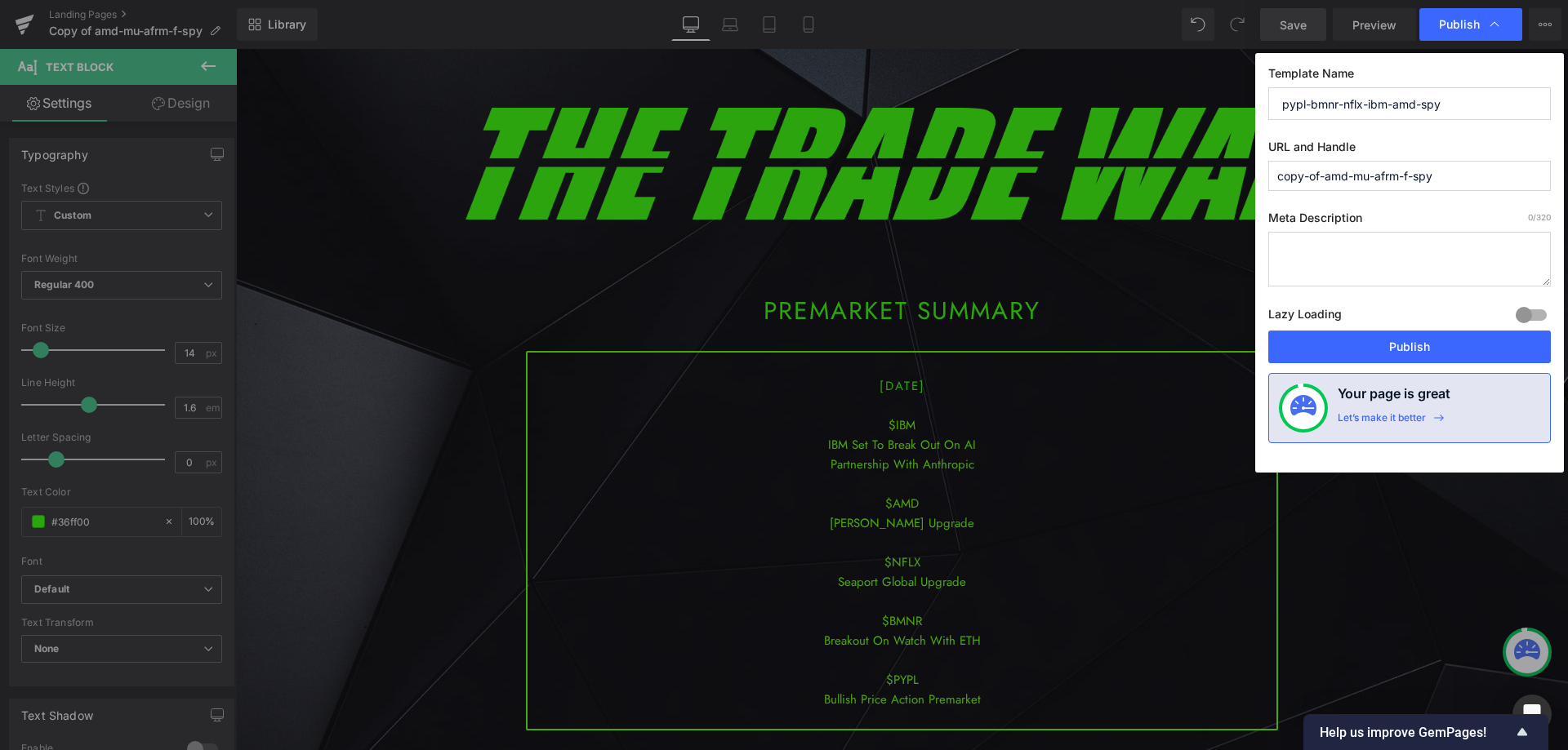
paste input "pypl-bmnr-nflx-ibm-amd"
type input "pypl-bmnr-nflx-ibm-amd-spy"
click at [1385, 345] on button "Publish" at bounding box center [1410, 347] width 283 height 32
